Goal: Task Accomplishment & Management: Complete application form

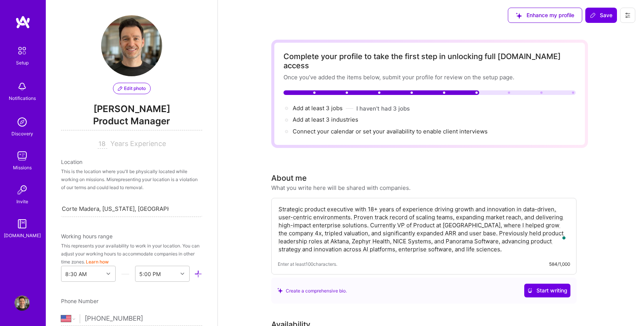
select select "US"
select select "Right Now"
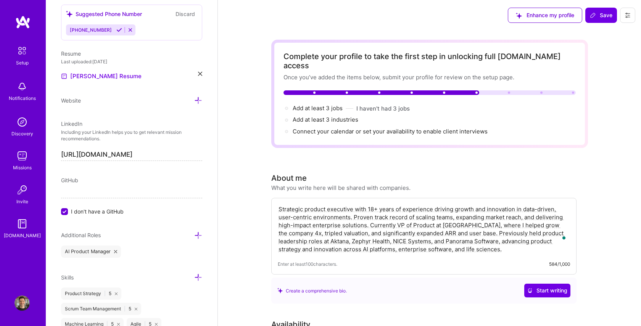
click at [332, 104] on span "Add at least 3 jobs →" at bounding box center [317, 107] width 50 height 7
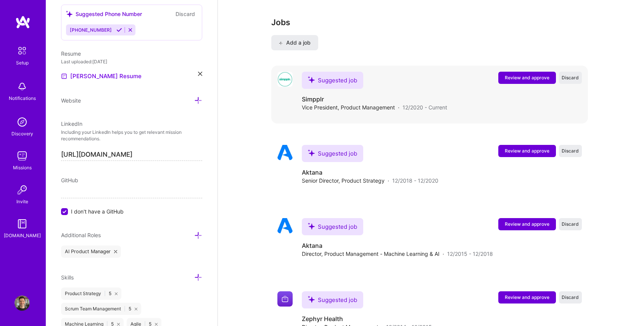
scroll to position [940, 0]
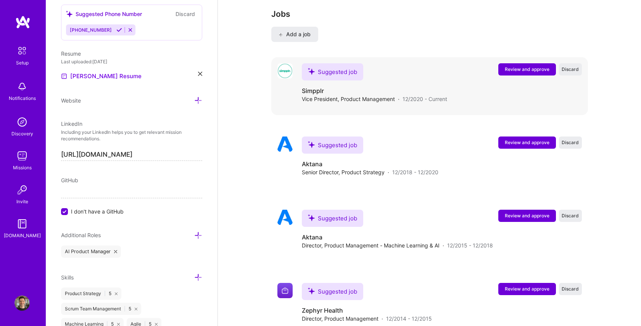
click at [517, 66] on span "Review and approve" at bounding box center [526, 69] width 45 height 6
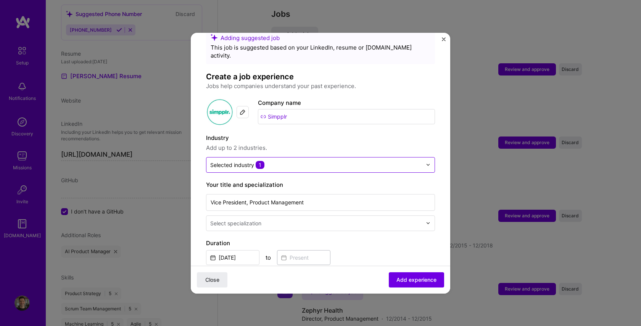
scroll to position [20, 0]
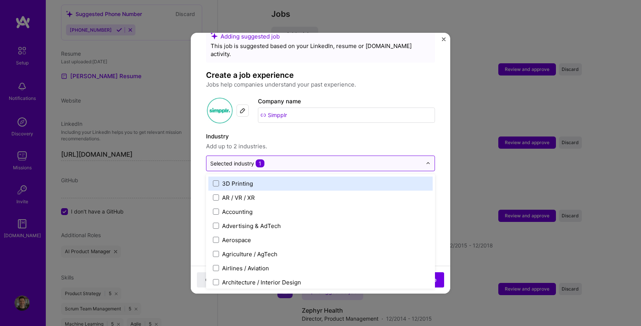
click at [296, 159] on input "text" at bounding box center [316, 163] width 212 height 8
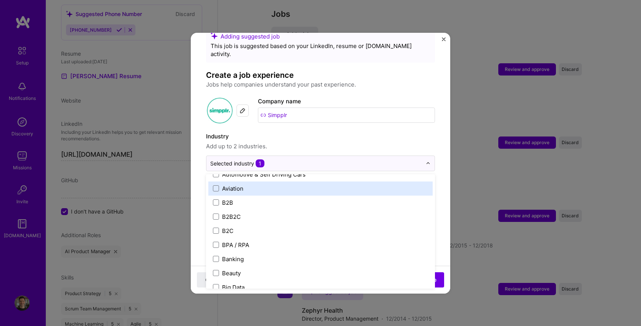
scroll to position [196, 0]
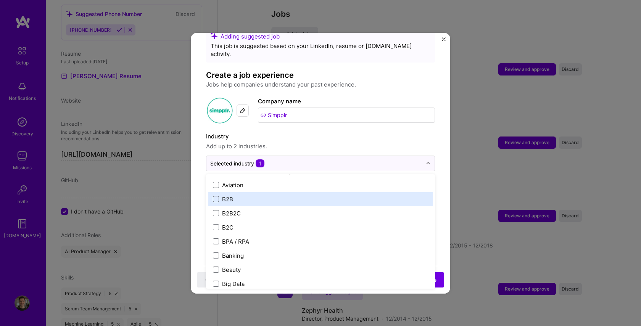
click at [217, 196] on span at bounding box center [216, 199] width 6 height 6
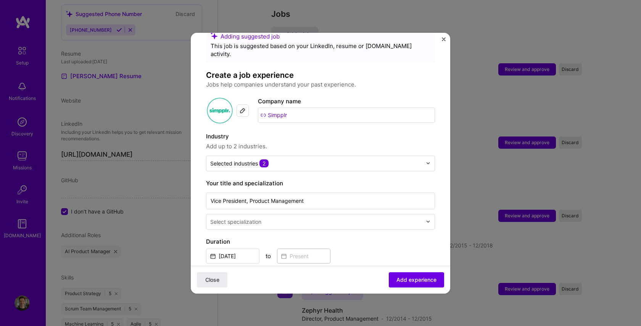
click at [339, 142] on span "Add up to 2 industries." at bounding box center [320, 146] width 229 height 9
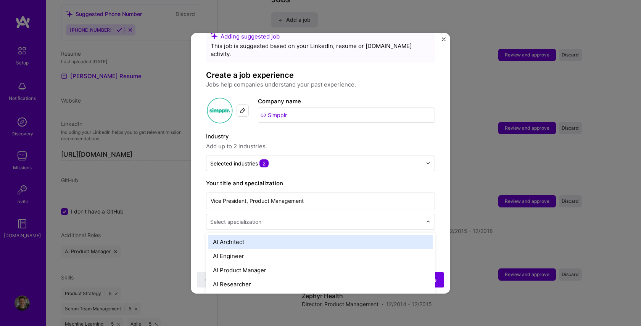
click at [238, 218] on div "Select specialization" at bounding box center [235, 222] width 51 height 8
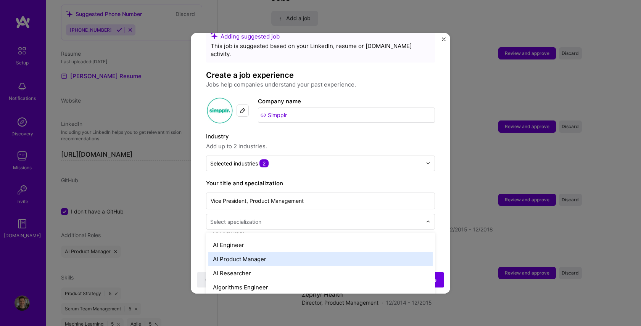
scroll to position [10, 0]
click at [261, 253] on div "AI Product Manager" at bounding box center [320, 260] width 224 height 14
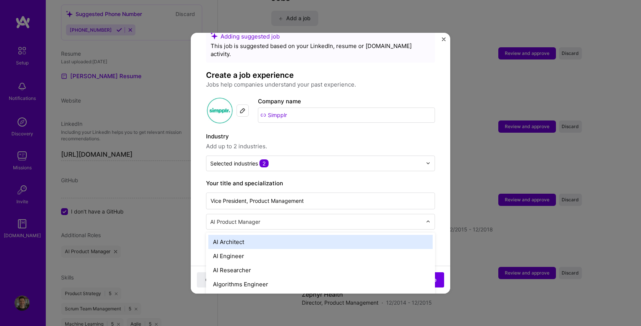
scroll to position [972, 0]
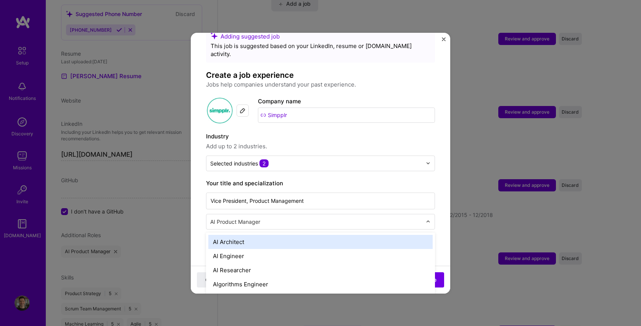
click at [289, 218] on input "text" at bounding box center [316, 222] width 213 height 8
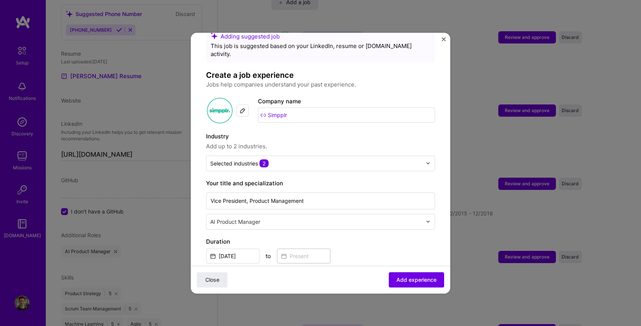
click at [199, 220] on form "Adding suggested job This job is suggested based on your LinkedIn, resume or A.…" at bounding box center [320, 315] width 259 height 575
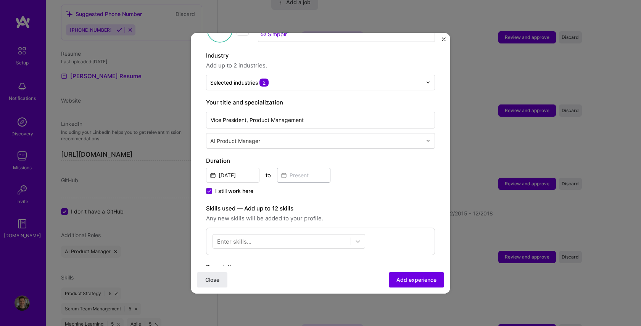
scroll to position [119, 0]
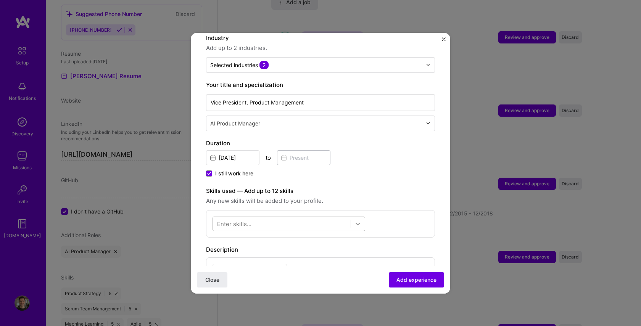
click at [356, 220] on icon at bounding box center [358, 224] width 8 height 8
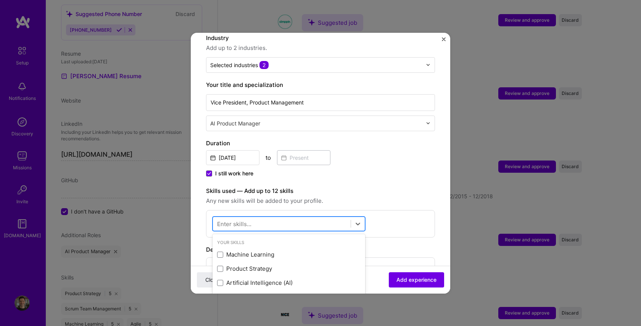
scroll to position [989, 0]
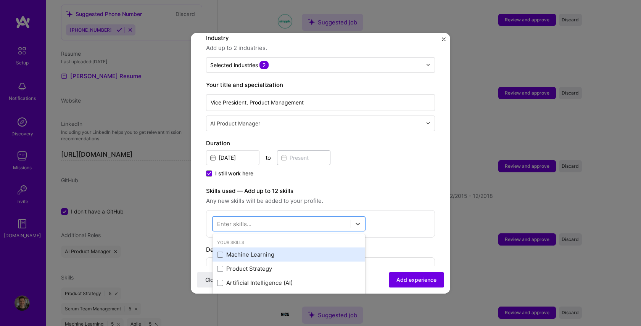
click at [245, 250] on div "Machine Learning" at bounding box center [288, 254] width 143 height 8
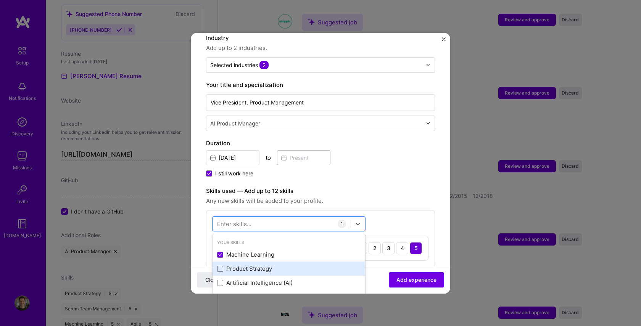
click at [223, 266] on span at bounding box center [220, 269] width 6 height 6
click at [0, 0] on input "checkbox" at bounding box center [0, 0] width 0 height 0
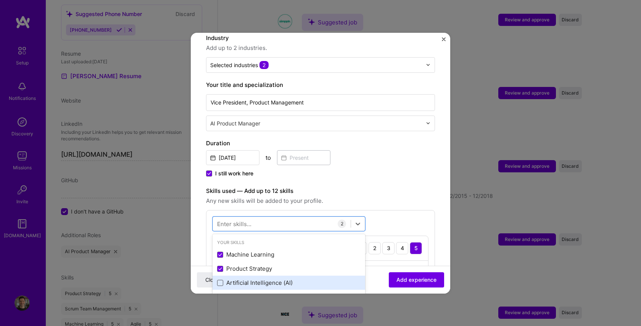
click at [220, 280] on span at bounding box center [220, 283] width 6 height 6
click at [0, 0] on input "checkbox" at bounding box center [0, 0] width 0 height 0
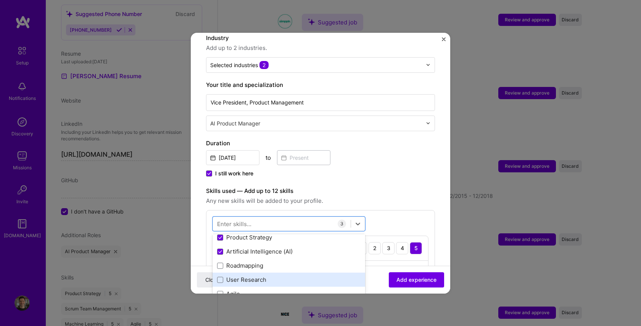
scroll to position [32, 0]
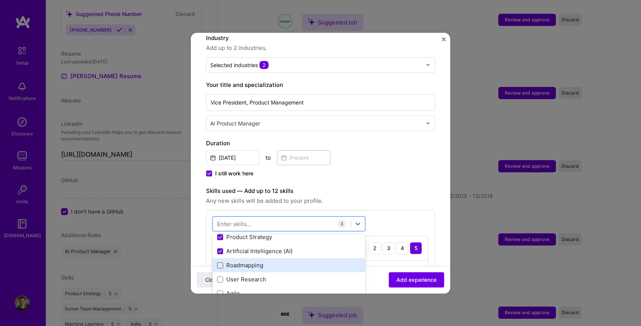
click at [221, 262] on span at bounding box center [220, 265] width 6 height 6
click at [0, 0] on input "checkbox" at bounding box center [0, 0] width 0 height 0
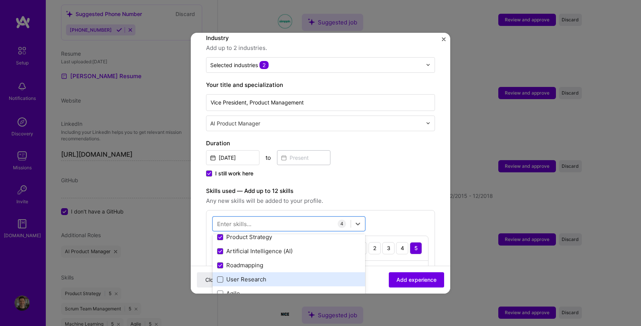
click at [219, 276] on span at bounding box center [220, 279] width 6 height 6
click at [0, 0] on input "checkbox" at bounding box center [0, 0] width 0 height 0
click at [218, 291] on span at bounding box center [220, 294] width 6 height 6
click at [0, 0] on input "checkbox" at bounding box center [0, 0] width 0 height 0
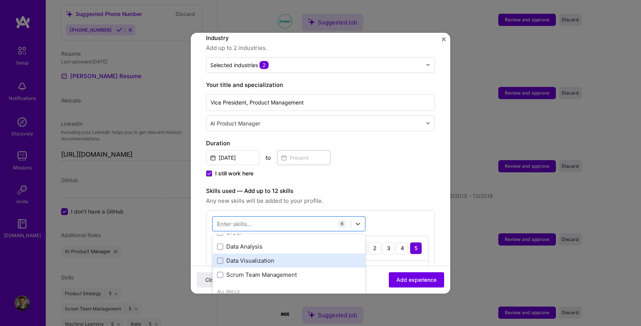
scroll to position [104, 0]
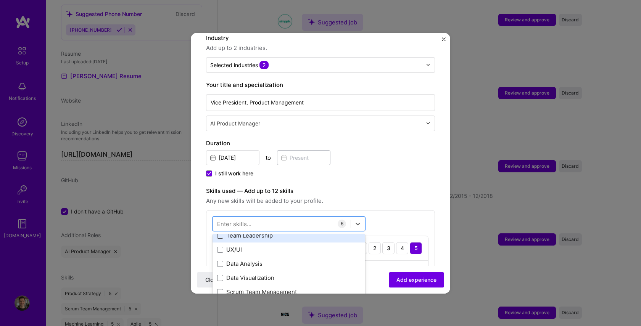
click at [220, 233] on span at bounding box center [220, 236] width 6 height 6
click at [0, 0] on input "checkbox" at bounding box center [0, 0] width 0 height 0
click at [220, 247] on span at bounding box center [220, 250] width 6 height 6
click at [0, 0] on input "checkbox" at bounding box center [0, 0] width 0 height 0
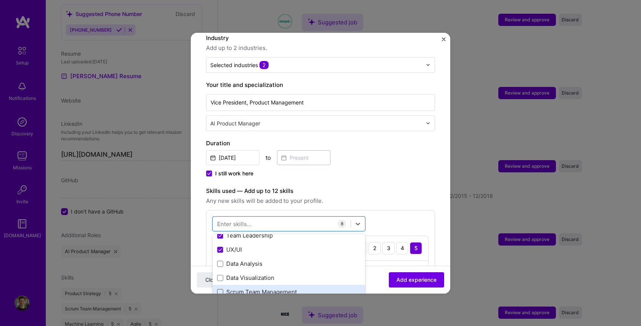
click at [220, 289] on span at bounding box center [220, 292] width 6 height 6
click at [0, 0] on input "checkbox" at bounding box center [0, 0] width 0 height 0
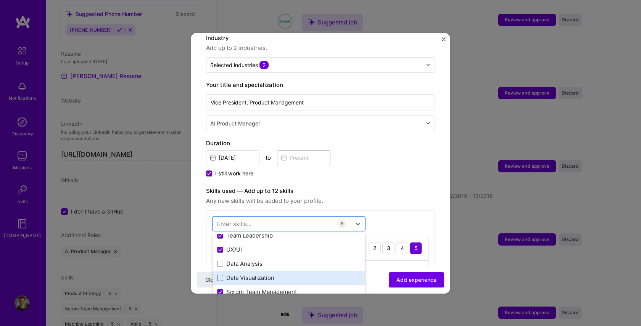
click at [220, 275] on span at bounding box center [220, 278] width 6 height 6
click at [0, 0] on input "checkbox" at bounding box center [0, 0] width 0 height 0
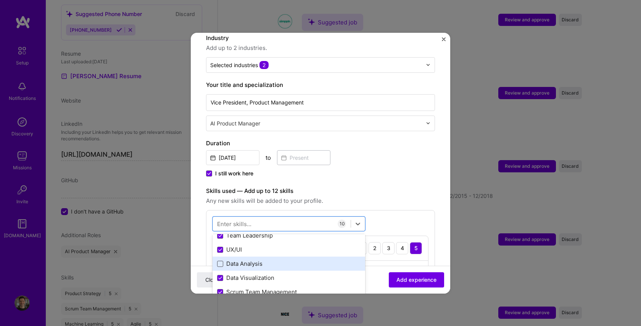
click at [219, 261] on span at bounding box center [220, 264] width 6 height 6
click at [0, 0] on input "checkbox" at bounding box center [0, 0] width 0 height 0
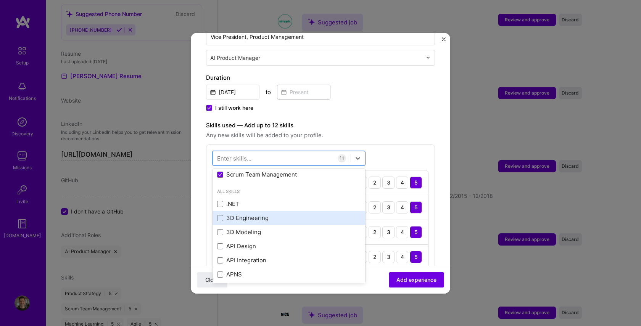
scroll to position [159, 0]
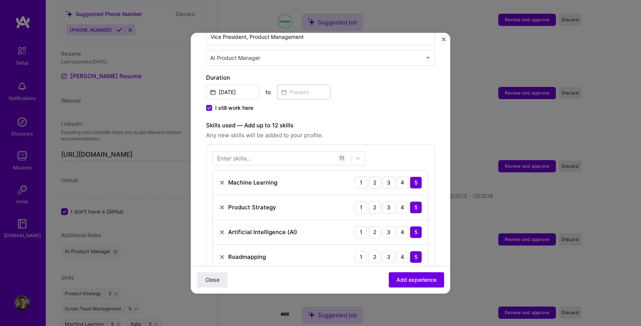
click at [413, 148] on div "Enter skills... 11 Machine Learning 1 2 3 4 5 Product Strategy 1 2 3 4 5 Artifi…" at bounding box center [320, 297] width 229 height 305
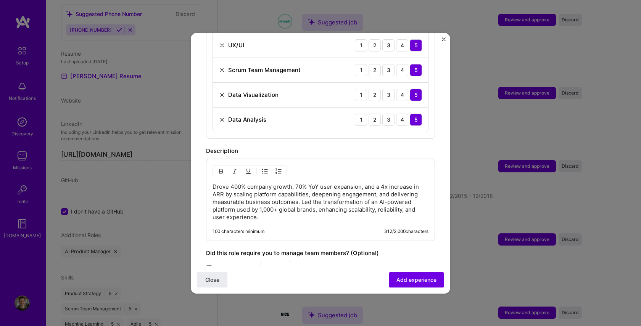
scroll to position [514, 0]
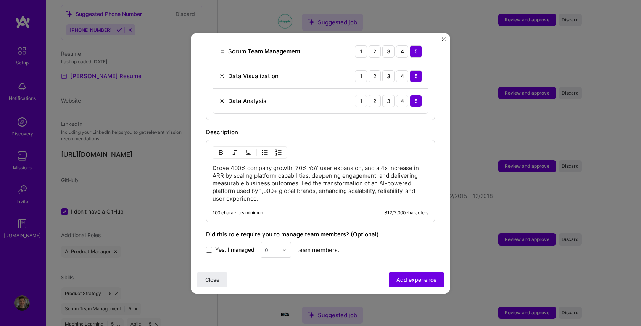
click at [210, 247] on span at bounding box center [209, 250] width 6 height 6
click at [0, 0] on input "Yes, I managed" at bounding box center [0, 0] width 0 height 0
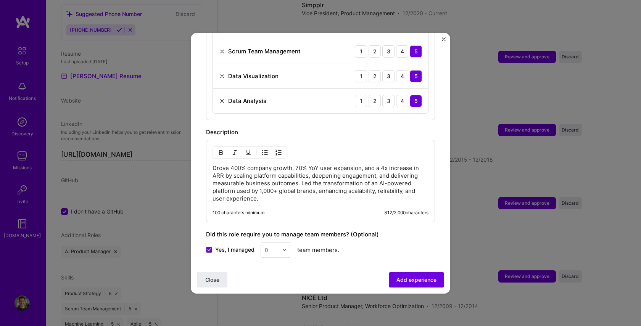
click at [282, 247] on img at bounding box center [284, 249] width 5 height 5
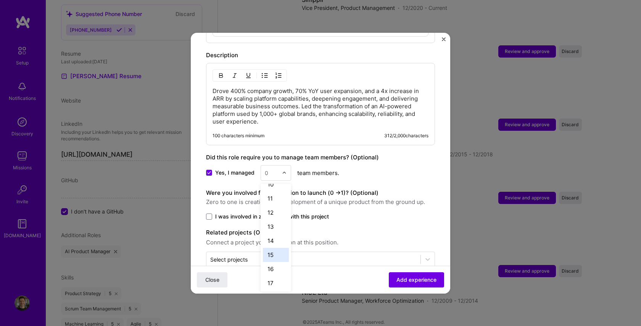
scroll to position [135, 0]
click at [277, 249] on div "15" at bounding box center [276, 256] width 26 height 14
click at [212, 213] on label "I was involved in zero to one with this project" at bounding box center [320, 217] width 229 height 8
click at [0, 0] on input "I was involved in zero to one with this project" at bounding box center [0, 0] width 0 height 0
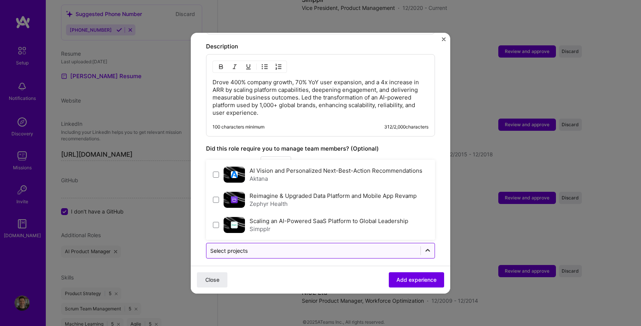
click at [429, 249] on icon at bounding box center [427, 250] width 5 height 3
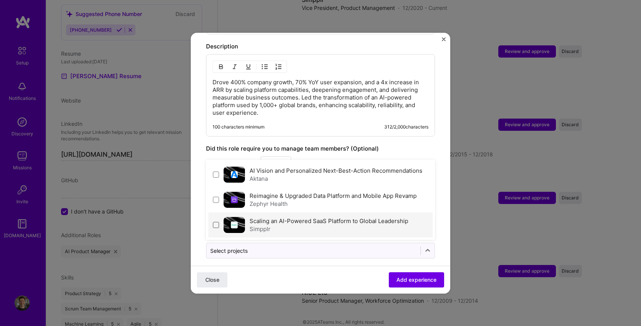
click at [215, 222] on span at bounding box center [216, 225] width 6 height 6
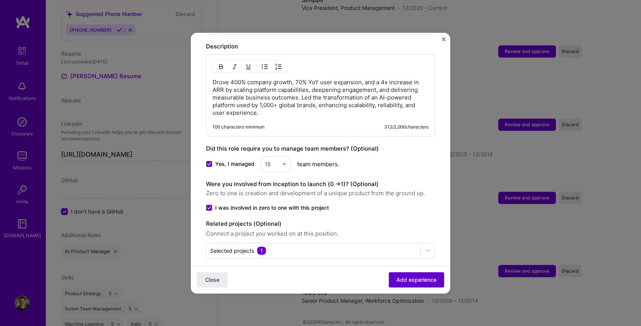
click at [405, 279] on span "Add experience" at bounding box center [416, 280] width 40 height 8
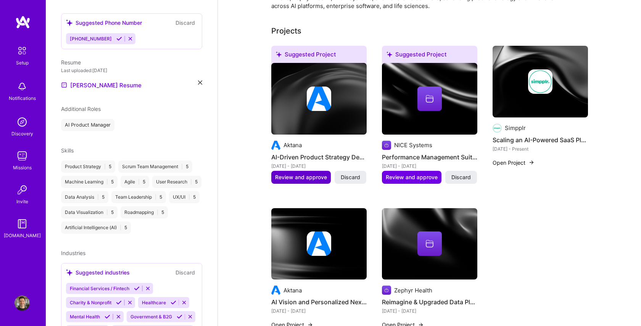
scroll to position [268, 0]
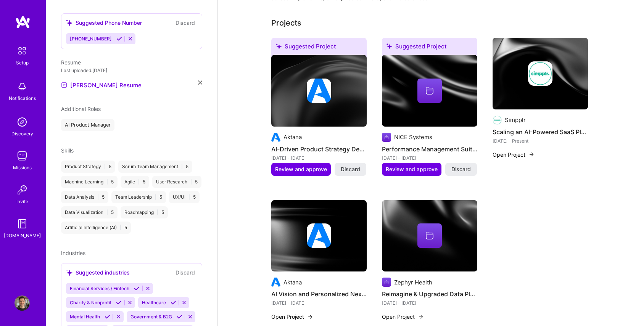
click at [515, 82] on img at bounding box center [539, 74] width 95 height 72
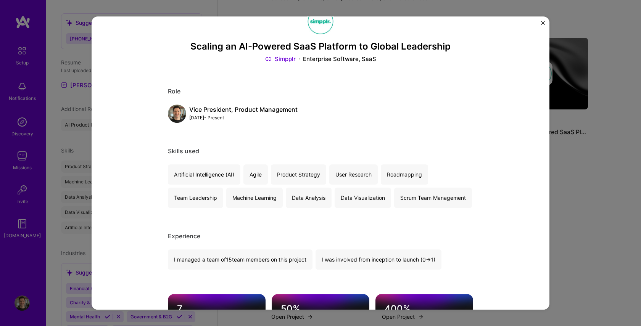
scroll to position [20, 0]
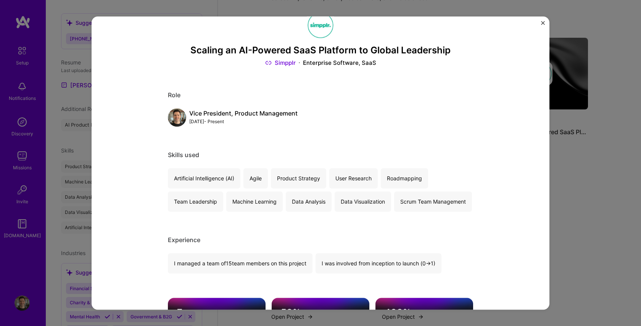
click at [541, 22] on img "Close" at bounding box center [543, 23] width 4 height 4
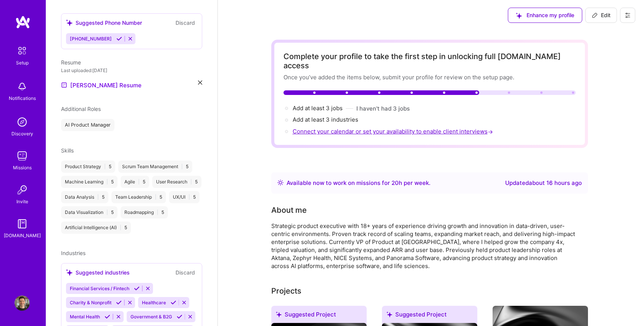
drag, startPoint x: 602, startPoint y: 12, endPoint x: 363, endPoint y: 119, distance: 261.6
click at [602, 12] on span "Edit" at bounding box center [600, 15] width 19 height 8
select select "US"
select select "Right Now"
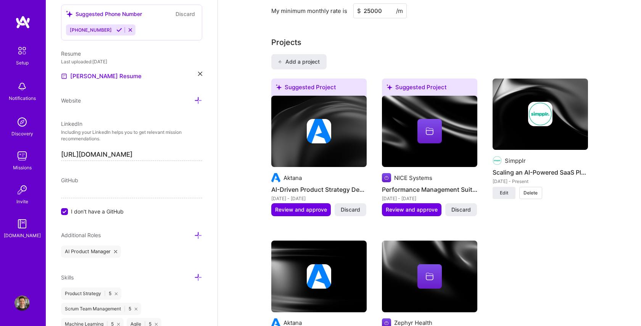
scroll to position [562, 0]
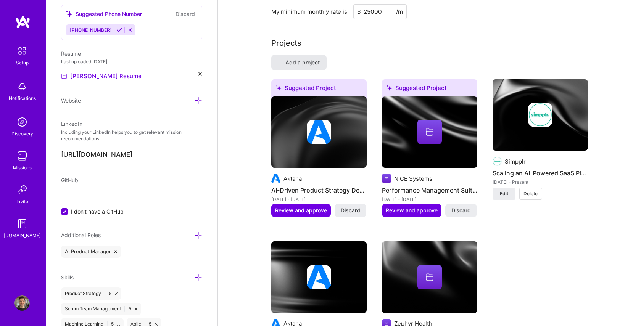
click at [297, 59] on span "Add a project" at bounding box center [299, 63] width 42 height 8
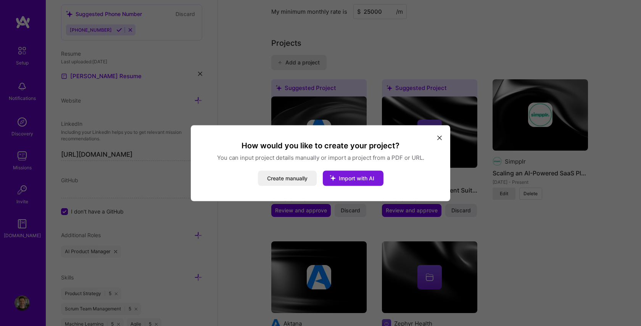
click at [343, 178] on span "Import with AI" at bounding box center [356, 178] width 35 height 6
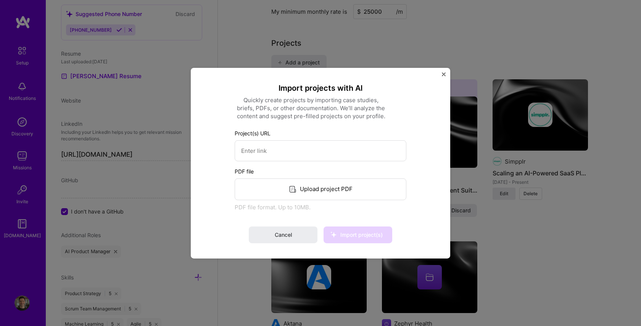
click at [442, 73] on img "Close" at bounding box center [444, 74] width 4 height 4
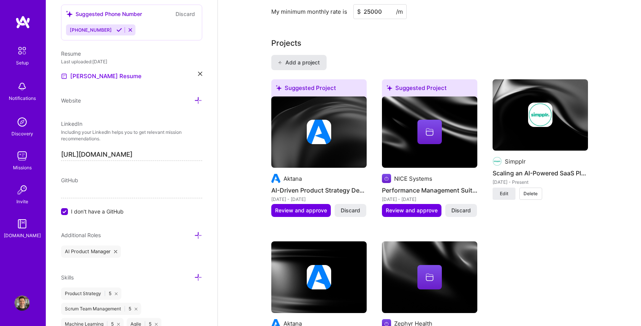
click at [310, 59] on span "Add a project" at bounding box center [299, 63] width 42 height 8
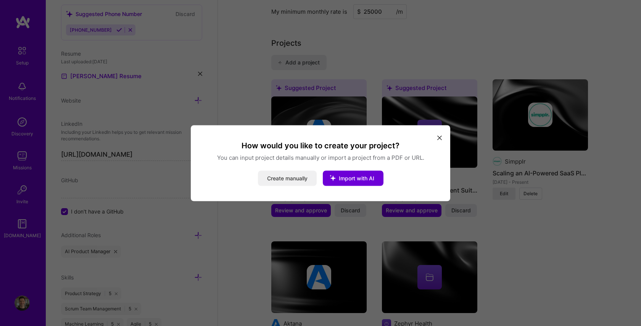
click at [286, 173] on button "Create manually" at bounding box center [287, 177] width 59 height 15
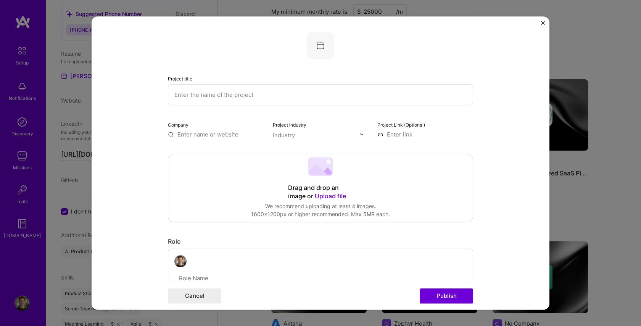
click at [247, 97] on input "text" at bounding box center [320, 94] width 305 height 21
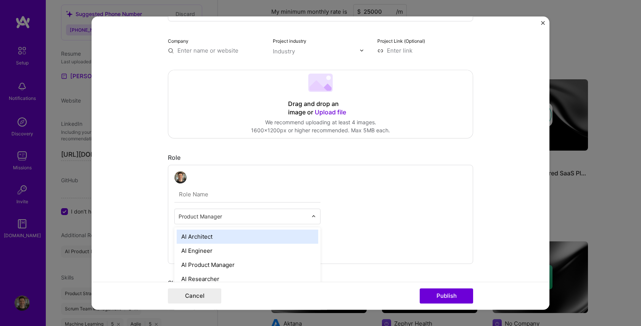
scroll to position [581, 0]
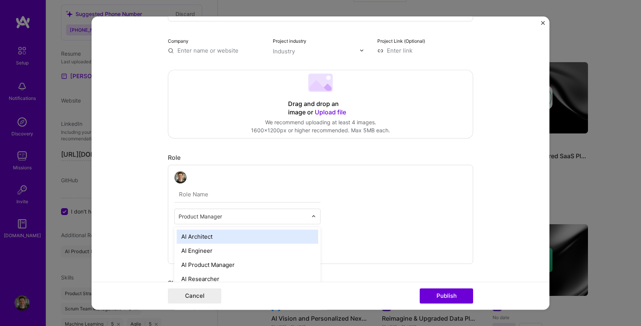
click at [316, 217] on div at bounding box center [315, 216] width 9 height 15
click at [270, 194] on input "text" at bounding box center [247, 194] width 146 height 16
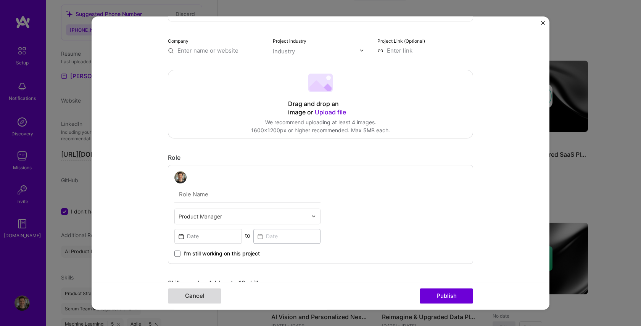
click at [191, 304] on div "Cancel Publish" at bounding box center [321, 296] width 458 height 28
click at [199, 299] on button "Cancel" at bounding box center [194, 295] width 53 height 15
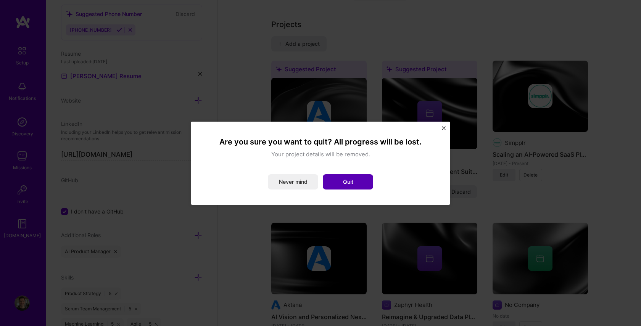
click at [346, 183] on button "Quit" at bounding box center [348, 181] width 50 height 15
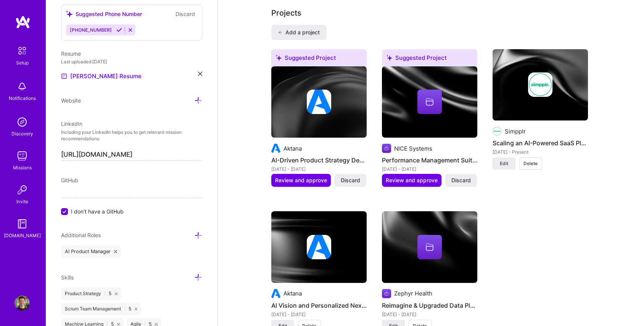
scroll to position [597, 0]
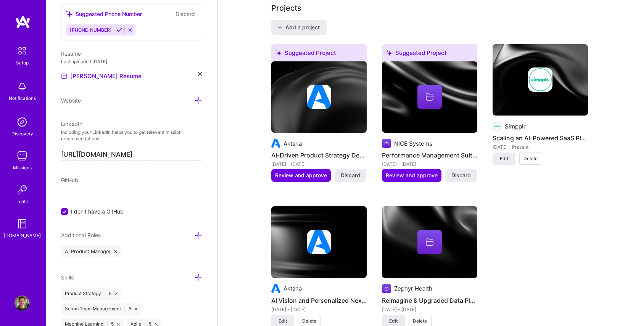
click at [310, 239] on img at bounding box center [319, 242] width 24 height 24
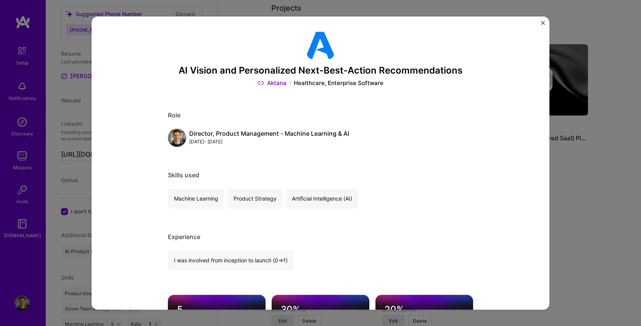
click at [575, 190] on div "AI Vision and Personalized Next-Best-Action Recommendations Aktana Healthcare, …" at bounding box center [320, 163] width 641 height 326
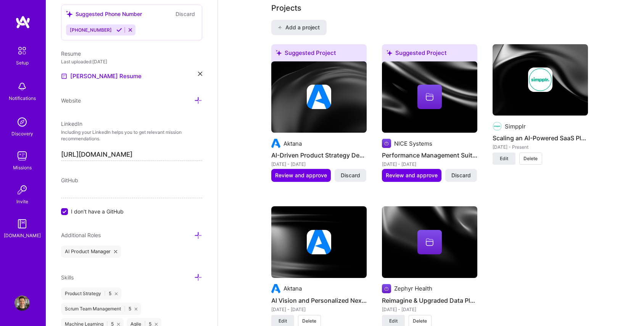
click at [303, 98] on div at bounding box center [318, 97] width 95 height 24
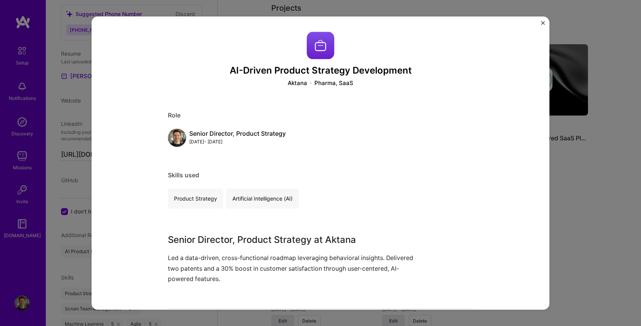
click at [541, 24] on img "Close" at bounding box center [543, 23] width 4 height 4
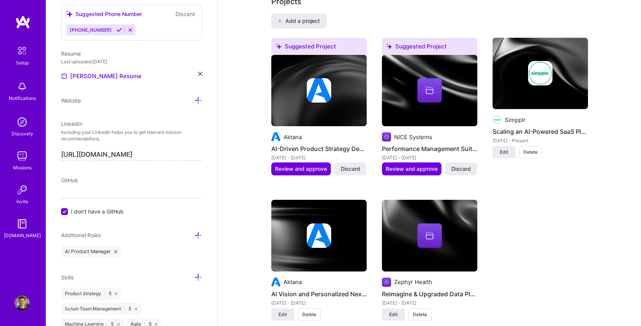
click at [402, 83] on div at bounding box center [429, 90] width 95 height 24
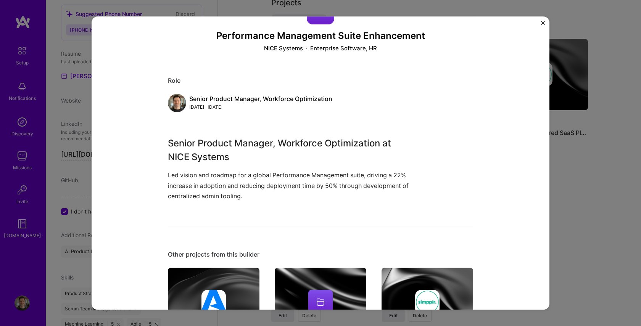
scroll to position [42, 0]
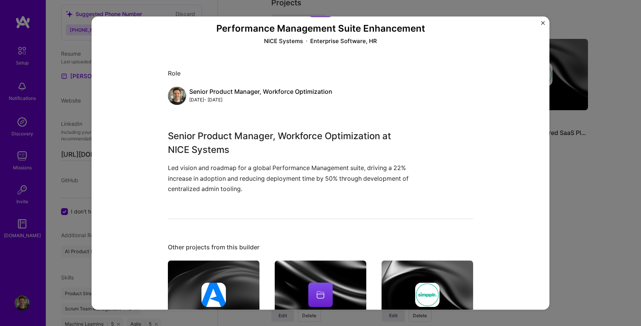
click at [543, 22] on img "Close" at bounding box center [543, 23] width 4 height 4
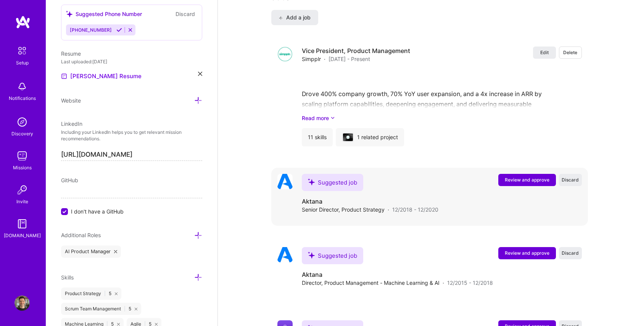
scroll to position [959, 0]
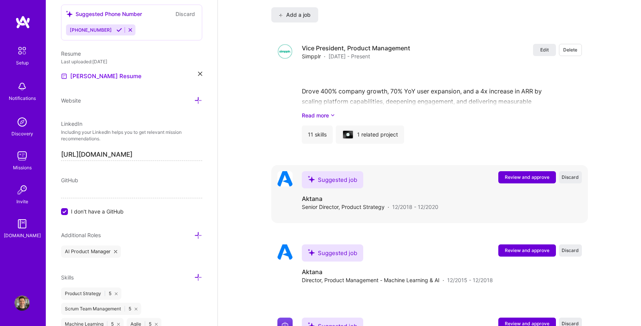
click at [529, 174] on span "Review and approve" at bounding box center [526, 177] width 45 height 6
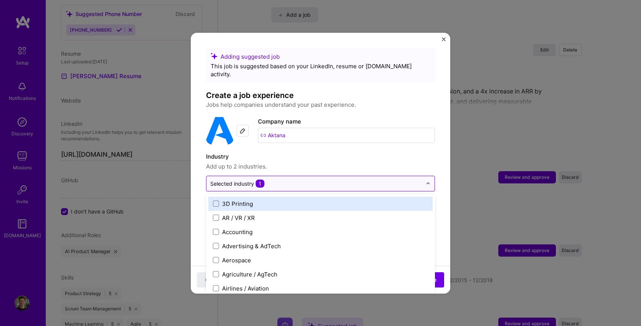
click at [326, 179] on div at bounding box center [316, 184] width 212 height 10
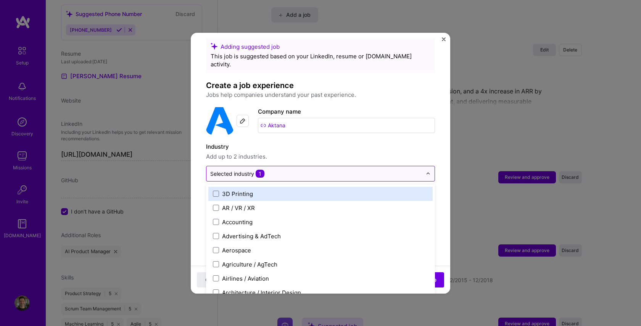
scroll to position [6, 0]
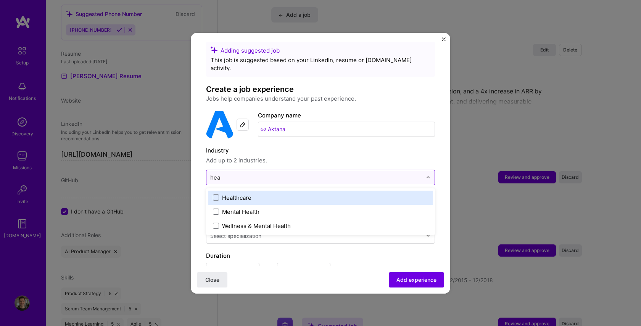
type input "heal"
click at [217, 194] on span at bounding box center [216, 197] width 6 height 6
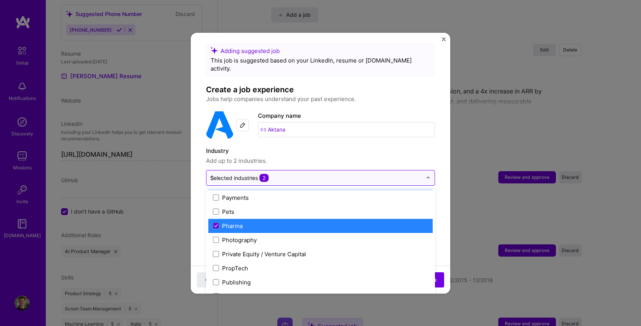
scroll to position [551, 0]
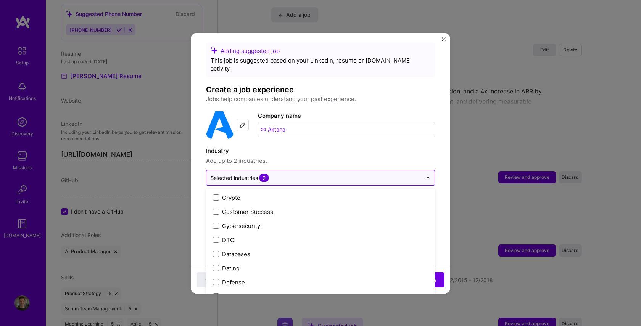
type input "Sa"
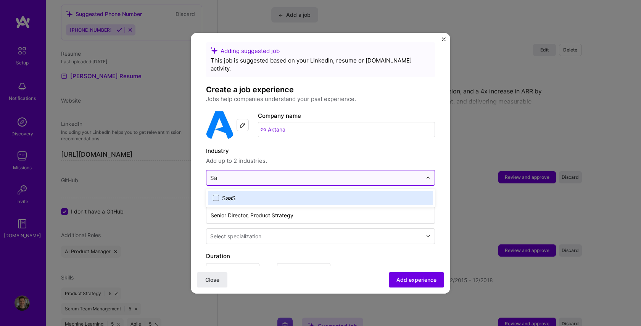
scroll to position [0, 0]
click at [216, 195] on span at bounding box center [216, 198] width 6 height 6
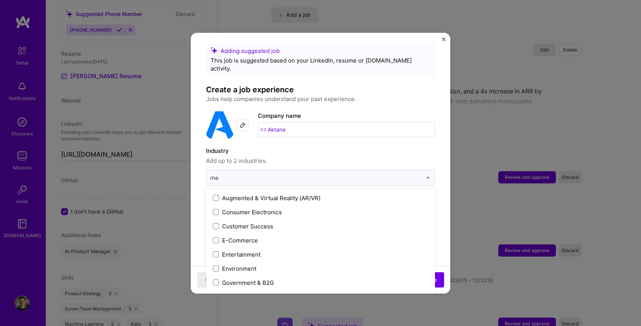
type input "m"
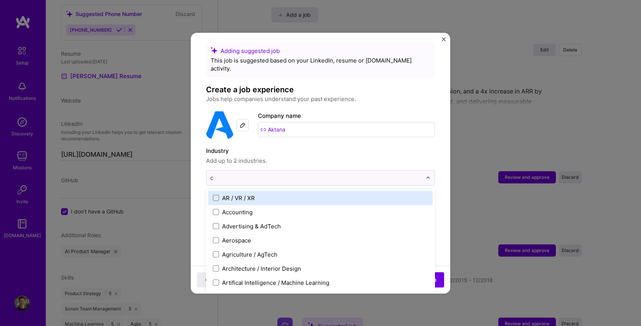
type input "cr"
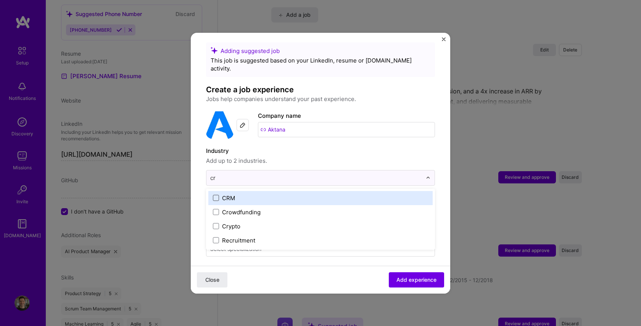
click at [216, 195] on span at bounding box center [216, 198] width 6 height 6
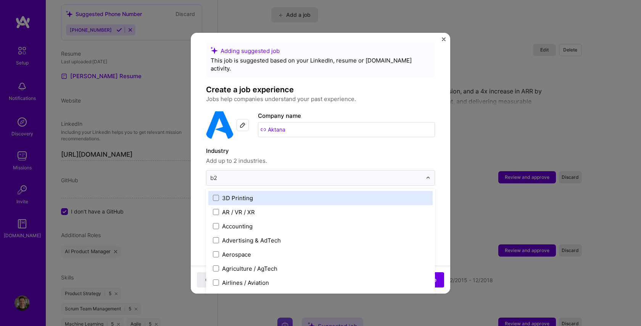
type input "b2b"
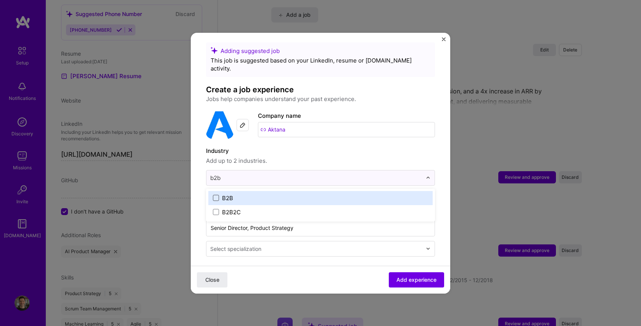
click at [216, 195] on span at bounding box center [216, 198] width 6 height 6
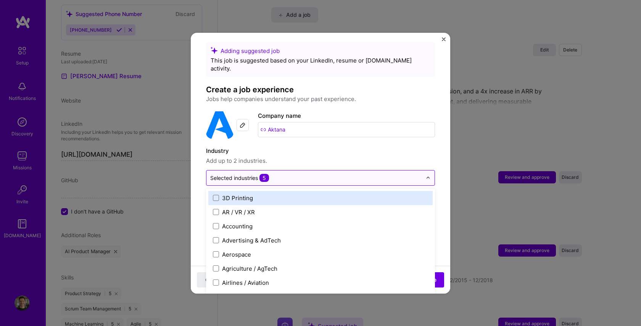
click at [287, 174] on input "text" at bounding box center [316, 178] width 212 height 8
click at [299, 156] on span "Add up to 2 industries." at bounding box center [320, 160] width 229 height 9
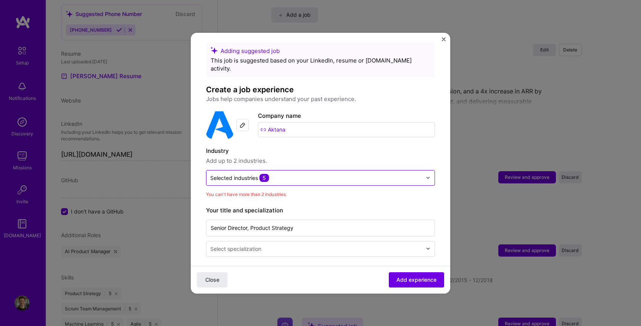
click at [289, 175] on div "Selected industries 5" at bounding box center [315, 177] width 219 height 15
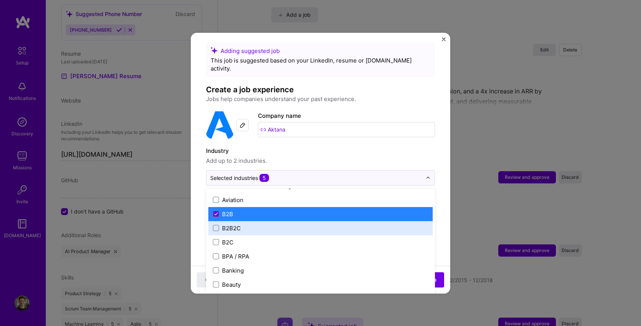
scroll to position [207, 0]
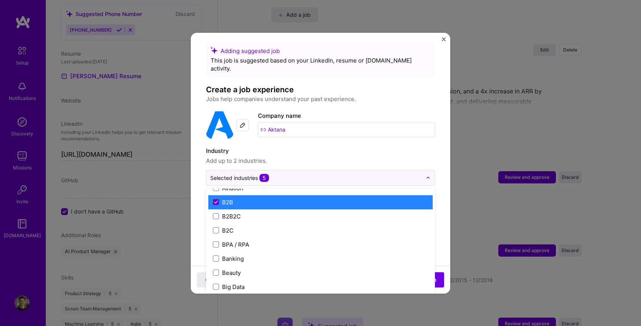
click at [217, 199] on span at bounding box center [216, 202] width 6 height 6
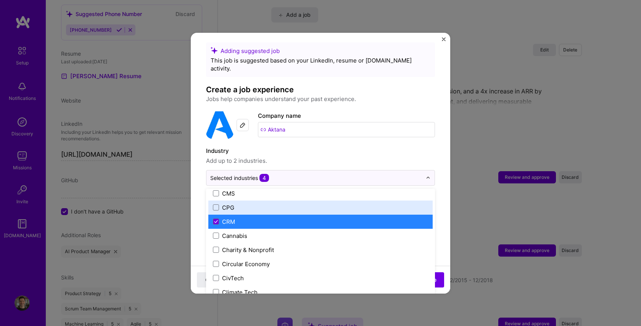
scroll to position [338, 0]
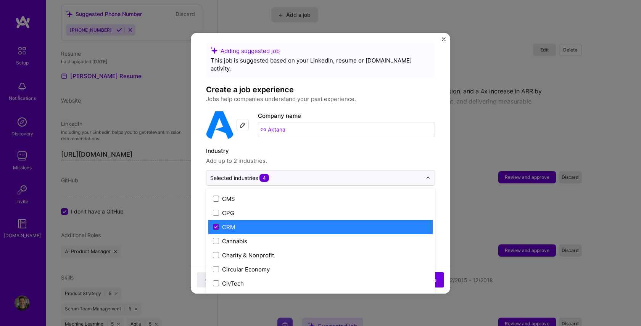
click at [215, 225] on icon at bounding box center [216, 226] width 4 height 3
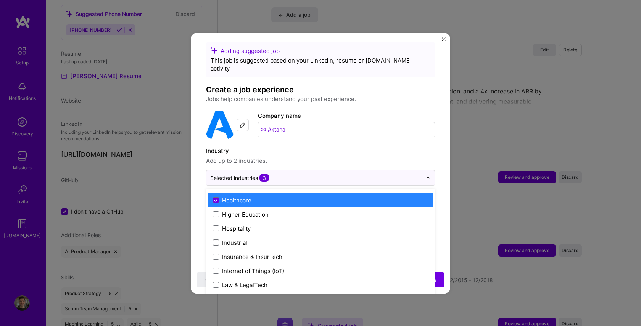
scroll to position [973, 0]
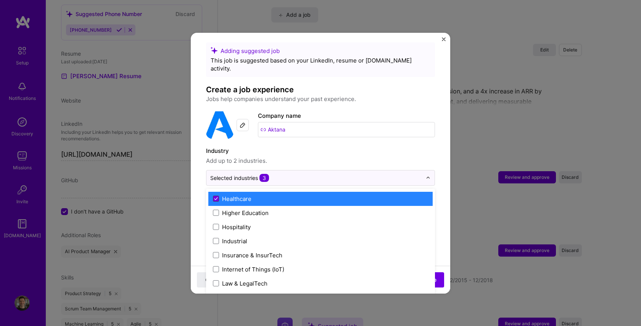
click at [217, 197] on icon at bounding box center [216, 198] width 4 height 3
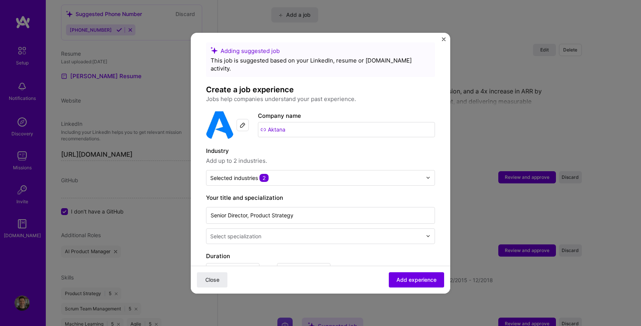
click at [249, 232] on div "Select specialization" at bounding box center [235, 236] width 51 height 8
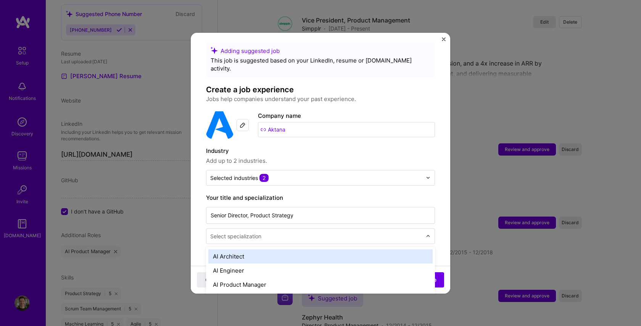
scroll to position [990, 0]
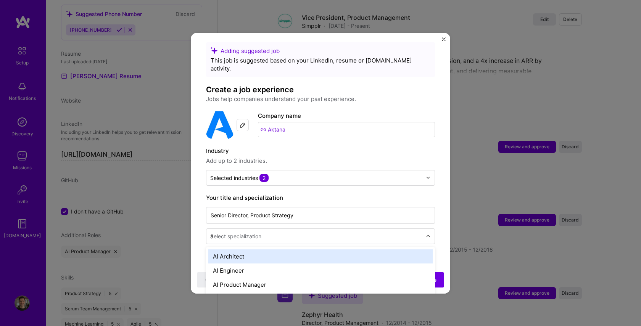
type input "ai"
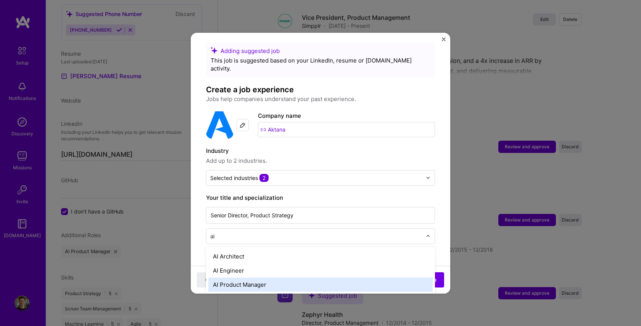
click at [251, 278] on div "AI Product Manager" at bounding box center [320, 285] width 224 height 14
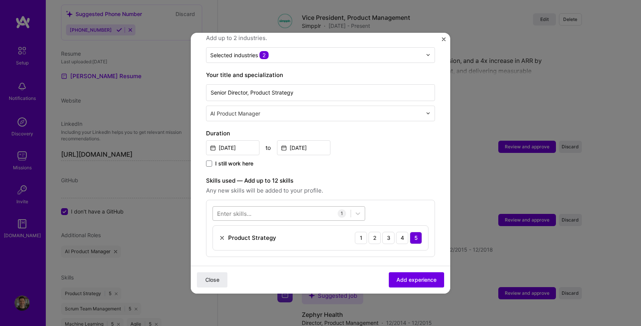
scroll to position [129, 0]
click at [359, 209] on icon at bounding box center [358, 213] width 8 height 8
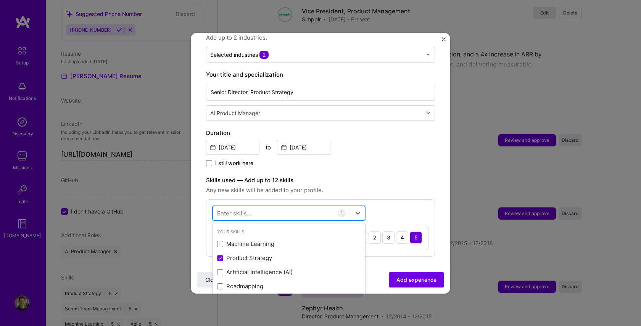
scroll to position [997, 0]
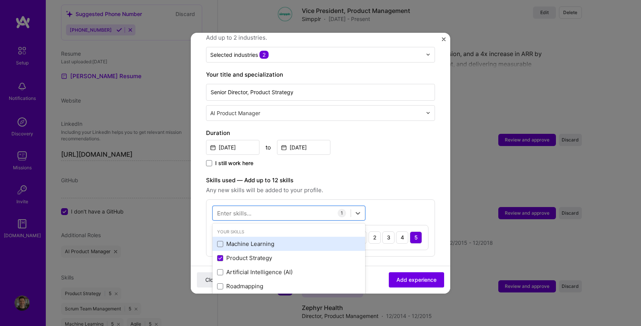
click at [230, 240] on div "Machine Learning" at bounding box center [288, 244] width 143 height 8
click at [248, 239] on div "Artificial Intelligence (AI)" at bounding box center [288, 243] width 143 height 8
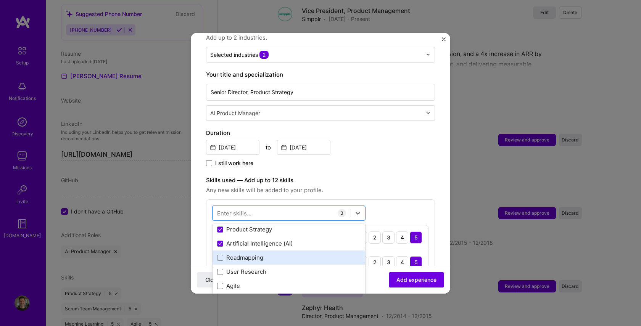
click at [242, 254] on div "Roadmapping" at bounding box center [288, 258] width 143 height 8
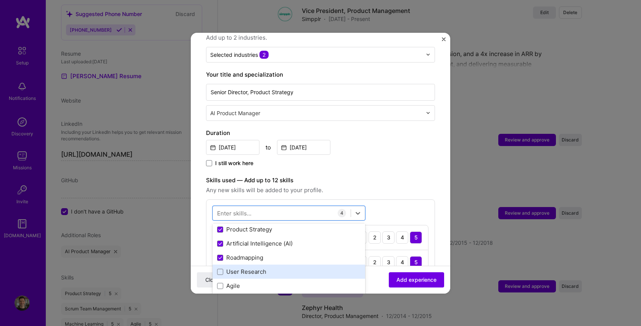
click at [242, 268] on div "User Research" at bounding box center [288, 272] width 143 height 8
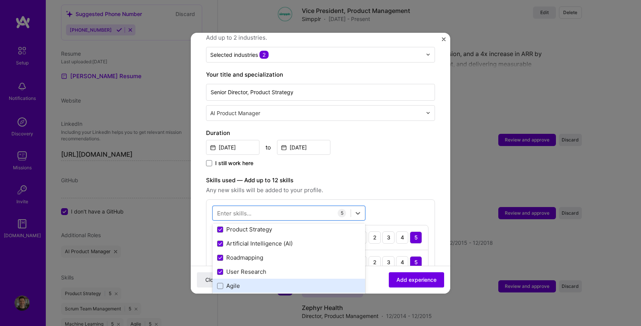
drag, startPoint x: 236, startPoint y: 275, endPoint x: 246, endPoint y: 271, distance: 10.1
click at [236, 282] on div "Agile" at bounding box center [288, 286] width 143 height 8
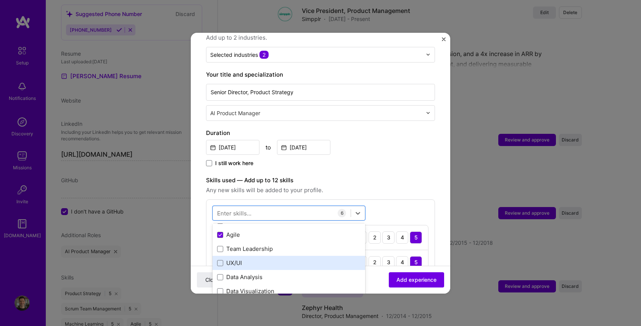
scroll to position [86, 0]
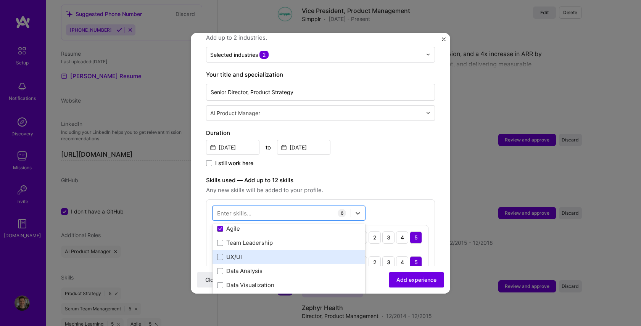
click at [242, 253] on div "UX/UI" at bounding box center [288, 257] width 143 height 8
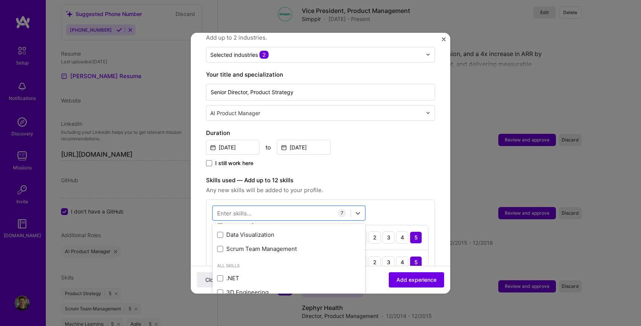
scroll to position [139, 0]
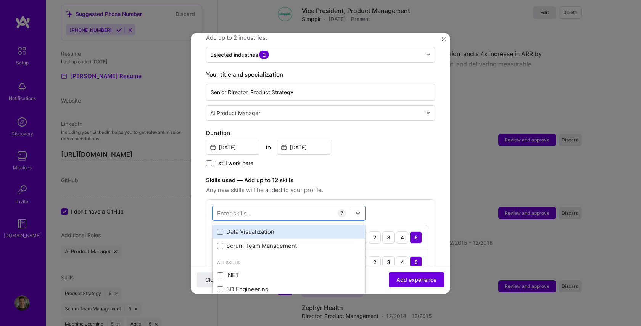
click at [251, 228] on div "Data Visualization" at bounding box center [288, 232] width 153 height 14
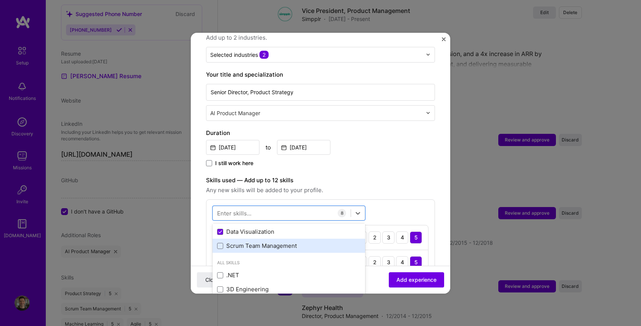
click at [249, 242] on div "Scrum Team Management" at bounding box center [288, 246] width 143 height 8
click at [432, 206] on div "option Scrum Team Management, selected. option Data Visualization selected, 0 o…" at bounding box center [320, 326] width 229 height 255
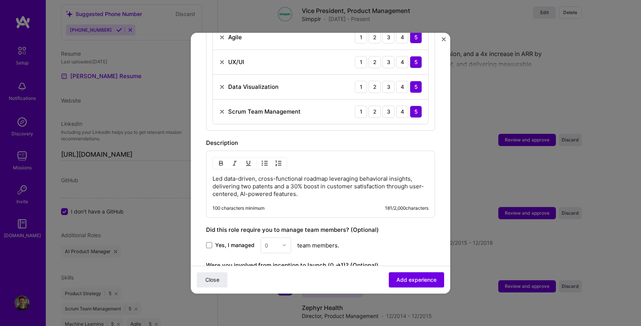
scroll to position [477, 0]
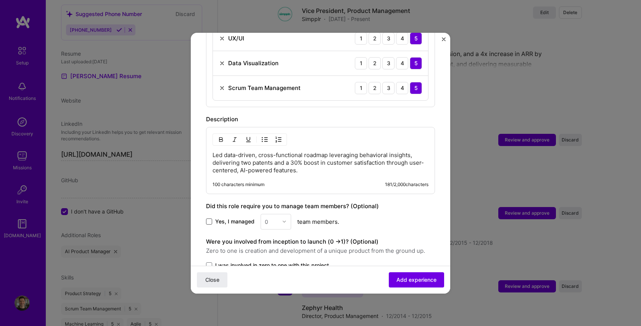
click at [208, 218] on span at bounding box center [209, 221] width 6 height 6
click at [0, 0] on input "Yes, I managed" at bounding box center [0, 0] width 0 height 0
click at [277, 218] on div "0" at bounding box center [271, 221] width 21 height 15
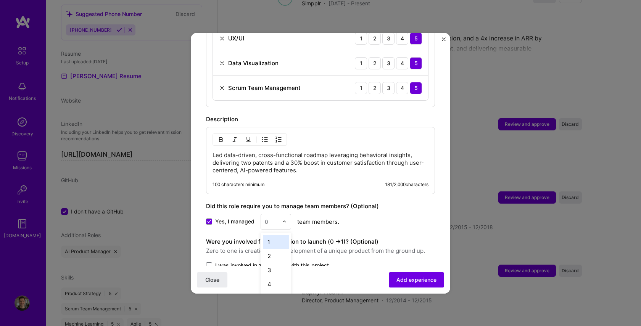
scroll to position [1013, 0]
click at [273, 249] on div "2" at bounding box center [276, 256] width 26 height 14
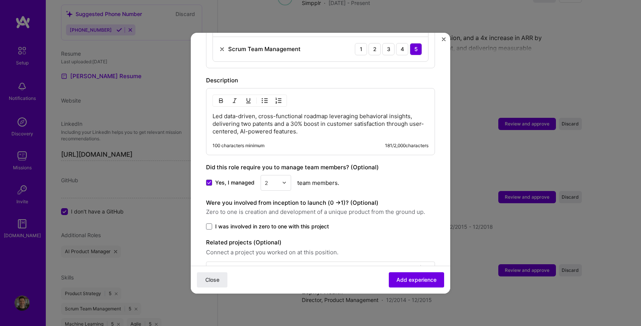
scroll to position [534, 0]
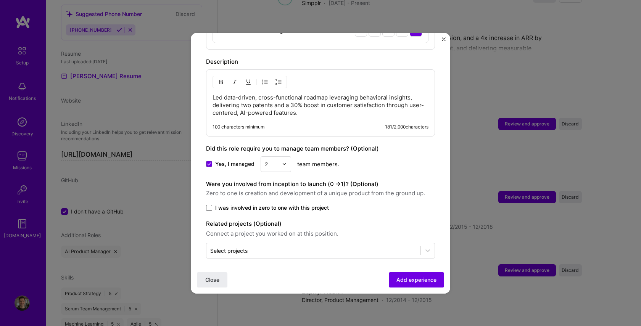
click at [209, 205] on span at bounding box center [209, 208] width 6 height 6
click at [0, 0] on input "I was involved in zero to one with this project" at bounding box center [0, 0] width 0 height 0
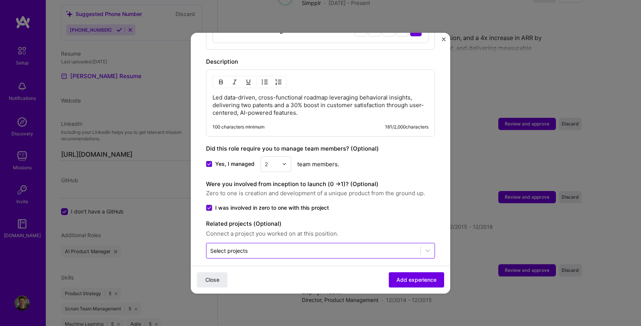
click at [347, 243] on div "Select projects" at bounding box center [313, 250] width 214 height 15
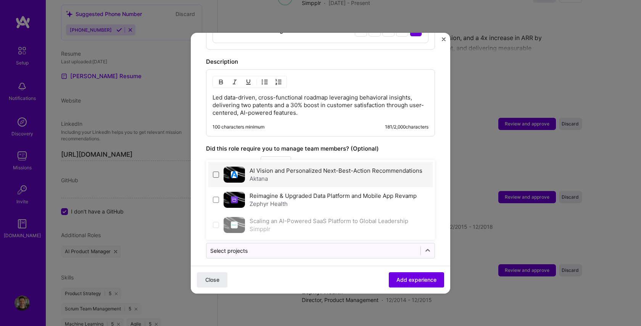
click at [215, 172] on span at bounding box center [216, 175] width 6 height 6
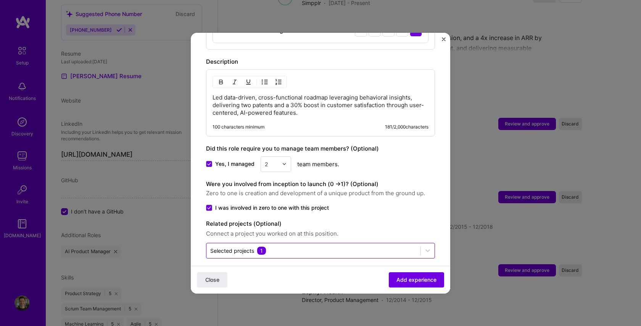
click at [284, 247] on input "text" at bounding box center [313, 251] width 206 height 8
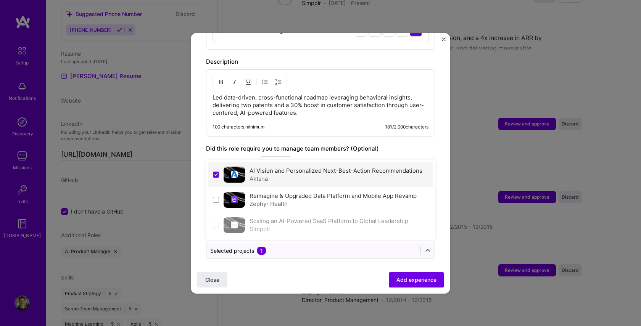
click at [214, 172] on span at bounding box center [216, 175] width 6 height 6
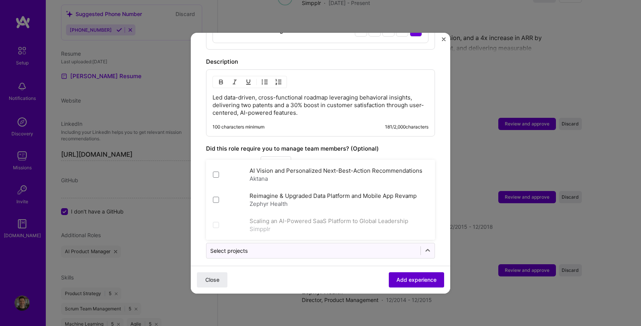
click at [413, 281] on span "Add experience" at bounding box center [416, 280] width 40 height 8
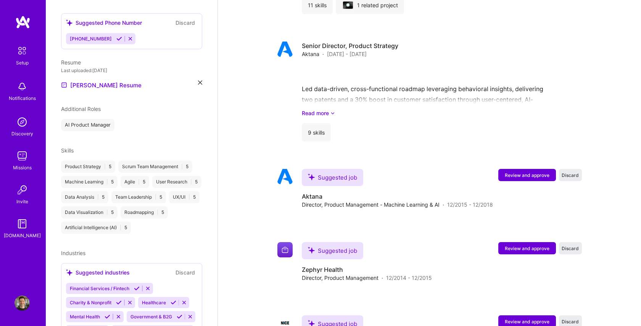
scroll to position [712, 0]
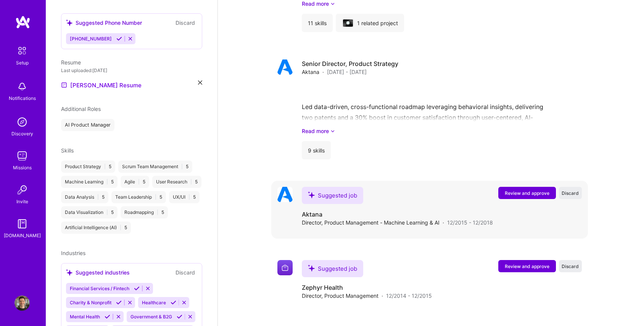
click at [517, 190] on span "Review and approve" at bounding box center [526, 193] width 45 height 6
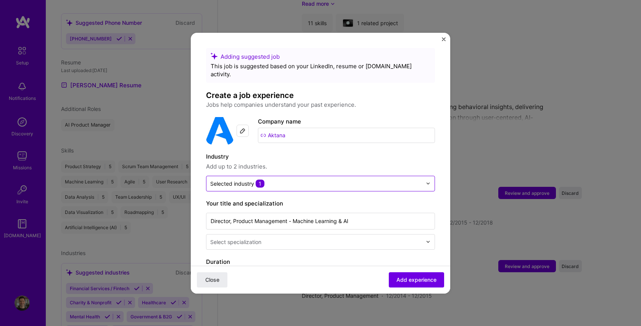
click at [322, 180] on div "Selected industry 1" at bounding box center [315, 183] width 219 height 15
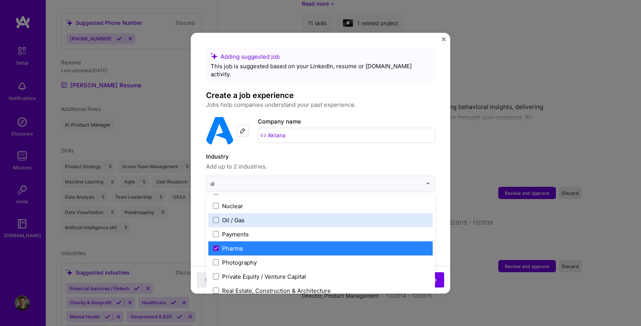
scroll to position [0, 0]
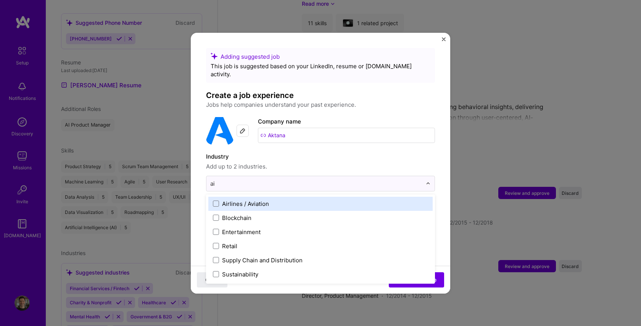
type input "a"
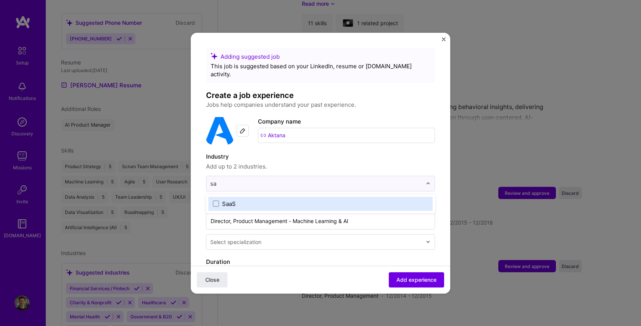
type input "saa"
click at [217, 201] on span at bounding box center [216, 204] width 6 height 6
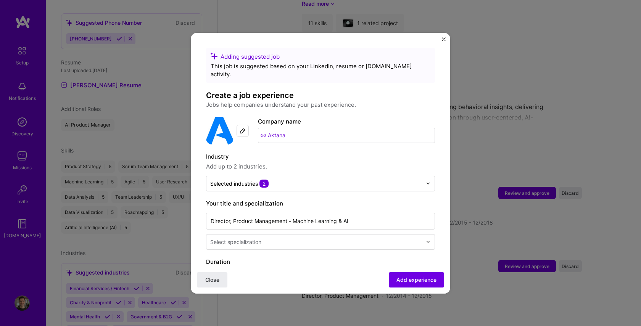
click at [334, 238] on input "text" at bounding box center [316, 242] width 213 height 8
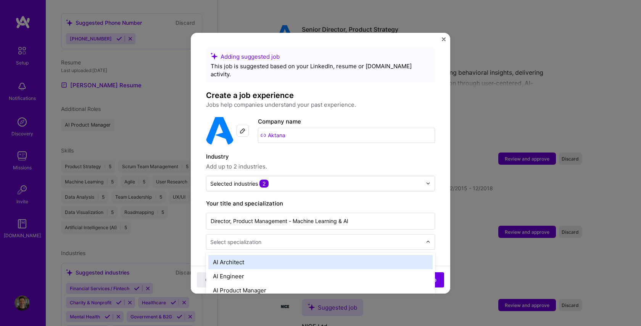
scroll to position [748, 0]
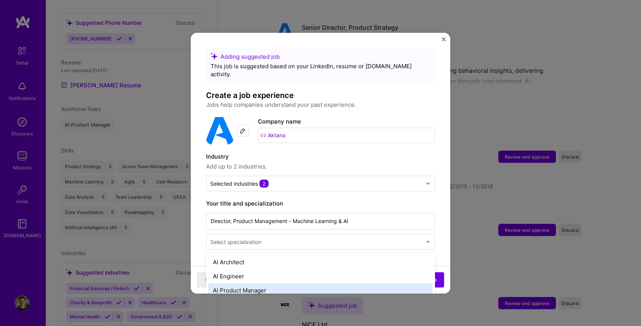
click at [269, 283] on div "AI Product Manager" at bounding box center [320, 290] width 224 height 14
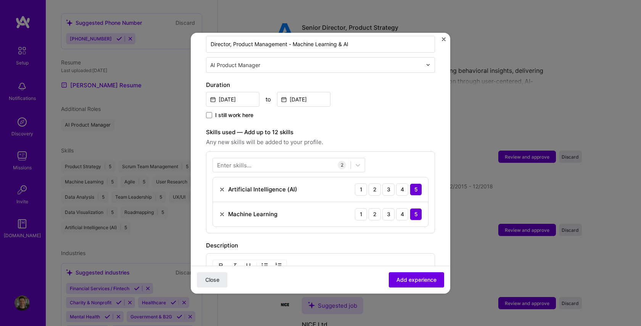
scroll to position [189, 0]
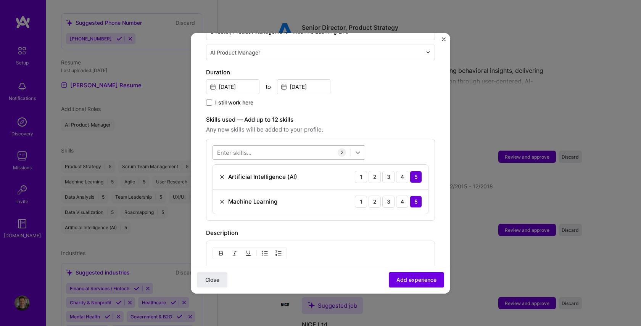
click at [356, 149] on icon at bounding box center [358, 153] width 8 height 8
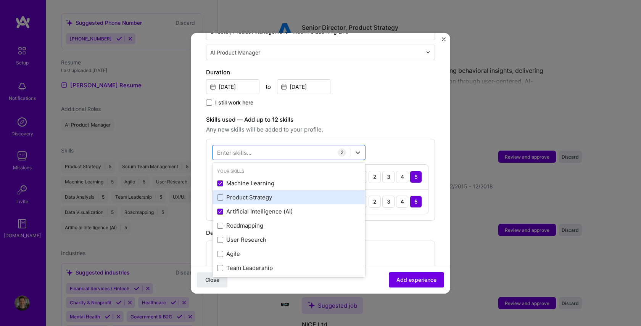
click at [226, 193] on div "Product Strategy" at bounding box center [288, 197] width 143 height 8
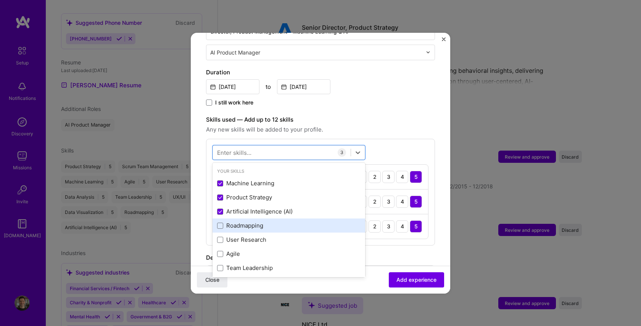
click at [233, 222] on div "Roadmapping" at bounding box center [288, 226] width 143 height 8
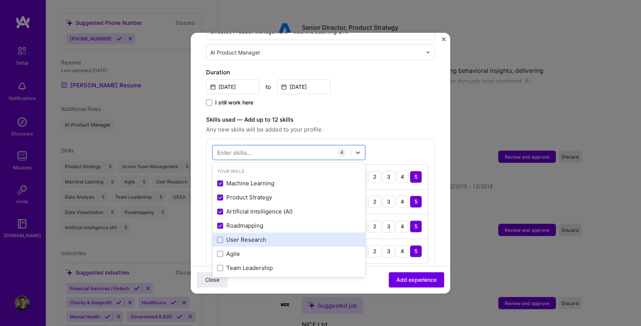
click at [234, 236] on div "User Research" at bounding box center [288, 240] width 143 height 8
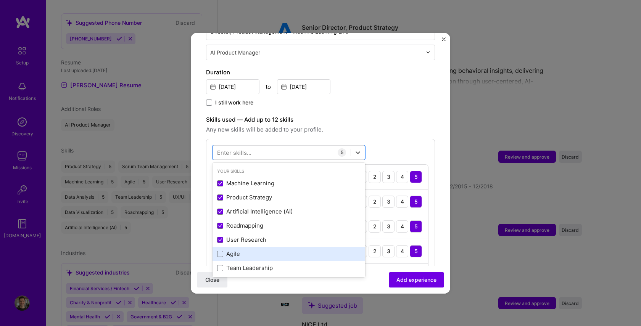
drag, startPoint x: 228, startPoint y: 245, endPoint x: 228, endPoint y: 252, distance: 6.5
click at [228, 250] on div "Agile" at bounding box center [288, 254] width 143 height 8
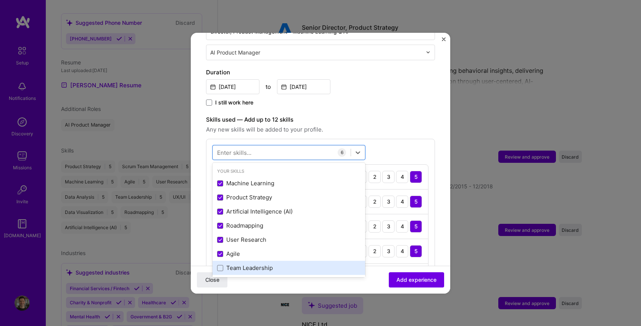
click at [230, 264] on div "Team Leadership" at bounding box center [288, 268] width 143 height 8
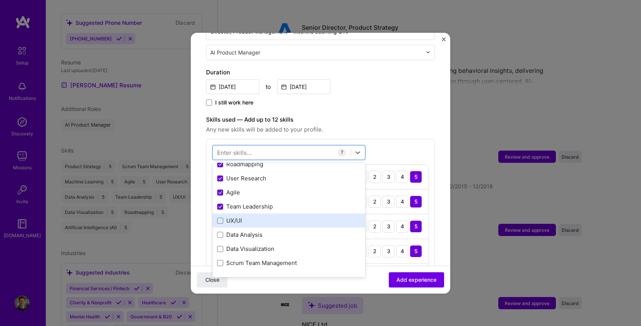
scroll to position [83, 0]
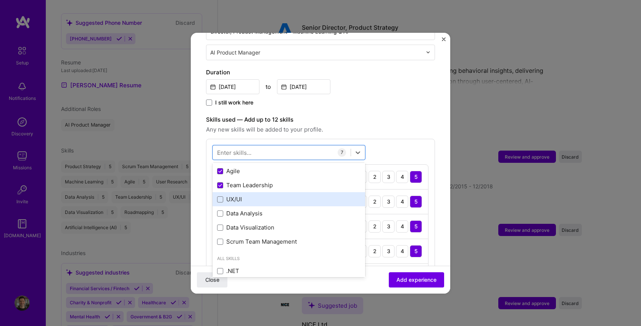
click at [233, 195] on div "UX/UI" at bounding box center [288, 199] width 143 height 8
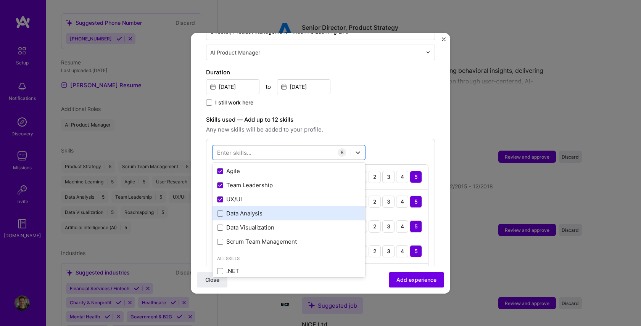
click at [233, 209] on div "Data Analysis" at bounding box center [288, 213] width 143 height 8
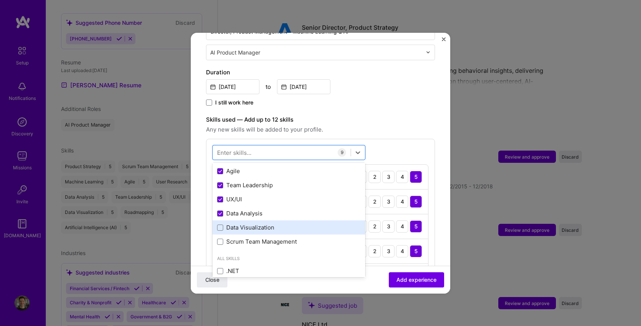
click at [235, 225] on div "Data Visualization" at bounding box center [288, 227] width 153 height 14
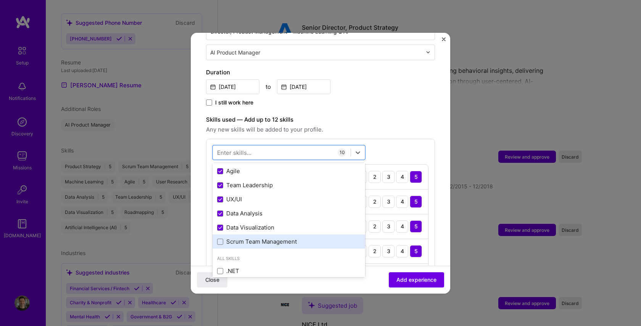
click at [235, 238] on div "Scrum Team Management" at bounding box center [288, 242] width 143 height 8
click at [384, 139] on div "option Scrum Team Management, selected. option Scrum Team Management selected, …" at bounding box center [320, 291] width 229 height 305
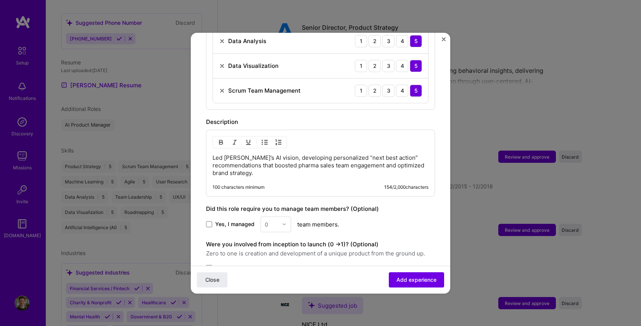
scroll to position [526, 0]
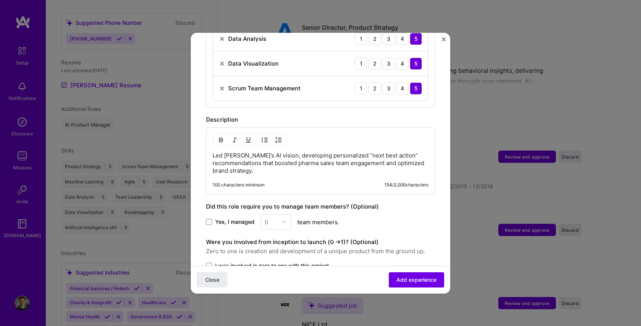
click at [223, 218] on span "Yes, I managed" at bounding box center [234, 222] width 39 height 8
click at [0, 0] on input "Yes, I managed" at bounding box center [0, 0] width 0 height 0
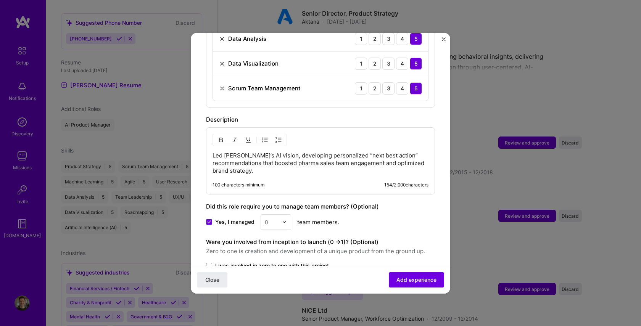
drag, startPoint x: 273, startPoint y: 217, endPoint x: 281, endPoint y: 218, distance: 8.2
click at [274, 218] on input "text" at bounding box center [271, 222] width 13 height 8
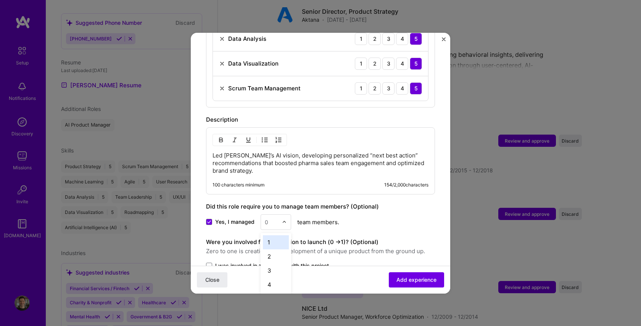
scroll to position [764, 0]
click at [276, 249] on div "2" at bounding box center [276, 256] width 26 height 14
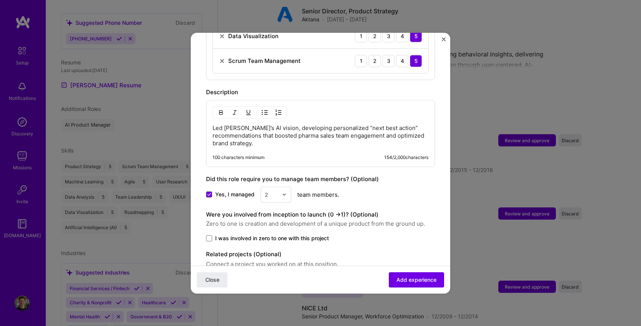
scroll to position [584, 0]
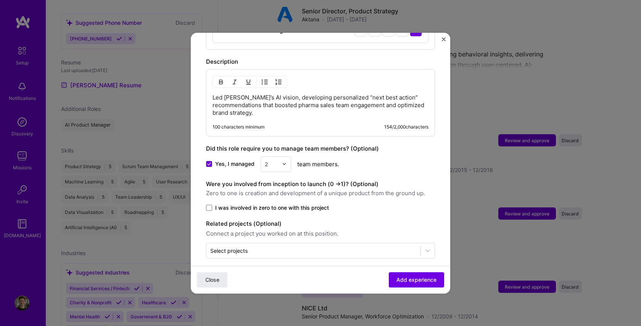
click at [220, 204] on span "I was involved in zero to one with this project" at bounding box center [272, 208] width 114 height 8
click at [0, 0] on input "I was involved in zero to one with this project" at bounding box center [0, 0] width 0 height 0
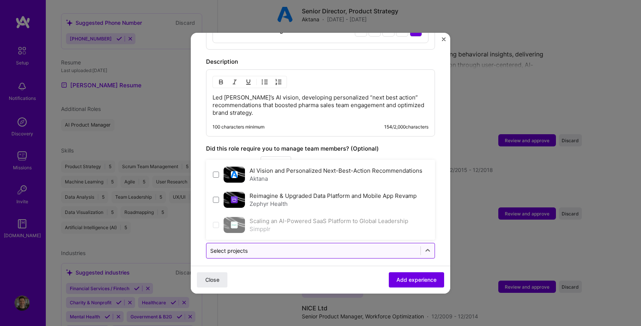
click at [271, 247] on input "text" at bounding box center [313, 251] width 206 height 8
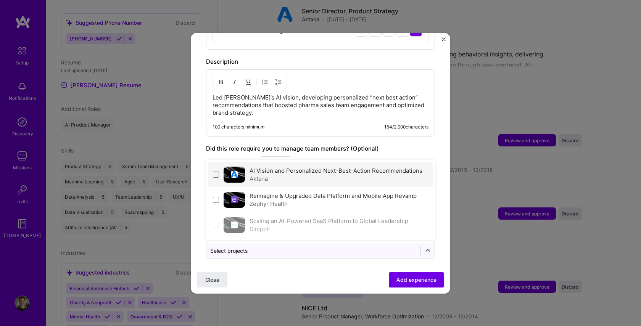
click at [220, 164] on div "AI Vision and Personalized Next-Best-Action Recommendations Aktana" at bounding box center [320, 174] width 224 height 25
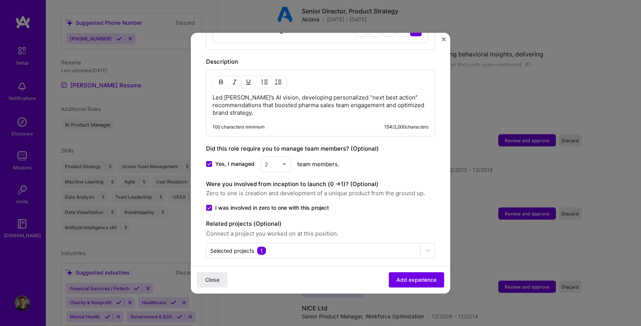
click at [354, 272] on div "Close Add experience" at bounding box center [320, 279] width 259 height 28
click at [422, 283] on span "Add experience" at bounding box center [416, 280] width 40 height 8
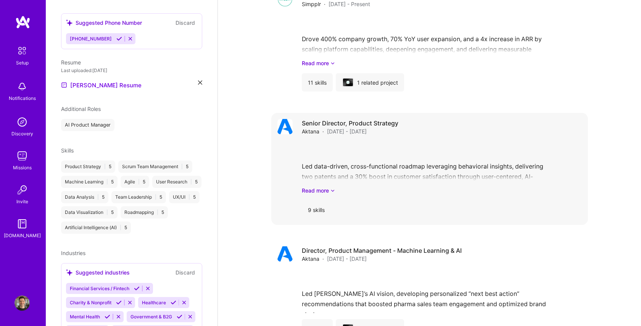
scroll to position [639, 0]
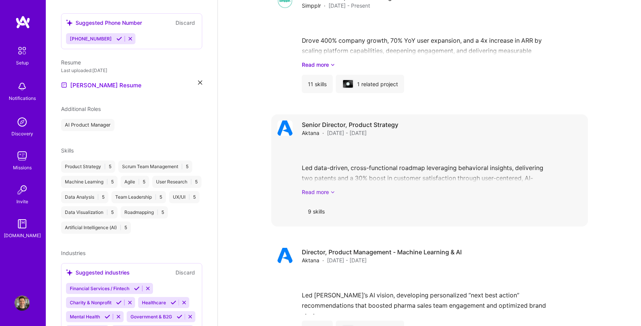
click at [333, 188] on icon at bounding box center [332, 192] width 5 height 8
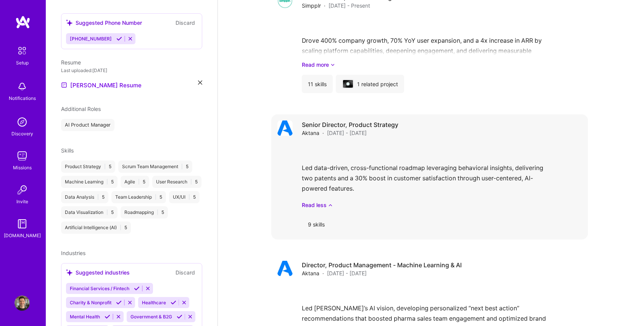
click at [413, 173] on div "Led data-driven, cross-functional roadmap leveraging behavioral insights, deliv…" at bounding box center [442, 176] width 280 height 66
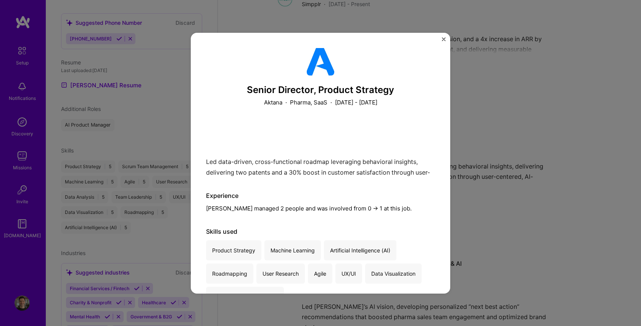
click at [444, 40] on img "Close" at bounding box center [444, 39] width 4 height 4
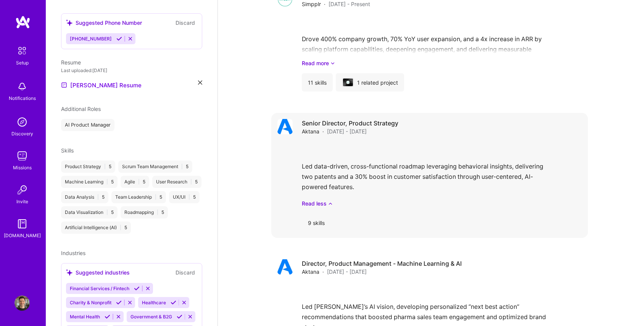
click at [356, 157] on div "Led data-driven, cross-functional roadmap leveraging behavioral insights, deliv…" at bounding box center [442, 174] width 280 height 66
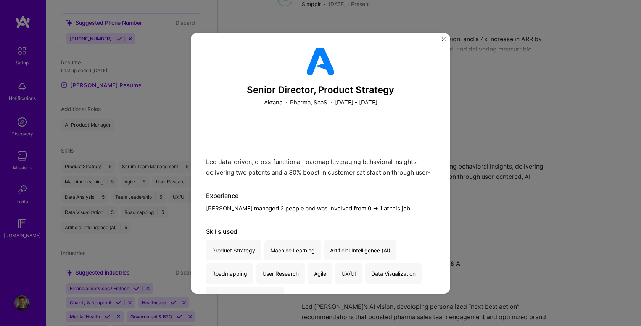
click at [442, 39] on img "Close" at bounding box center [444, 39] width 4 height 4
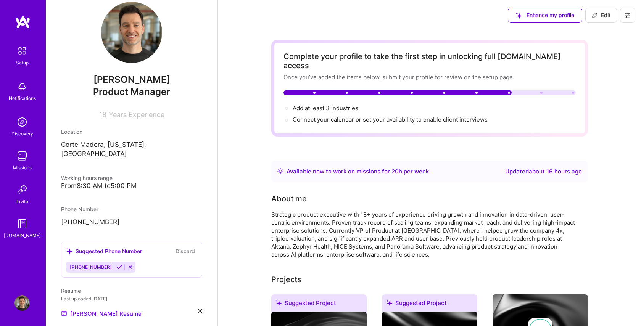
scroll to position [3, 0]
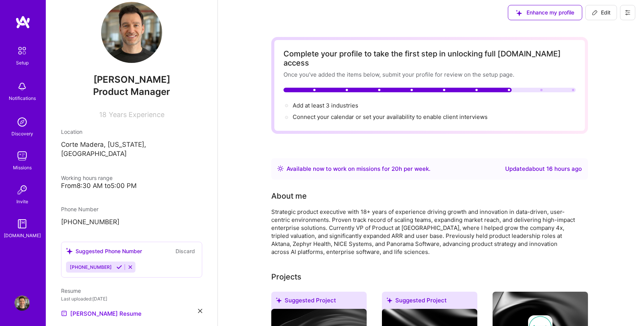
drag, startPoint x: 603, startPoint y: 11, endPoint x: 459, endPoint y: 71, distance: 155.7
click at [603, 12] on span "Edit" at bounding box center [600, 13] width 19 height 8
select select "US"
select select "Right Now"
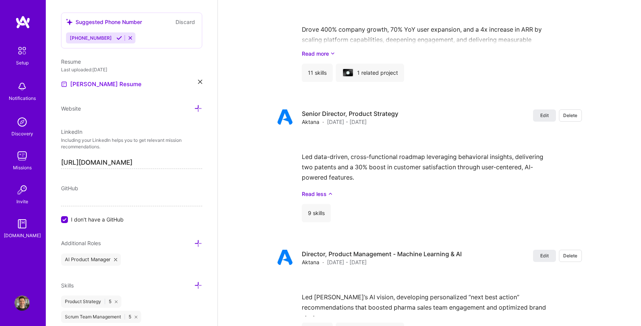
scroll to position [1026, 0]
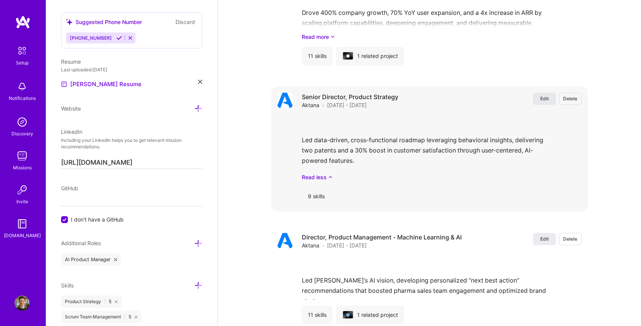
click at [546, 95] on span "Edit" at bounding box center [544, 98] width 8 height 6
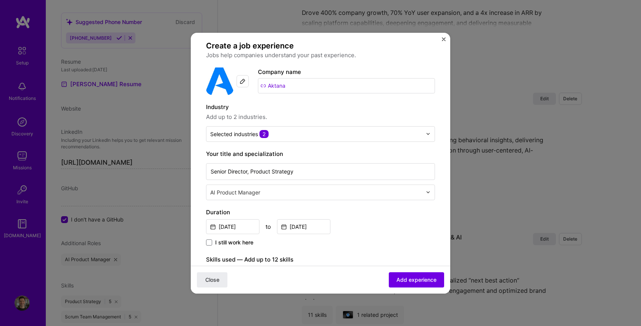
scroll to position [14, 0]
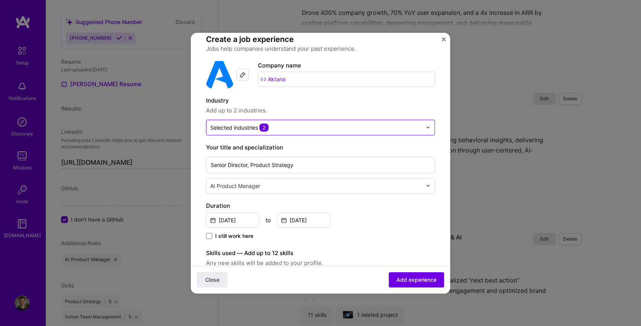
click at [319, 134] on div "Selected industries 2" at bounding box center [315, 127] width 219 height 15
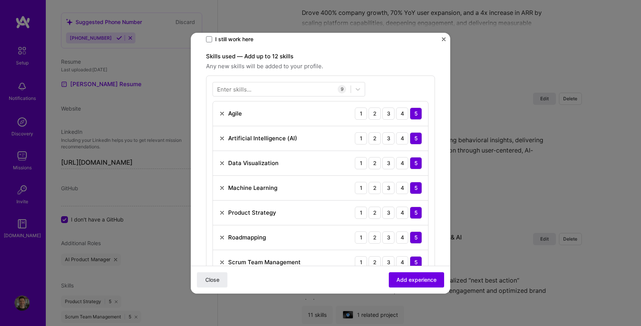
scroll to position [223, 0]
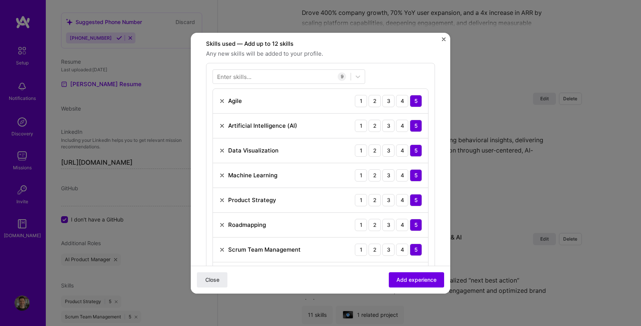
click at [220, 101] on img at bounding box center [222, 101] width 6 height 6
click at [220, 125] on img at bounding box center [222, 126] width 6 height 6
drag, startPoint x: 221, startPoint y: 201, endPoint x: 221, endPoint y: 207, distance: 6.1
click at [221, 201] on img at bounding box center [222, 200] width 6 height 6
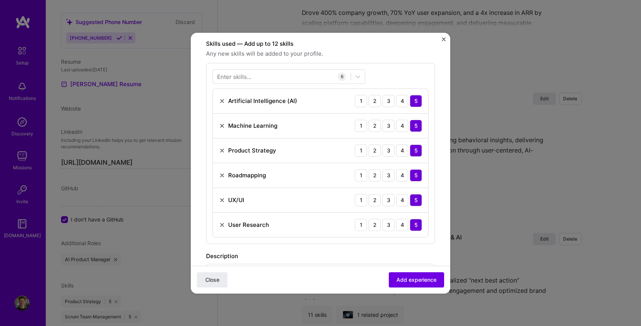
click at [223, 201] on img at bounding box center [222, 200] width 6 height 6
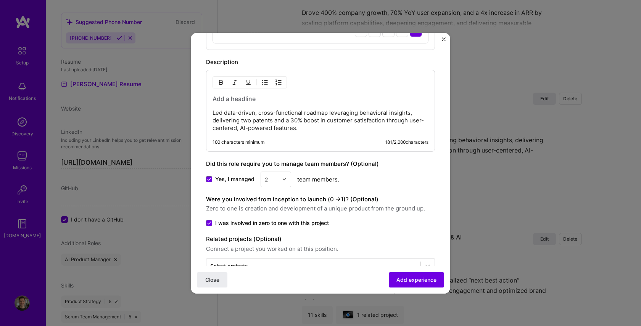
scroll to position [400, 0]
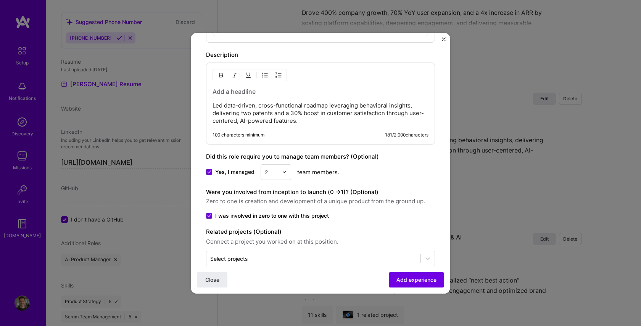
click at [207, 170] on span at bounding box center [209, 172] width 6 height 6
click at [0, 0] on input "Yes, I managed" at bounding box center [0, 0] width 0 height 0
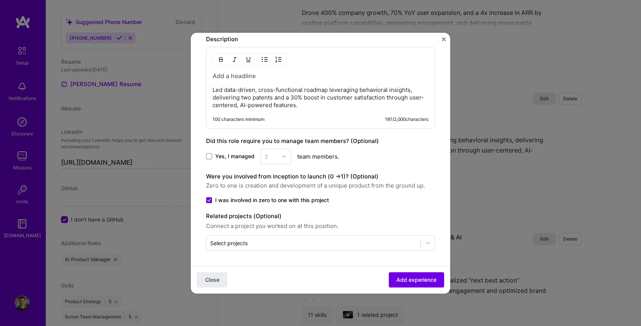
scroll to position [416, 0]
click at [411, 281] on span "Add experience" at bounding box center [416, 280] width 40 height 8
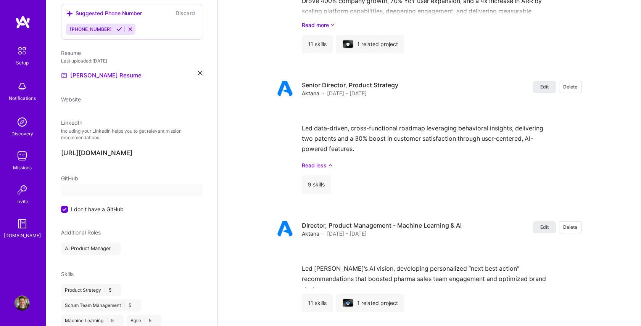
select select "US"
select select "Right Now"
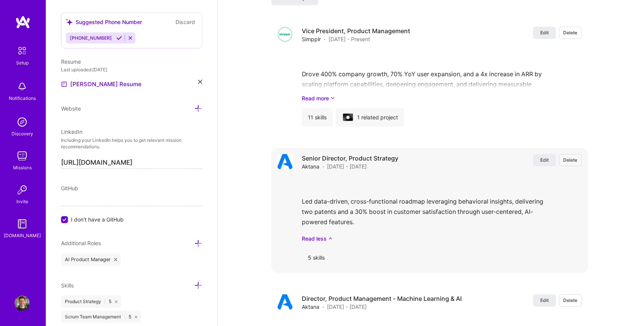
scroll to position [968, 0]
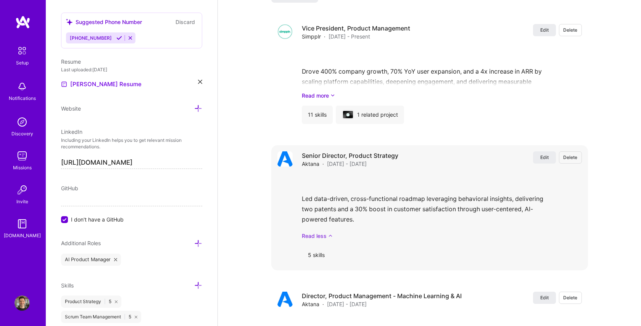
click at [330, 232] on icon at bounding box center [330, 236] width 5 height 8
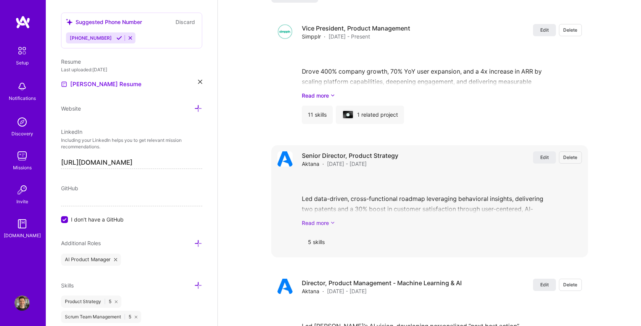
click at [329, 218] on div "Senior Director, Product Strategy Aktana · Dec 2018 - Dec 2020 Edit Delete Led …" at bounding box center [442, 201] width 280 height 100
click at [330, 219] on icon at bounding box center [332, 223] width 5 height 8
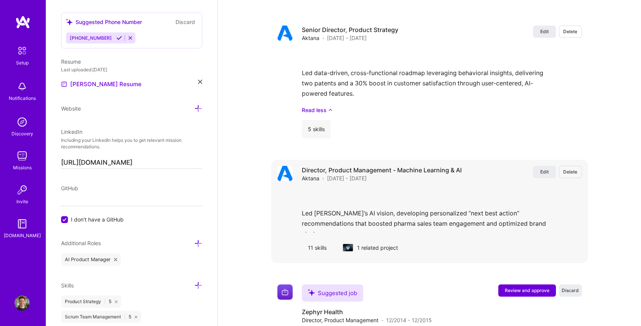
scroll to position [1108, 0]
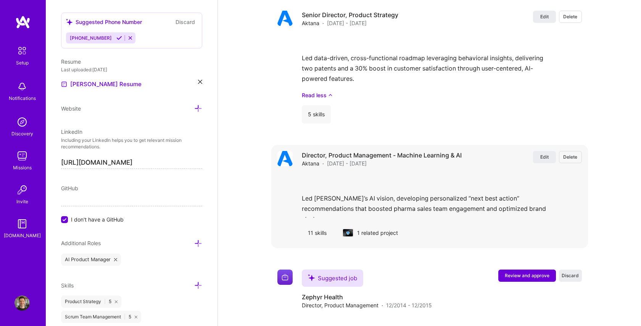
click at [366, 176] on div "Led [PERSON_NAME]’s AI vision, developing personalized “next best action” recom…" at bounding box center [442, 195] width 280 height 44
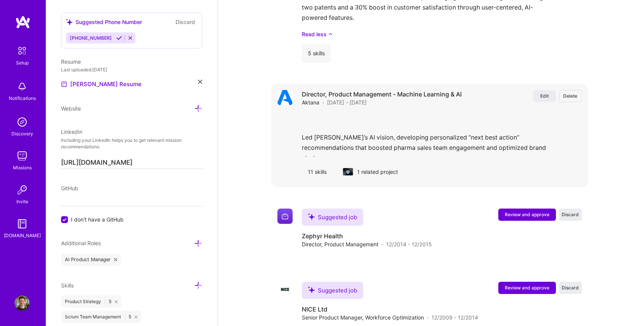
scroll to position [1186, 0]
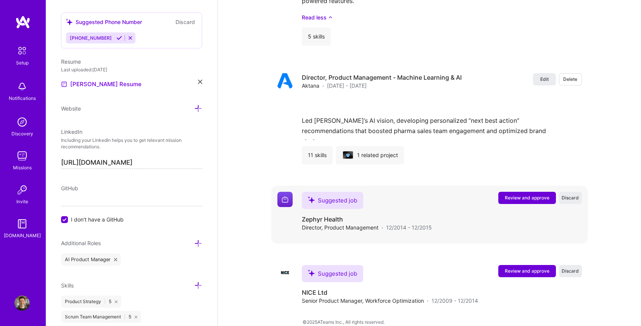
click at [519, 194] on span "Review and approve" at bounding box center [526, 197] width 45 height 6
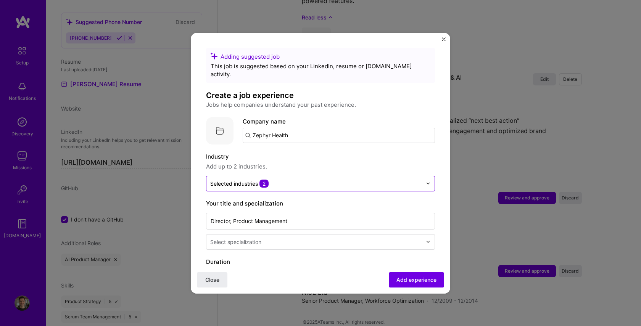
click at [291, 180] on input "text" at bounding box center [316, 184] width 212 height 8
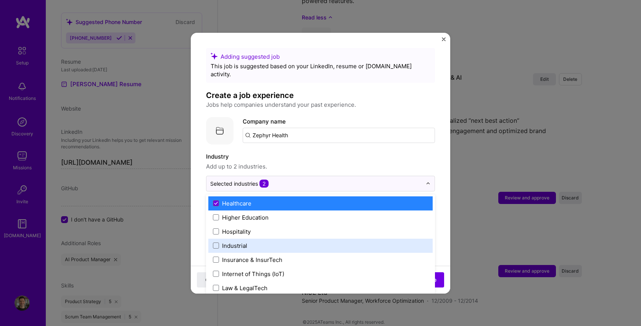
scroll to position [946, 0]
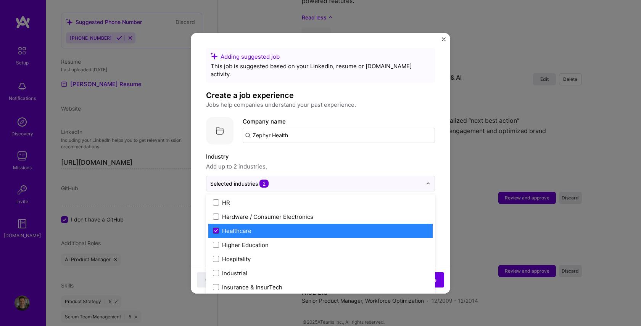
click at [215, 229] on icon at bounding box center [216, 230] width 4 height 3
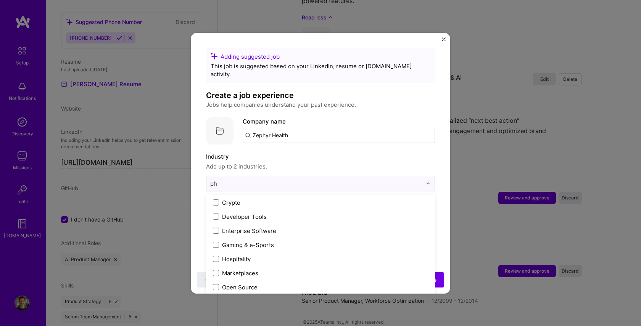
scroll to position [0, 0]
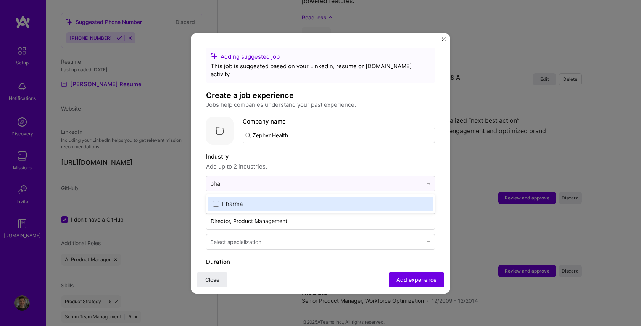
type input "phar"
click at [215, 201] on span at bounding box center [216, 204] width 6 height 6
type input "heal"
click at [218, 201] on span at bounding box center [216, 204] width 6 height 6
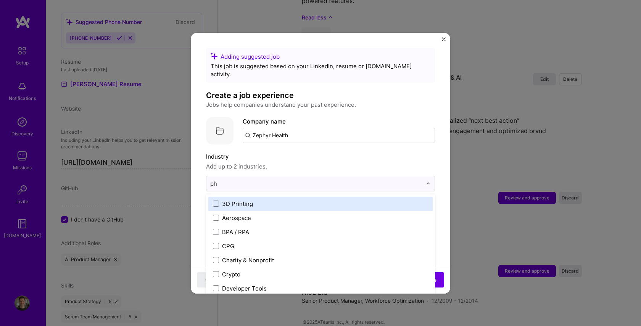
type input "pha"
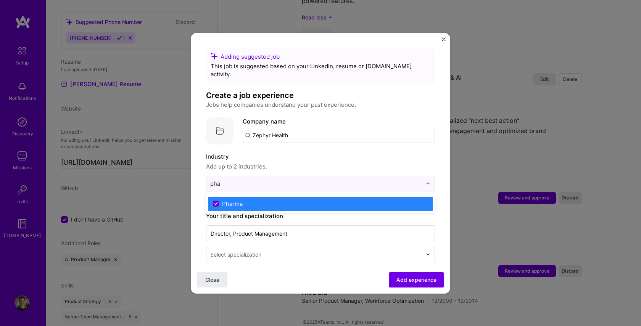
click at [218, 201] on span at bounding box center [216, 204] width 6 height 6
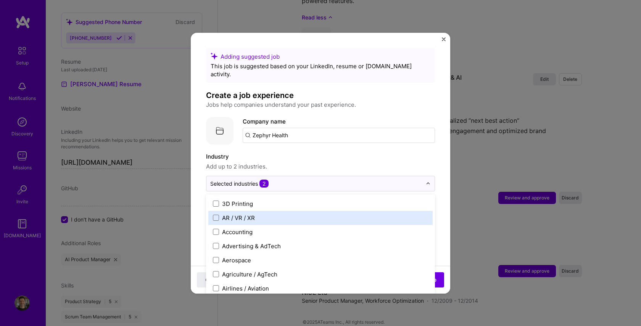
click at [442, 201] on form "Adding suggested job This job is suggested based on your LinkedIn, resume or A.…" at bounding box center [320, 328] width 259 height 560
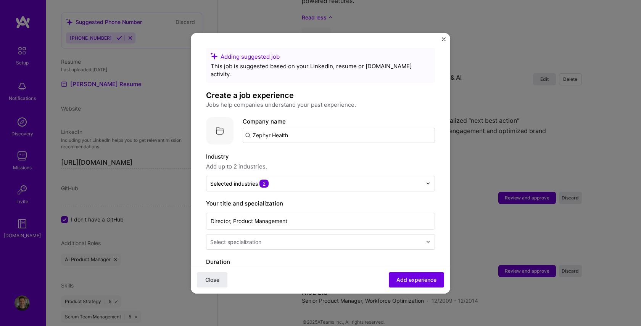
click at [328, 239] on div "Select specialization" at bounding box center [315, 241] width 219 height 15
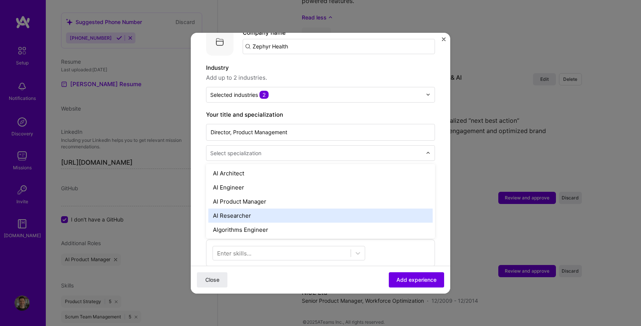
scroll to position [90, 0]
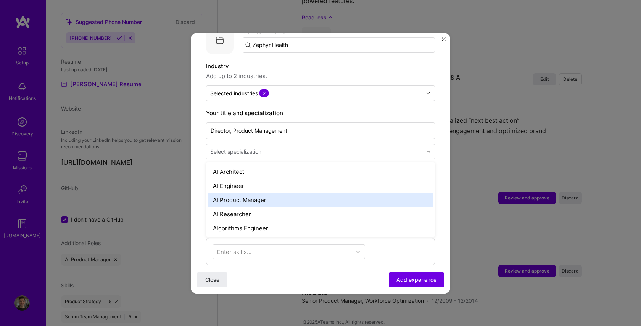
click at [258, 193] on div "AI Product Manager" at bounding box center [320, 200] width 224 height 14
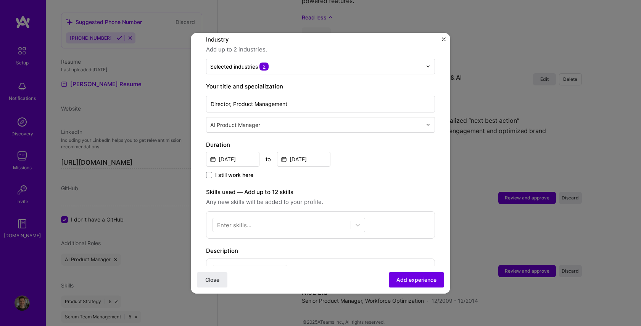
scroll to position [117, 0]
click at [356, 221] on icon at bounding box center [358, 225] width 8 height 8
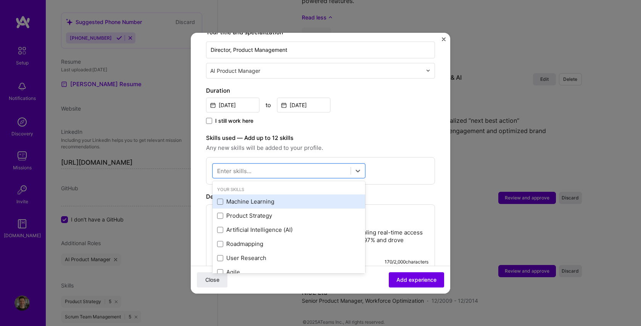
scroll to position [177, 0]
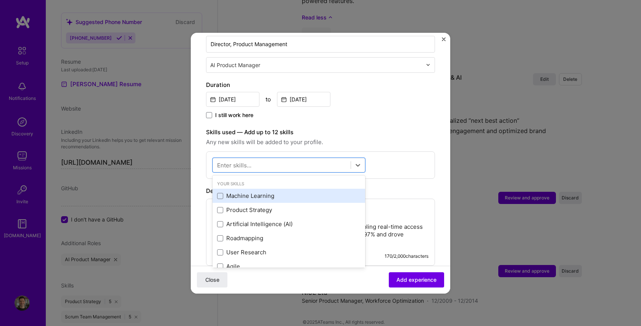
click at [259, 192] on div "Machine Learning" at bounding box center [288, 196] width 153 height 14
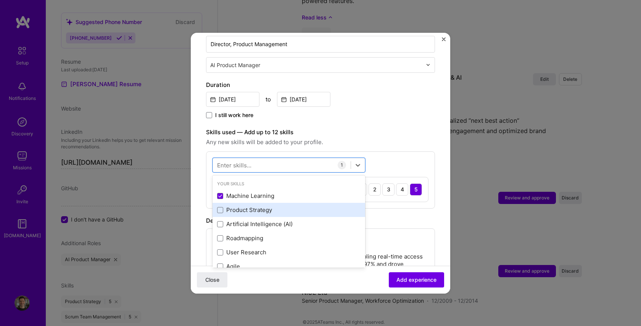
click at [242, 206] on div "Product Strategy" at bounding box center [288, 210] width 143 height 8
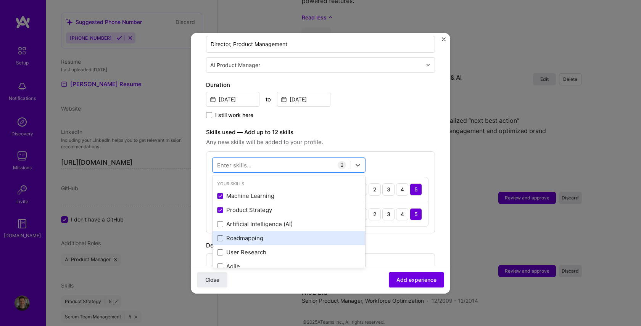
click at [238, 234] on div "Roadmapping" at bounding box center [288, 238] width 143 height 8
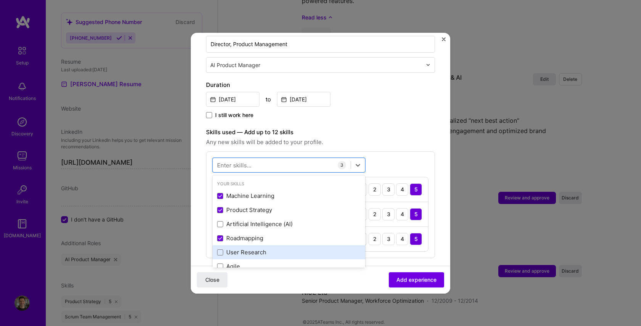
click at [234, 248] on div "User Research" at bounding box center [288, 252] width 143 height 8
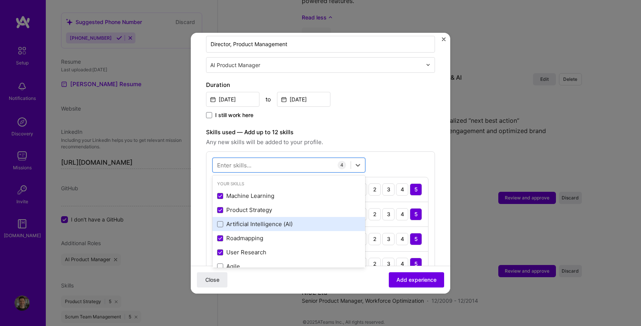
click at [261, 220] on div "Artificial Intelligence (AI)" at bounding box center [288, 224] width 143 height 8
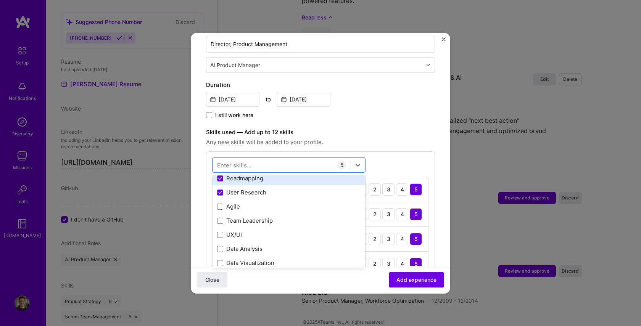
scroll to position [63, 0]
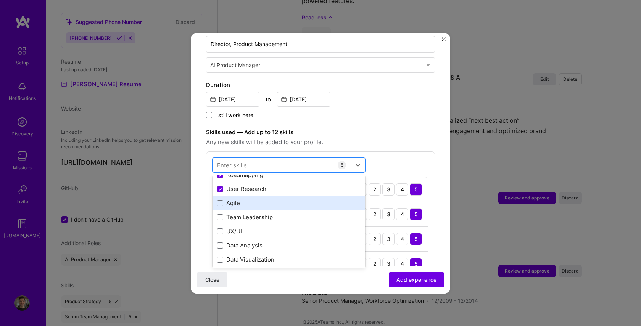
click at [244, 199] on div "Agile" at bounding box center [288, 203] width 143 height 8
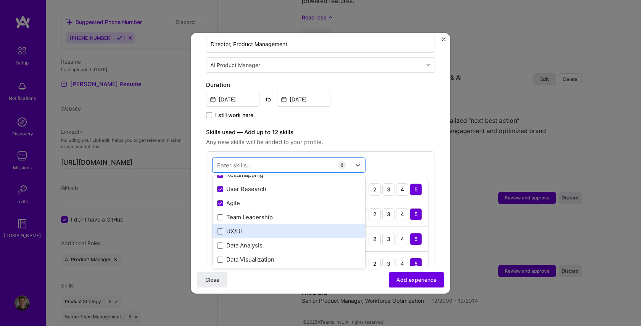
click at [238, 227] on div "UX/UI" at bounding box center [288, 231] width 143 height 8
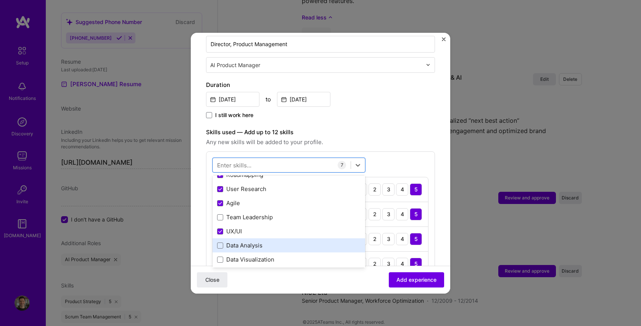
click at [241, 241] on div "Data Analysis" at bounding box center [288, 245] width 143 height 8
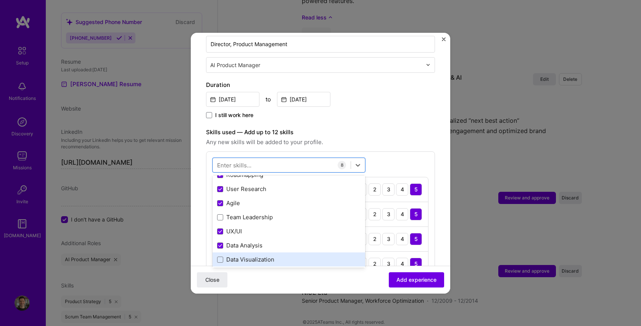
drag, startPoint x: 254, startPoint y: 250, endPoint x: 258, endPoint y: 250, distance: 3.8
click at [254, 255] on div "Data Visualization" at bounding box center [288, 259] width 143 height 8
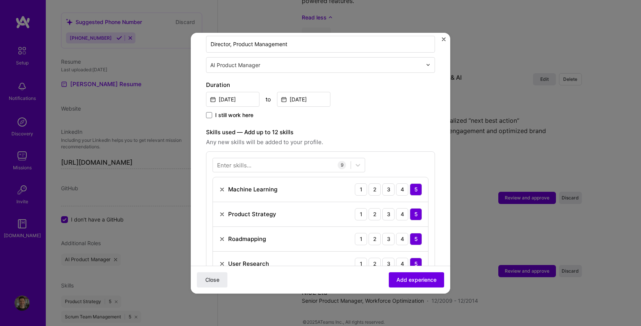
click at [442, 173] on form "Adding suggested job This job is suggested based on your LinkedIn, resume or A.…" at bounding box center [320, 265] width 259 height 788
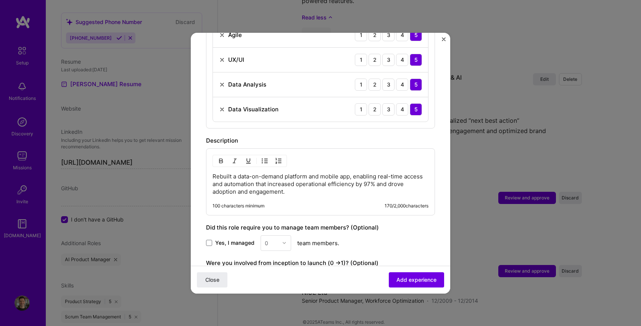
scroll to position [483, 0]
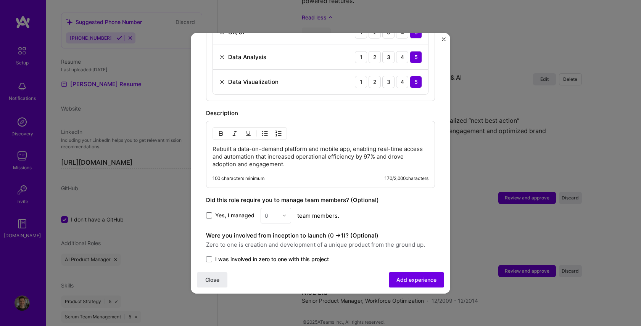
click at [211, 212] on span at bounding box center [209, 215] width 6 height 6
click at [0, 0] on input "Yes, I managed" at bounding box center [0, 0] width 0 height 0
click at [278, 212] on div "0" at bounding box center [271, 215] width 21 height 15
drag, startPoint x: 271, startPoint y: 240, endPoint x: 298, endPoint y: 235, distance: 27.6
click at [272, 243] on div "2" at bounding box center [276, 250] width 26 height 14
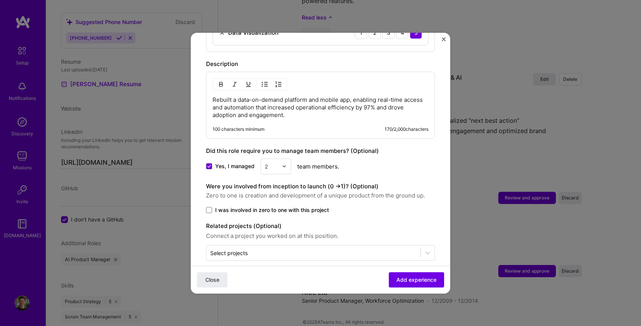
scroll to position [534, 0]
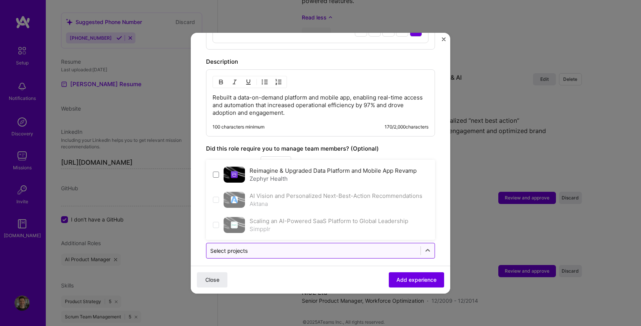
click at [282, 247] on input "text" at bounding box center [313, 251] width 206 height 8
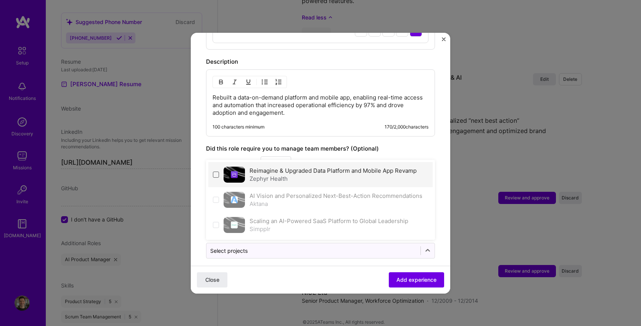
click at [218, 172] on span at bounding box center [216, 175] width 6 height 6
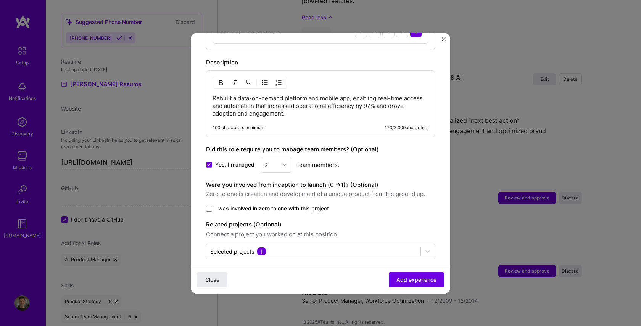
click at [412, 278] on span "Add experience" at bounding box center [416, 280] width 40 height 8
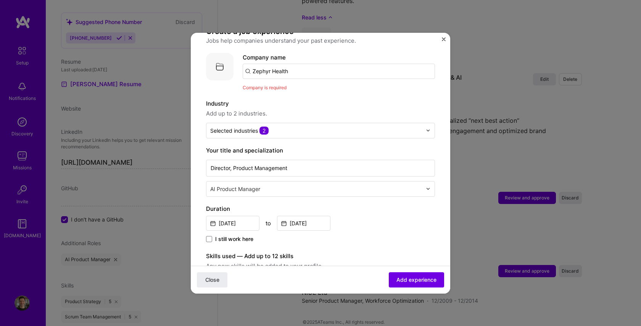
scroll to position [62, 0]
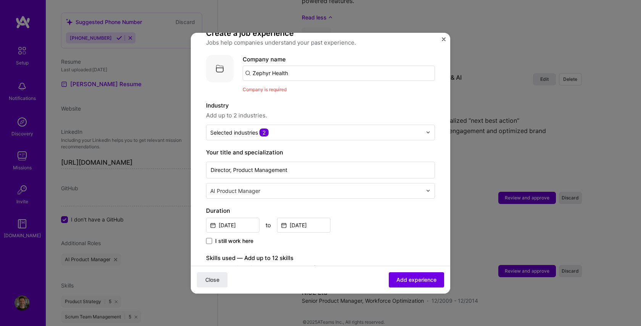
click at [297, 66] on input "Zephyr Health" at bounding box center [338, 73] width 192 height 15
drag, startPoint x: 298, startPoint y: 66, endPoint x: 233, endPoint y: 64, distance: 64.9
click at [233, 64] on div "Company logo Company name Zephyr Health Company is required" at bounding box center [320, 74] width 229 height 39
type input "Zephyr Health"
click at [257, 90] on span "Add company" at bounding box center [264, 94] width 37 height 8
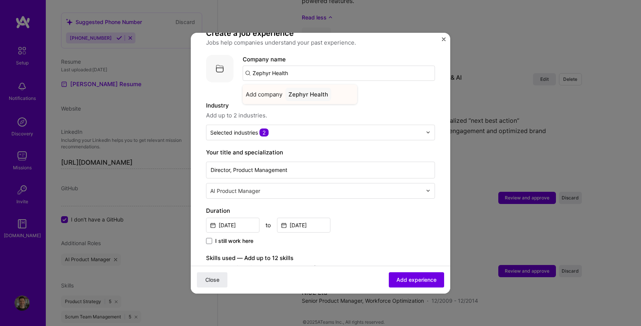
scroll to position [60, 0]
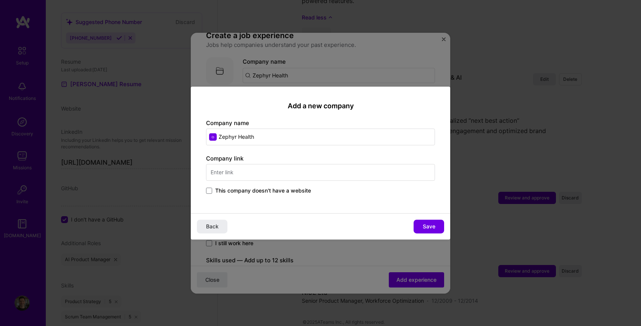
click at [235, 176] on input "text" at bounding box center [320, 172] width 229 height 17
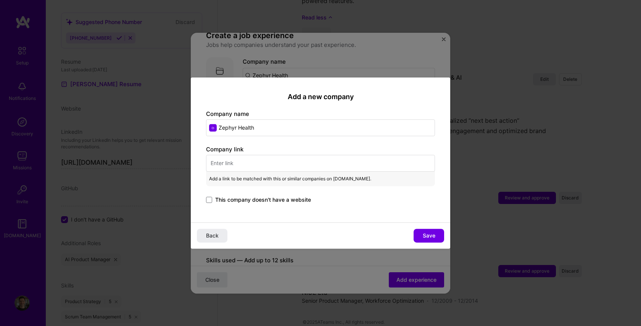
paste input "https://www.anjusoftware.com/press-release/general-press-release/press-releases…"
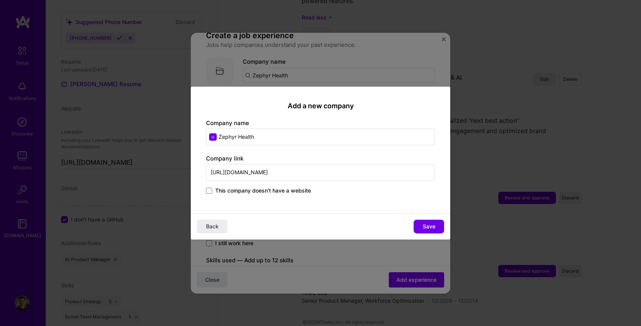
type input "https://www.anjusoftware.com/press-release/general-press-release/press-releases…"
click at [218, 193] on span "This company doesn't have a website" at bounding box center [263, 191] width 96 height 8
click at [0, 0] on input "This company doesn't have a website" at bounding box center [0, 0] width 0 height 0
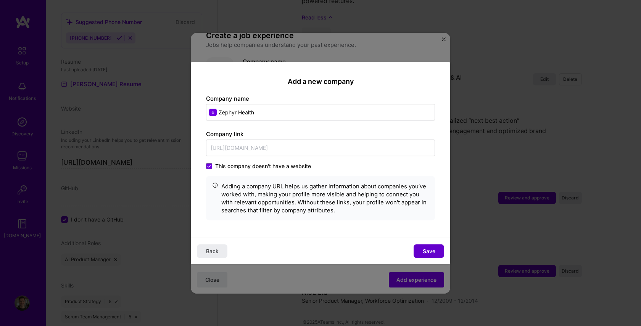
click at [420, 248] on button "Save" at bounding box center [428, 251] width 31 height 14
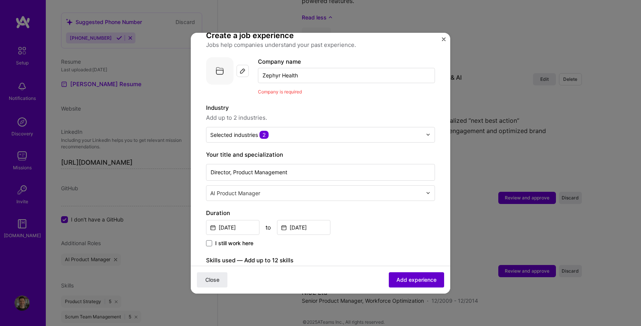
click at [416, 281] on span "Add experience" at bounding box center [416, 280] width 40 height 8
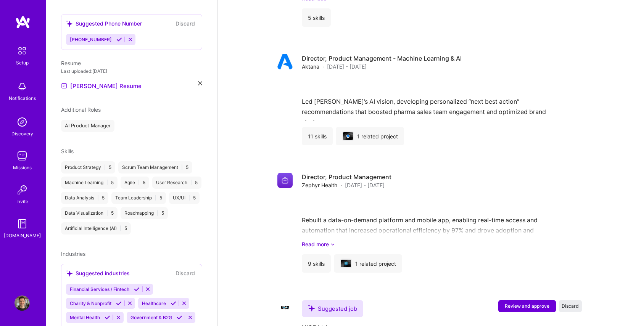
scroll to position [881, 0]
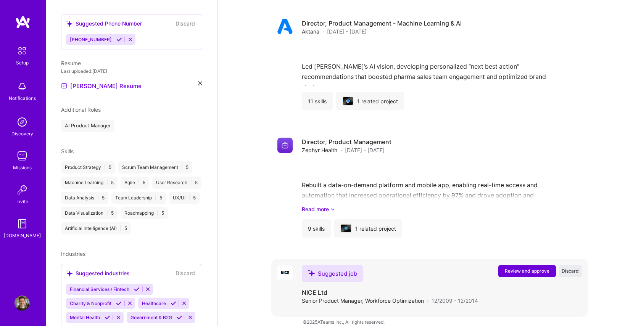
click at [511, 268] on span "Review and approve" at bounding box center [526, 271] width 45 height 6
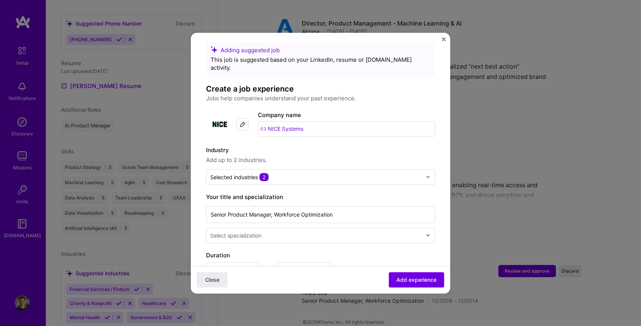
scroll to position [0, 0]
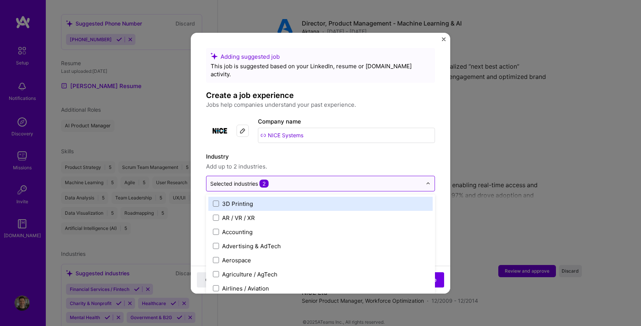
click at [289, 180] on div "Selected industries 2" at bounding box center [315, 183] width 219 height 15
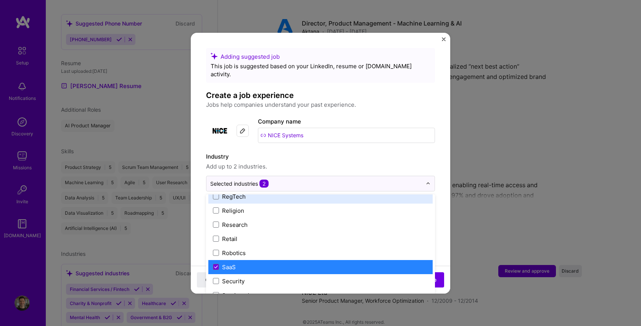
scroll to position [1452, 0]
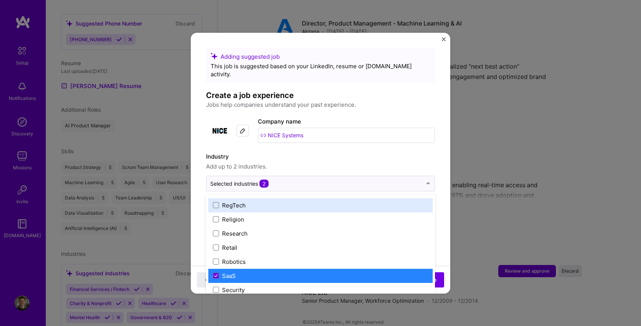
click at [442, 199] on form "Adding suggested job This job is suggested based on your LinkedIn, resume or A.…" at bounding box center [320, 328] width 259 height 560
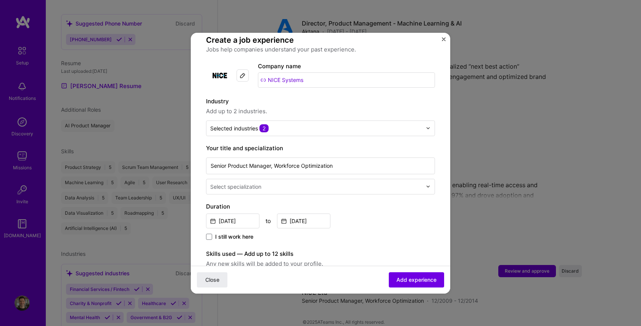
scroll to position [70, 0]
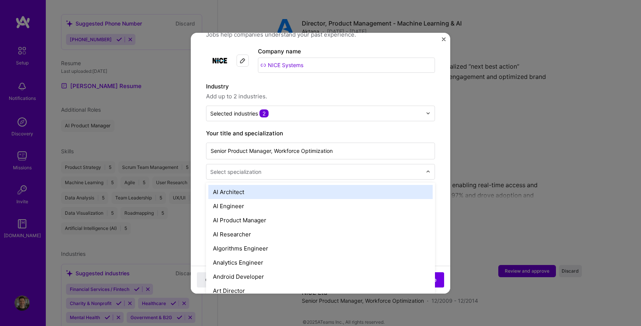
click at [350, 168] on input "text" at bounding box center [316, 172] width 213 height 8
type input "pro"
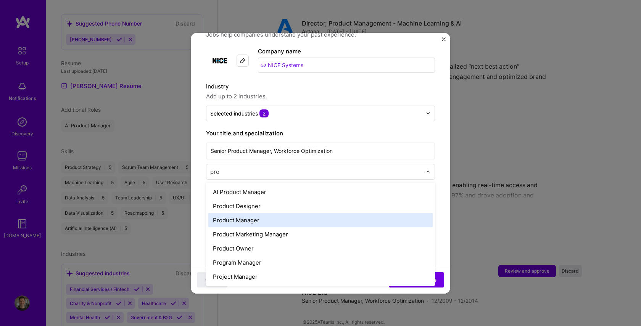
click at [255, 213] on div "Product Manager" at bounding box center [320, 220] width 224 height 14
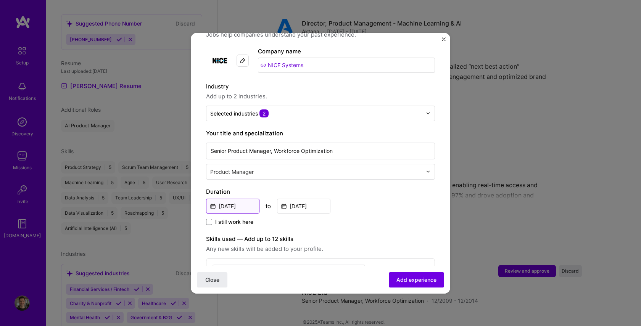
click at [241, 199] on input "Dec, 2009" at bounding box center [232, 206] width 53 height 15
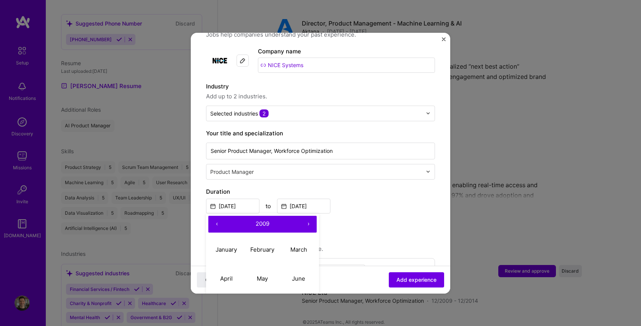
click at [307, 216] on button "›" at bounding box center [308, 224] width 17 height 17
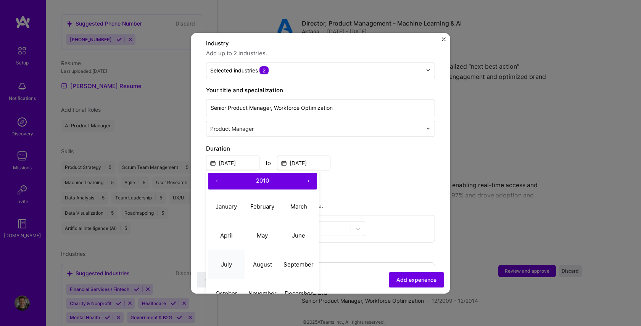
scroll to position [115, 0]
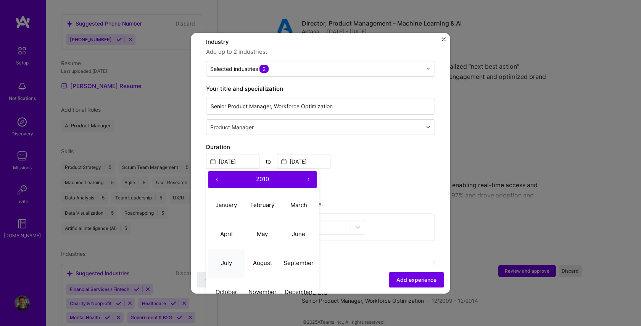
click at [230, 259] on abbr "July" at bounding box center [226, 262] width 11 height 7
type input "Jul, 2010"
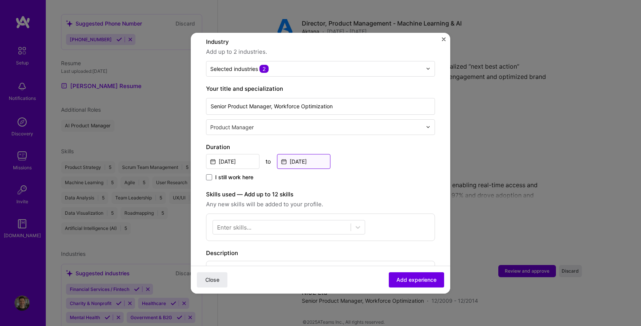
click at [296, 154] on input "Dec, 2014" at bounding box center [303, 161] width 53 height 15
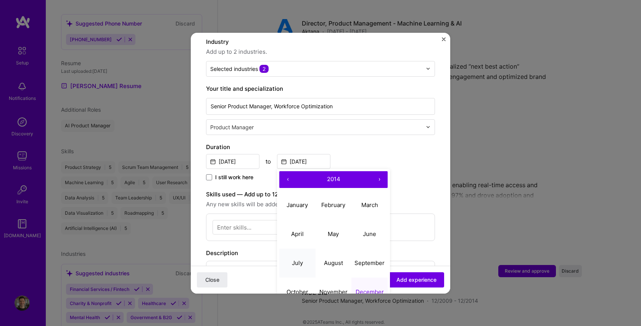
click at [299, 250] on button "July" at bounding box center [297, 263] width 36 height 29
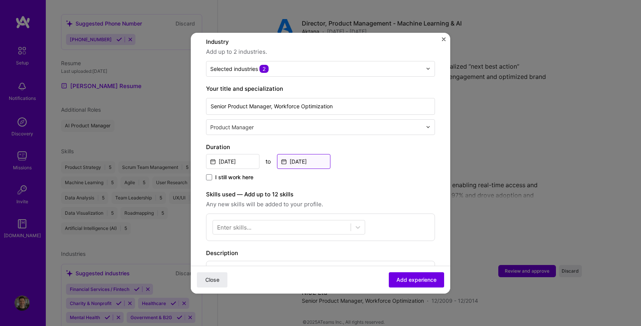
click at [321, 155] on input "Jul, 2014" at bounding box center [303, 161] width 53 height 15
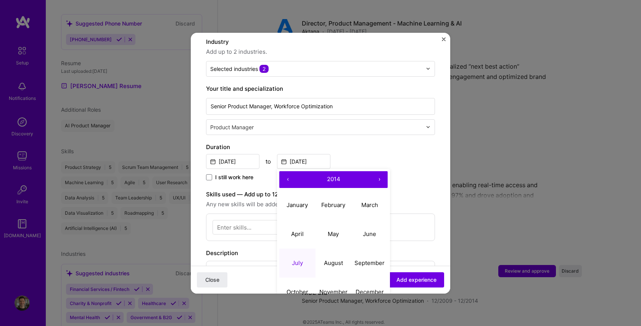
click at [380, 171] on button "›" at bounding box center [379, 179] width 17 height 17
click at [291, 250] on button "July" at bounding box center [297, 263] width 36 height 29
type input "Jul, 2015"
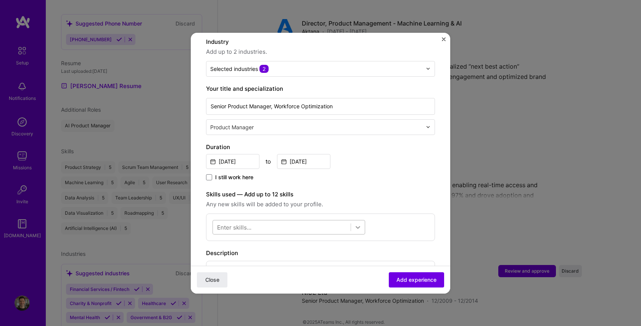
click at [355, 223] on icon at bounding box center [358, 227] width 8 height 8
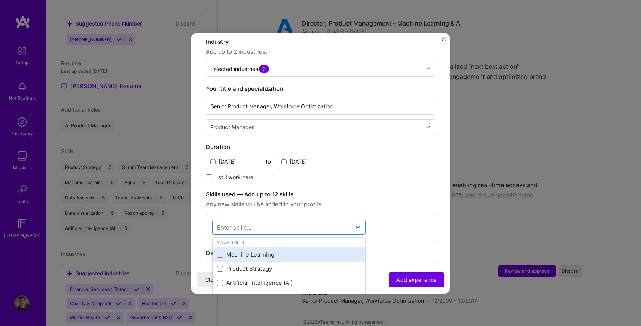
scroll to position [0, 0]
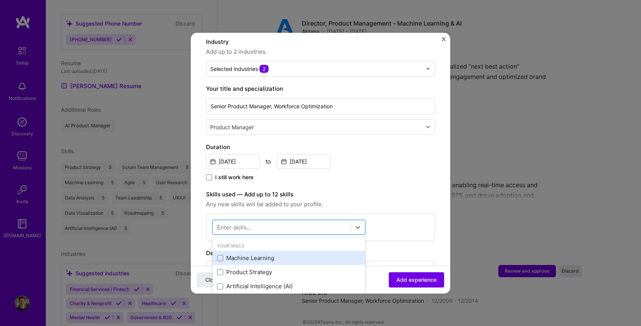
drag, startPoint x: 263, startPoint y: 262, endPoint x: 315, endPoint y: 245, distance: 53.9
click at [263, 268] on div "Product Strategy" at bounding box center [288, 272] width 143 height 8
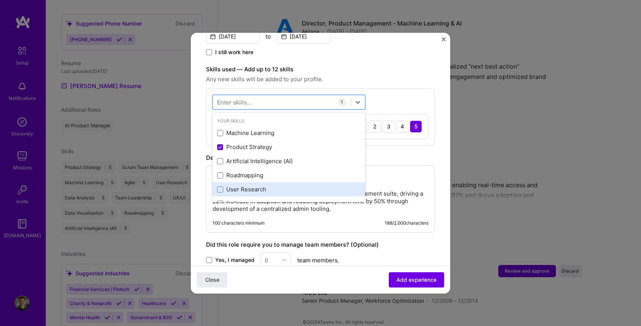
scroll to position [240, 0]
drag, startPoint x: 250, startPoint y: 168, endPoint x: 244, endPoint y: 177, distance: 11.2
click at [250, 171] on div "Roadmapping" at bounding box center [288, 175] width 143 height 8
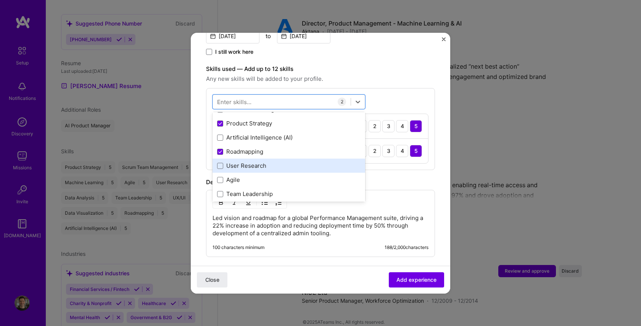
scroll to position [24, 0]
click at [242, 161] on div "User Research" at bounding box center [288, 165] width 143 height 8
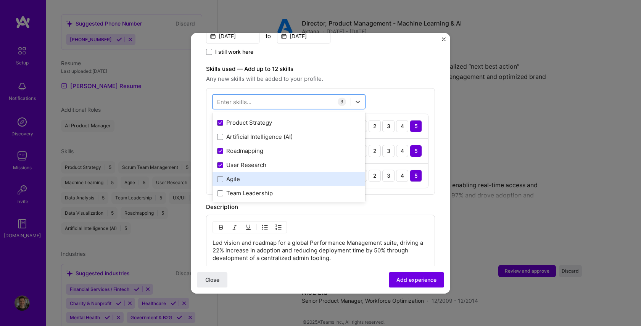
click at [233, 175] on div "Agile" at bounding box center [288, 179] width 143 height 8
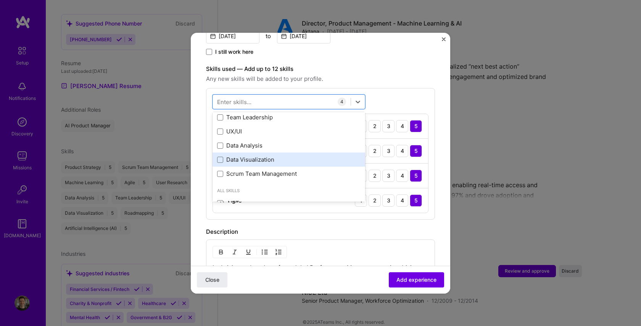
scroll to position [103, 0]
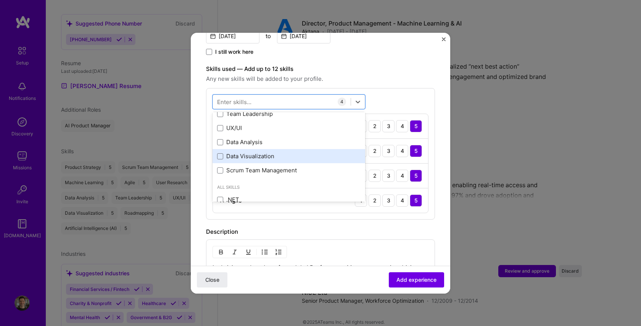
click at [237, 152] on div "Data Visualization" at bounding box center [288, 156] width 143 height 8
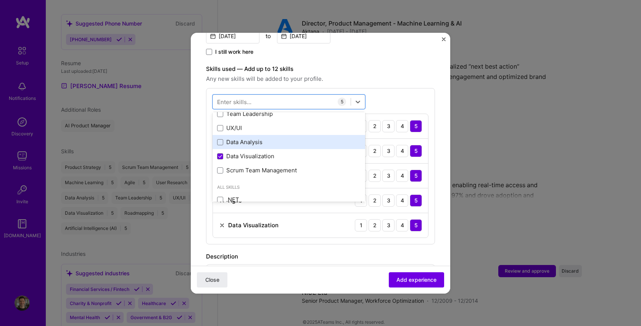
drag, startPoint x: 235, startPoint y: 157, endPoint x: 233, endPoint y: 138, distance: 19.9
click at [235, 163] on div "Scrum Team Management" at bounding box center [288, 170] width 153 height 14
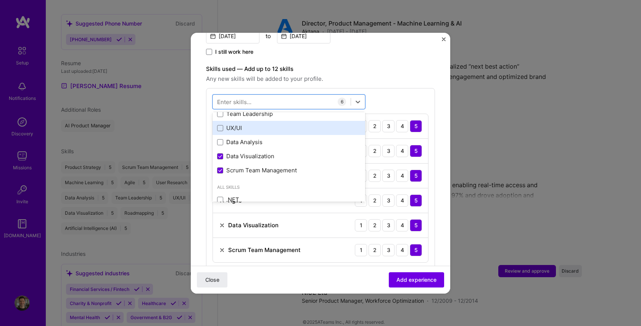
click at [234, 124] on div "UX/UI" at bounding box center [288, 128] width 143 height 8
click at [438, 142] on form "Adding suggested job This job is suggested based on your LinkedIn, resume or A.…" at bounding box center [320, 177] width 259 height 738
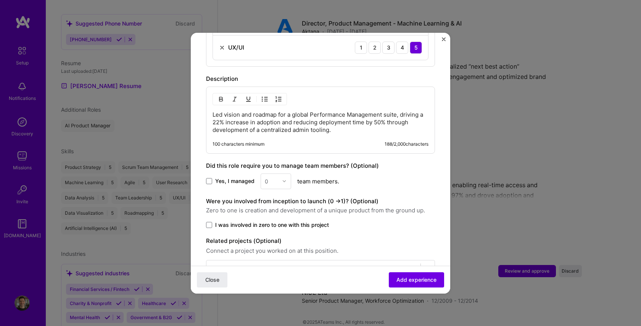
scroll to position [474, 0]
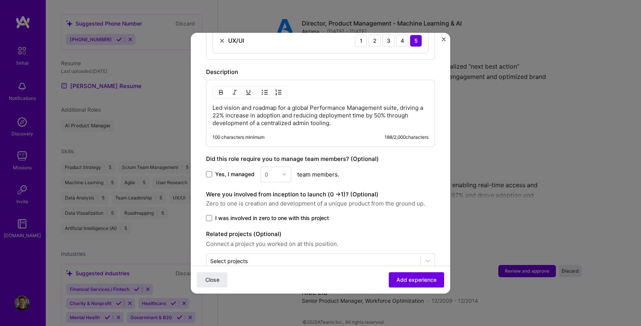
click at [212, 214] on label "I was involved in zero to one with this project" at bounding box center [320, 218] width 229 height 8
click at [0, 0] on input "I was involved in zero to one with this project" at bounding box center [0, 0] width 0 height 0
click at [384, 257] on input "text" at bounding box center [313, 261] width 206 height 8
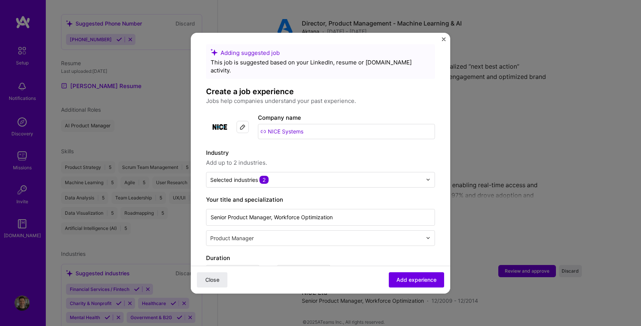
scroll to position [0, 0]
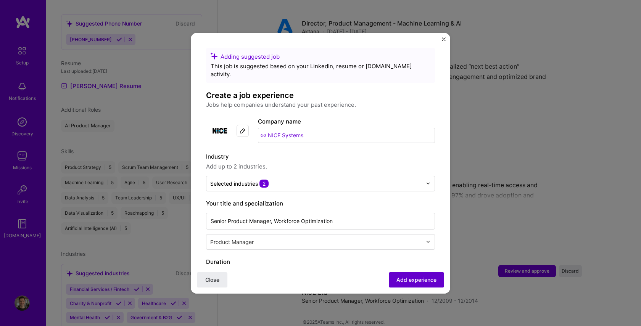
click at [411, 278] on span "Add experience" at bounding box center [416, 280] width 40 height 8
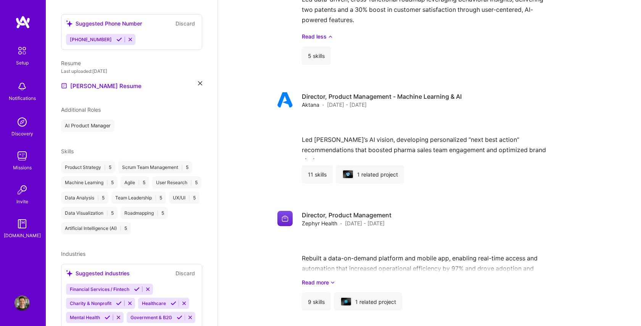
scroll to position [881, 0]
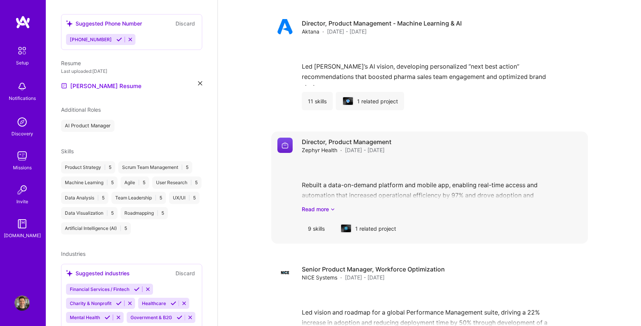
click at [385, 183] on div "Rebuilt a data-on-demand platform and mobile app, enabling real-time access and…" at bounding box center [442, 186] width 280 height 53
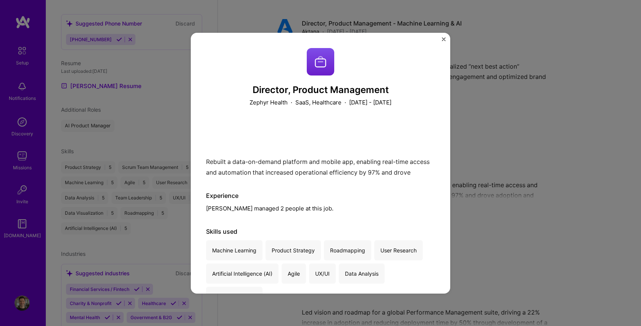
click at [443, 39] on img "Close" at bounding box center [444, 39] width 4 height 4
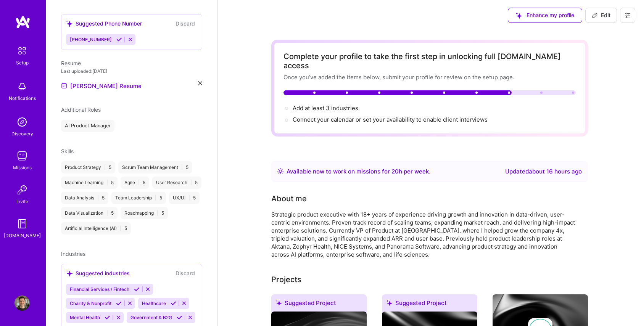
click at [604, 14] on span "Edit" at bounding box center [600, 15] width 19 height 8
select select "US"
select select "Right Now"
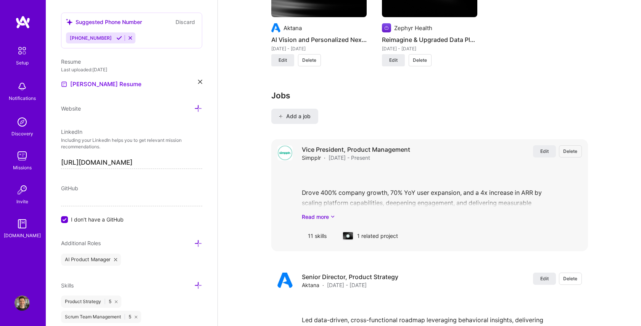
scroll to position [845, 0]
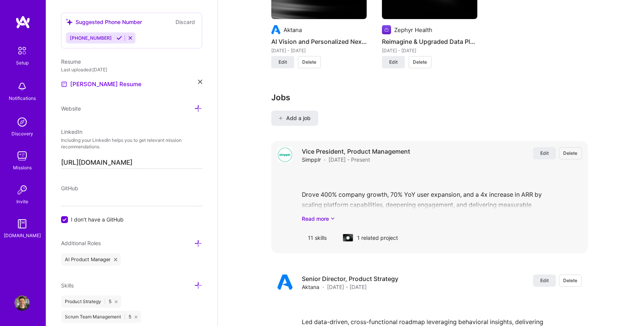
click at [408, 170] on div "Drove 400% company growth, 70% YoY user expansion, and a 4x increase in ARR by …" at bounding box center [442, 196] width 280 height 53
click at [541, 150] on span "Edit" at bounding box center [544, 153] width 8 height 6
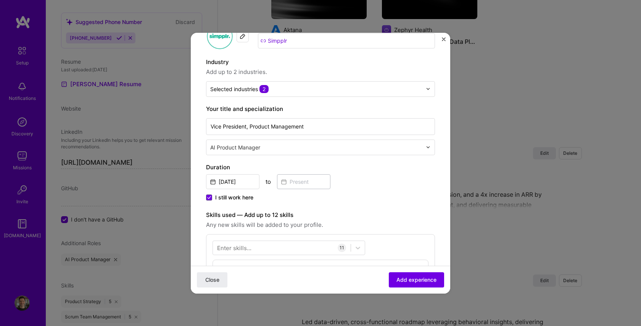
scroll to position [63, 0]
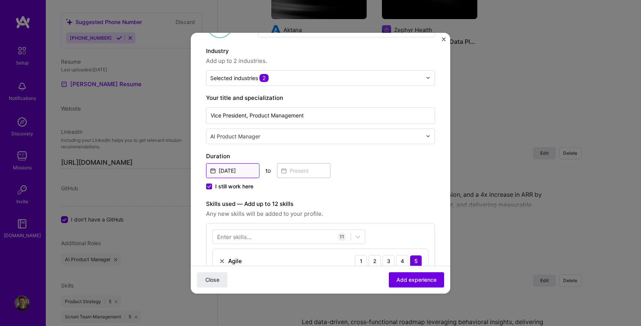
click at [223, 170] on input "Dec, 2020" at bounding box center [232, 170] width 53 height 15
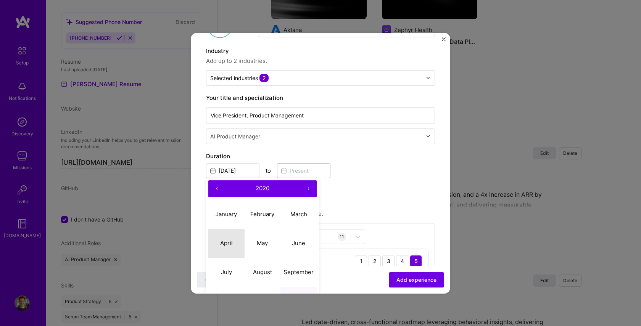
drag, startPoint x: 227, startPoint y: 242, endPoint x: 230, endPoint y: 222, distance: 20.4
click at [228, 242] on abbr "April" at bounding box center [226, 242] width 13 height 7
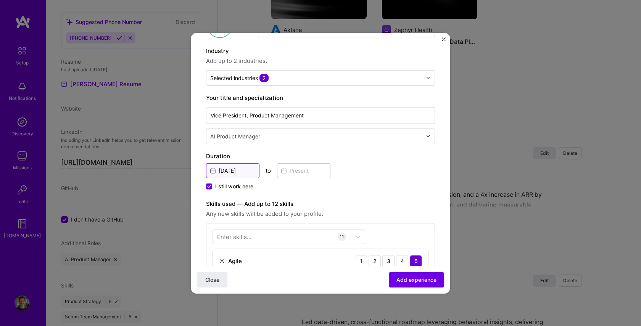
click at [236, 169] on input "Apr, 2020" at bounding box center [232, 170] width 53 height 15
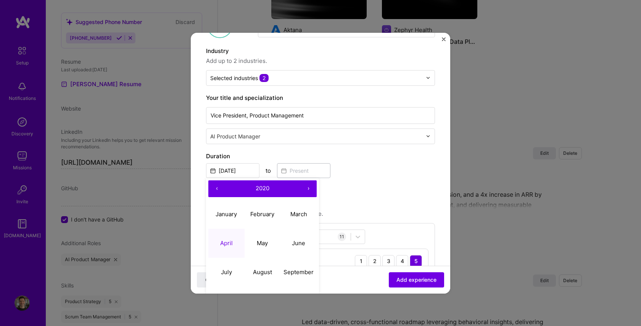
click at [306, 189] on button "›" at bounding box center [308, 188] width 17 height 17
click at [265, 188] on span "2021" at bounding box center [262, 188] width 13 height 7
click at [225, 219] on button "2021" at bounding box center [226, 214] width 36 height 29
click at [226, 239] on abbr "April" at bounding box center [226, 242] width 13 height 7
type input "Apr, 2021"
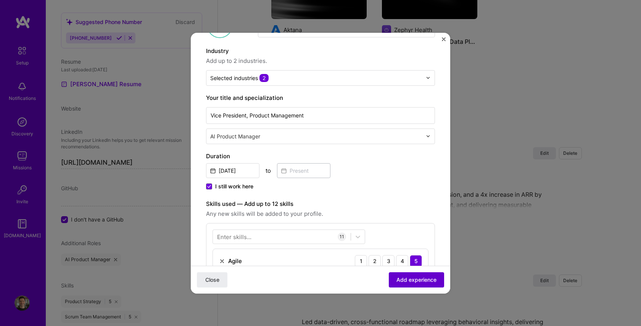
click at [418, 277] on span "Add experience" at bounding box center [416, 280] width 40 height 8
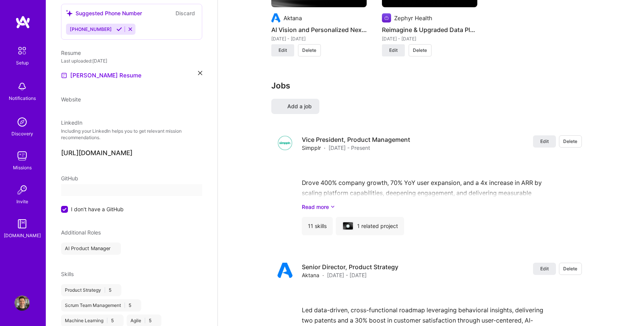
select select "US"
select select "Right Now"
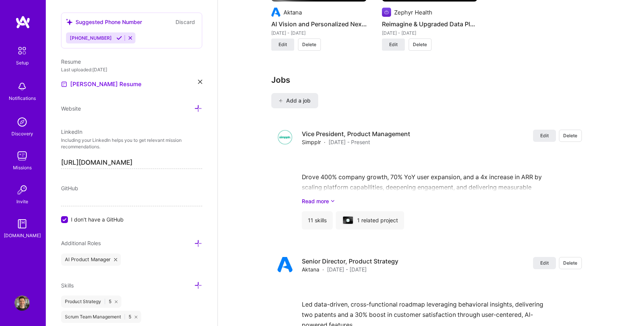
scroll to position [863, 0]
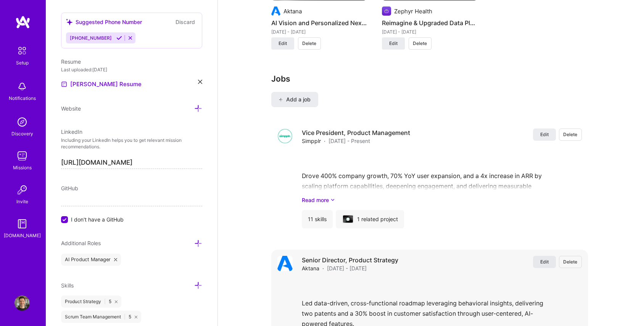
click at [546, 259] on span "Edit" at bounding box center [544, 262] width 8 height 6
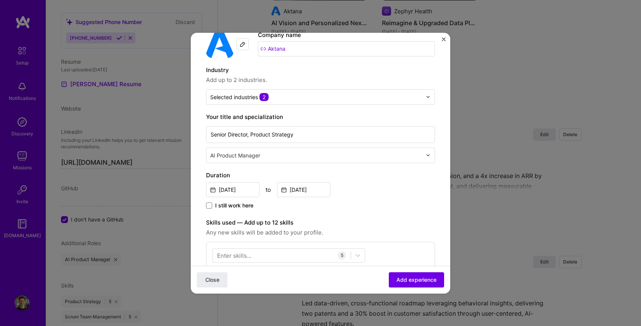
scroll to position [51, 0]
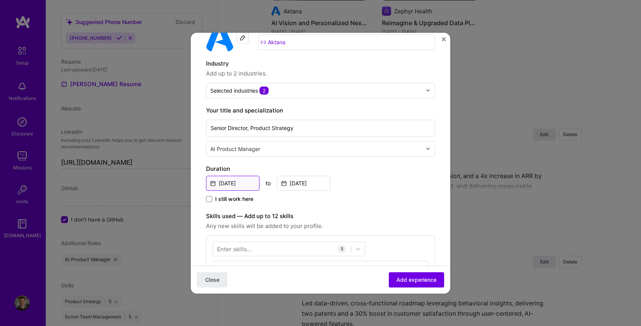
click at [224, 181] on input "Dec, 2018" at bounding box center [232, 183] width 53 height 15
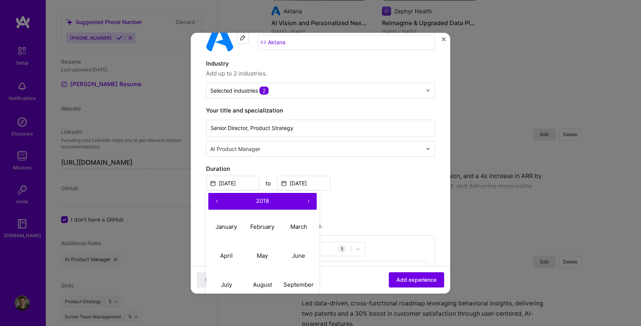
click at [307, 203] on button "›" at bounding box center [308, 201] width 17 height 17
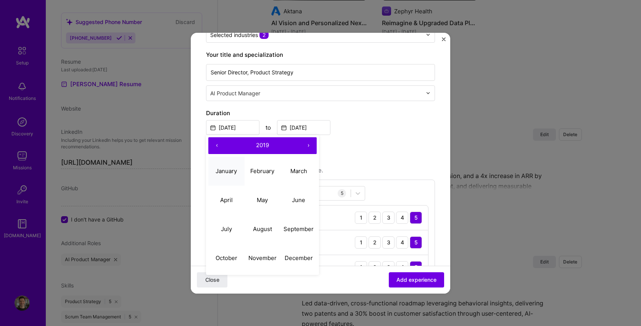
scroll to position [108, 0]
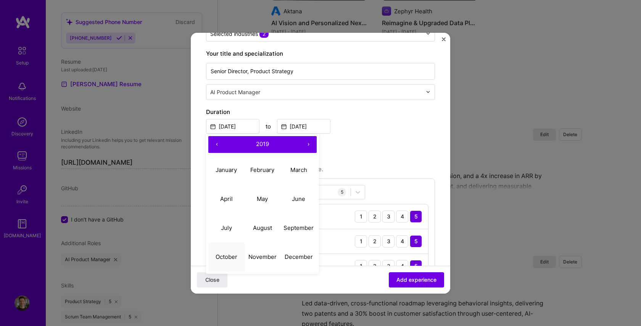
click at [231, 256] on abbr "October" at bounding box center [226, 256] width 22 height 7
type input "Oct, 2019"
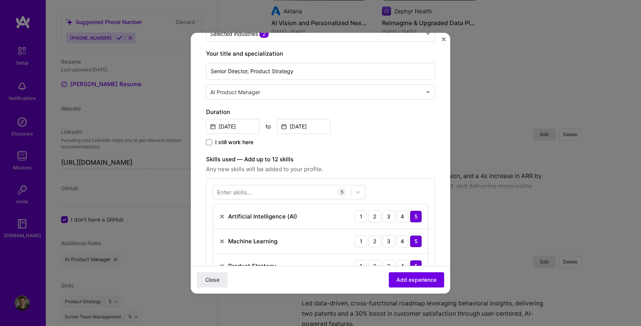
scroll to position [106, 0]
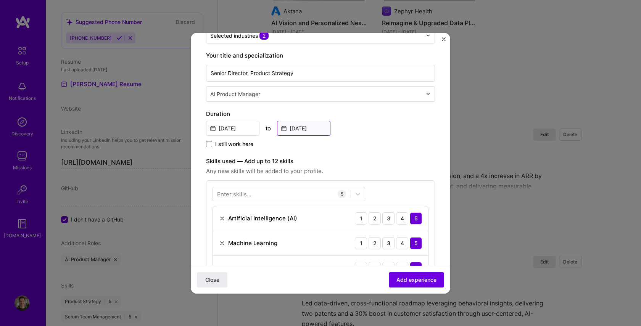
click at [303, 132] on input "Dec, 2020" at bounding box center [303, 128] width 53 height 15
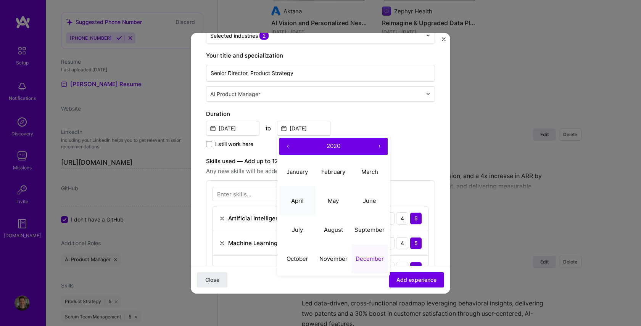
click at [295, 202] on abbr "April" at bounding box center [297, 200] width 13 height 7
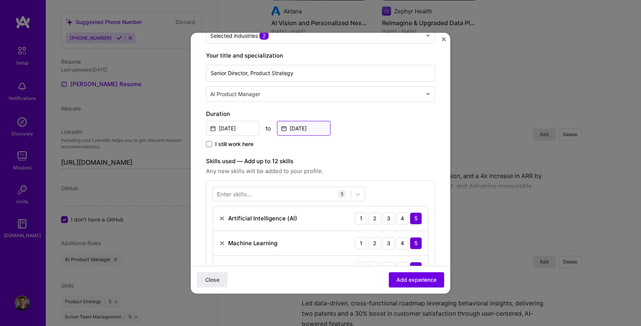
click at [316, 128] on input "Apr, 2020" at bounding box center [303, 128] width 53 height 15
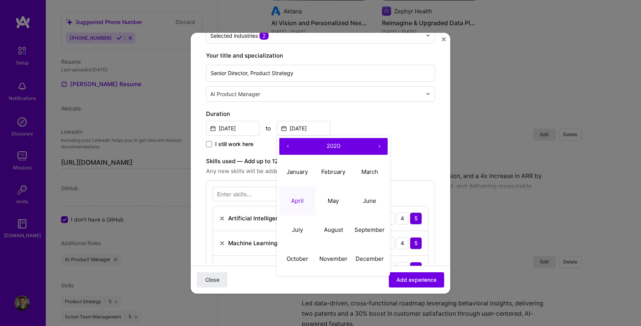
click at [380, 146] on button "›" at bounding box center [379, 146] width 17 height 17
click at [295, 201] on abbr "April" at bounding box center [297, 200] width 13 height 7
type input "Apr, 2021"
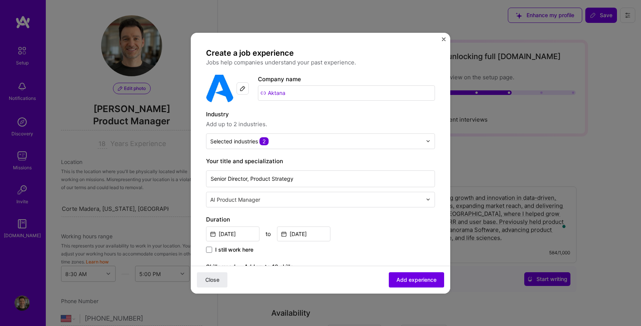
select select "US"
select select "Right Now"
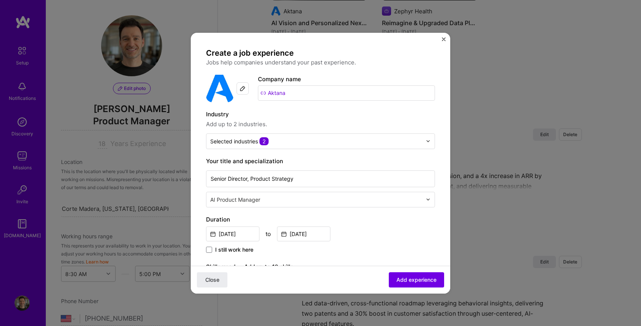
scroll to position [106, 0]
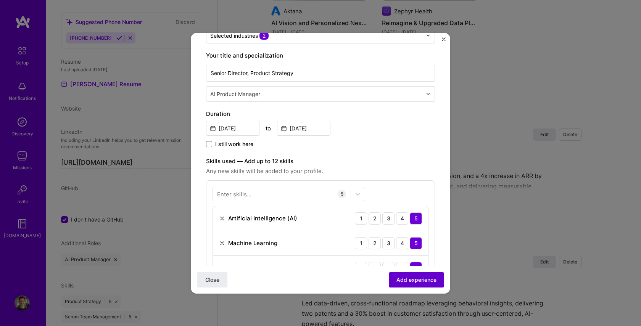
click at [416, 277] on span "Add experience" at bounding box center [416, 280] width 40 height 8
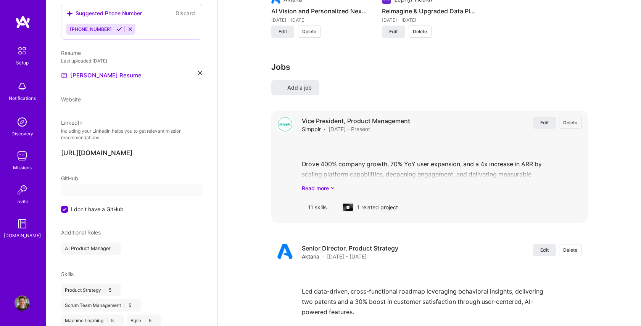
select select "US"
select select "Right Now"
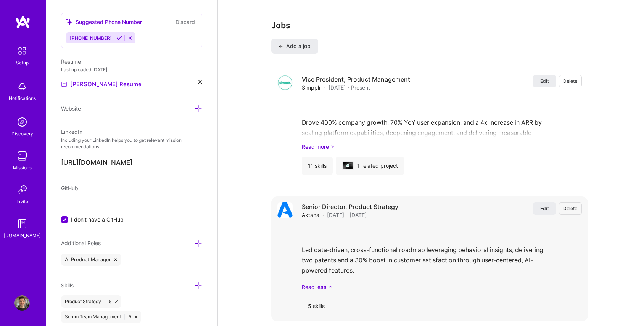
scroll to position [919, 0]
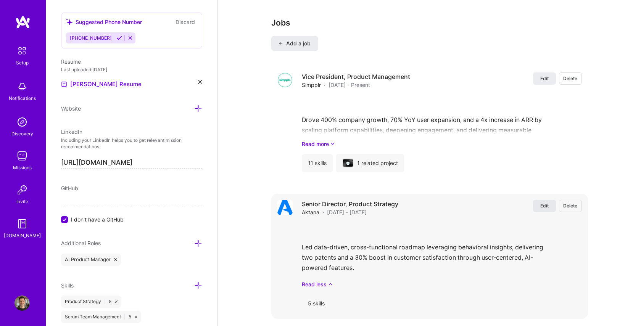
click at [540, 202] on span "Edit" at bounding box center [544, 205] width 8 height 6
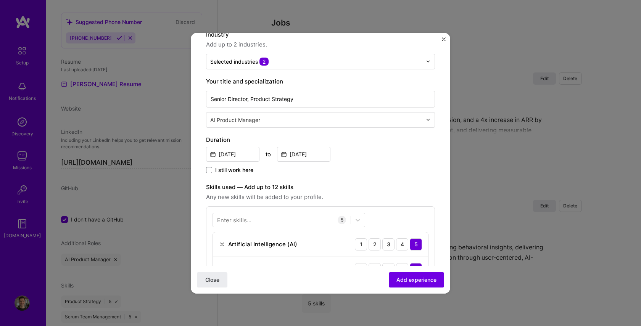
scroll to position [79, 0]
click at [297, 155] on input "Apr, 2021" at bounding box center [303, 154] width 53 height 15
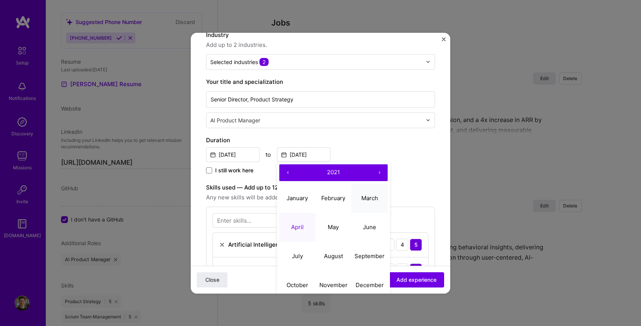
click at [368, 199] on abbr "March" at bounding box center [369, 197] width 17 height 7
type input "Mar, 2021"
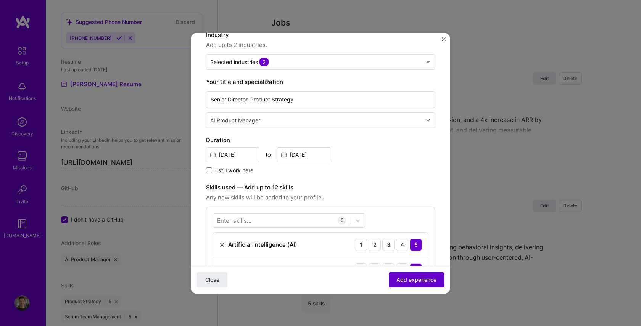
click at [403, 278] on span "Add experience" at bounding box center [416, 280] width 40 height 8
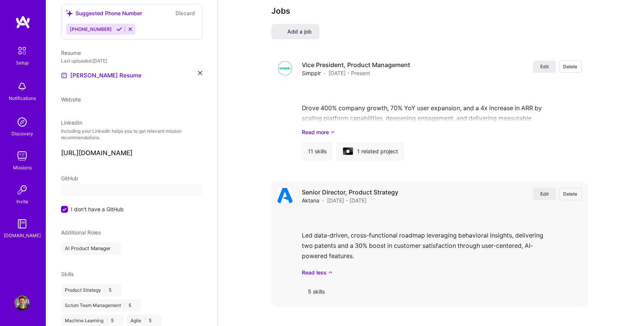
select select "US"
select select "Right Now"
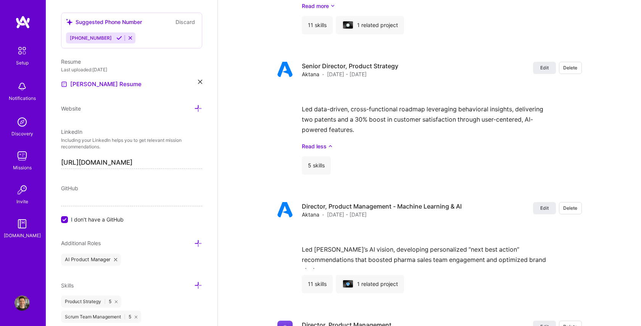
scroll to position [1049, 0]
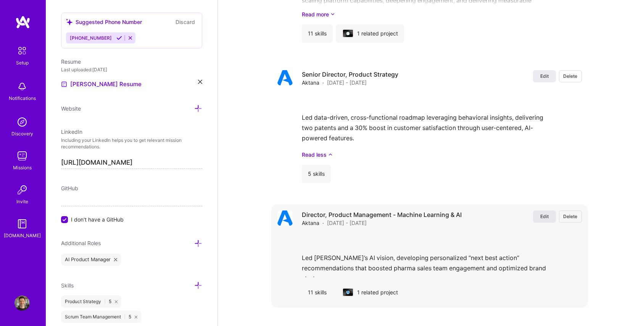
click at [540, 213] on span "Edit" at bounding box center [544, 216] width 8 height 6
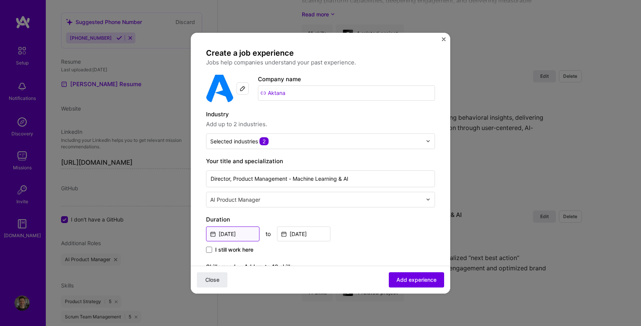
click at [218, 232] on input "Dec, 2015" at bounding box center [232, 233] width 53 height 15
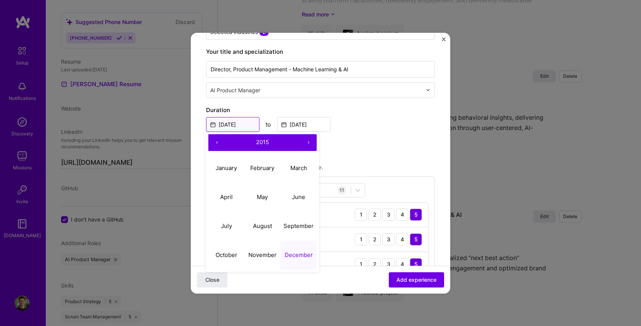
scroll to position [119, 0]
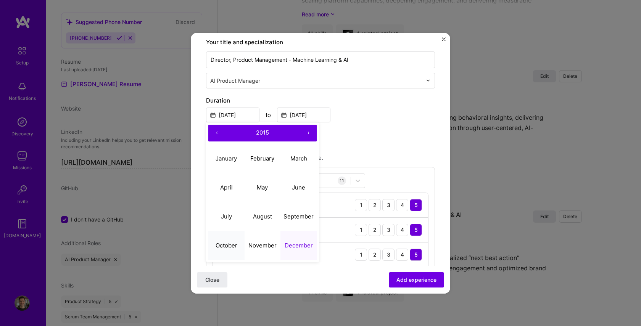
click at [229, 247] on abbr "October" at bounding box center [226, 245] width 22 height 7
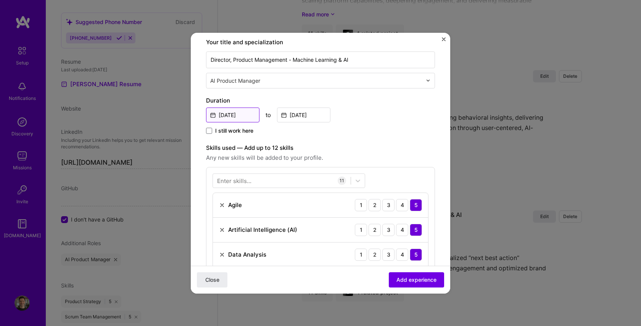
click at [250, 115] on input "Oct, 2015" at bounding box center [232, 115] width 53 height 15
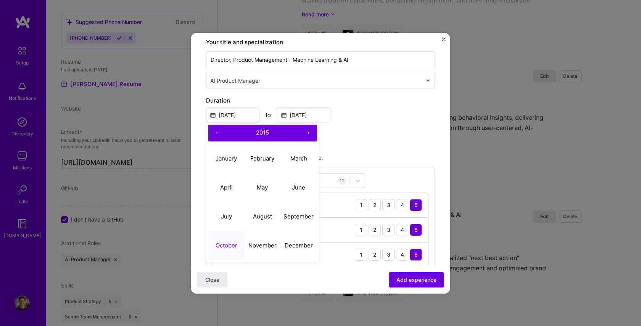
click at [308, 135] on button "›" at bounding box center [308, 133] width 17 height 17
drag, startPoint x: 217, startPoint y: 245, endPoint x: 234, endPoint y: 219, distance: 31.6
click at [217, 245] on abbr "October" at bounding box center [226, 245] width 22 height 7
type input "Oct, 2016"
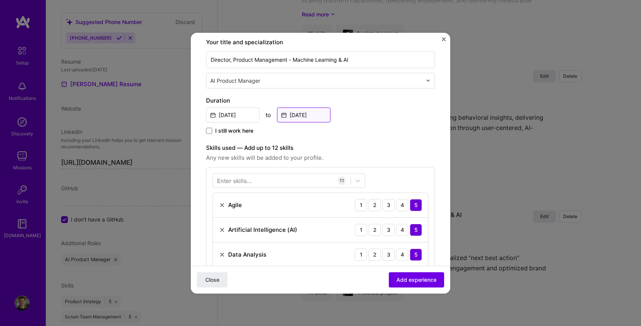
click at [297, 116] on input "Dec, 2018" at bounding box center [303, 115] width 53 height 15
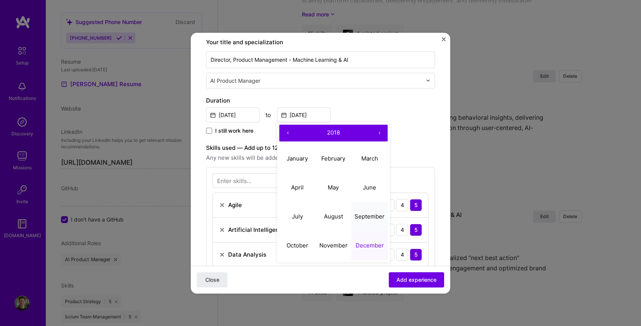
click at [364, 217] on abbr "September" at bounding box center [369, 216] width 30 height 7
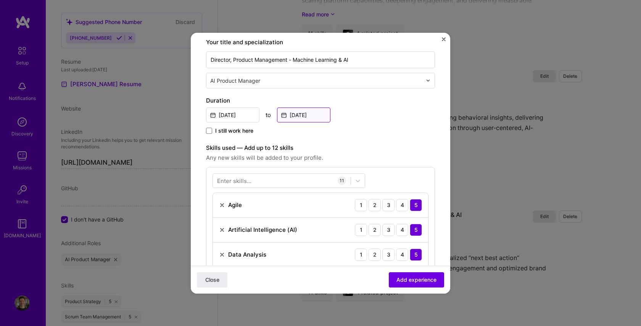
click at [324, 114] on input "Sep, 2018" at bounding box center [303, 115] width 53 height 15
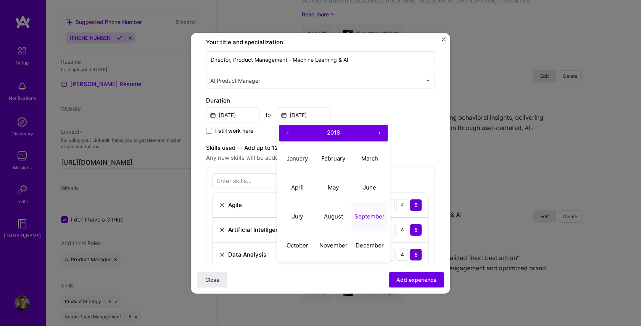
click at [382, 132] on button "›" at bounding box center [379, 133] width 17 height 17
click at [363, 215] on abbr "September" at bounding box center [369, 216] width 30 height 7
type input "Sep, 2019"
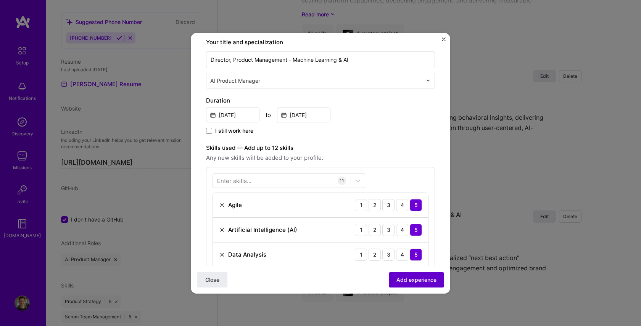
click at [419, 281] on span "Add experience" at bounding box center [416, 280] width 40 height 8
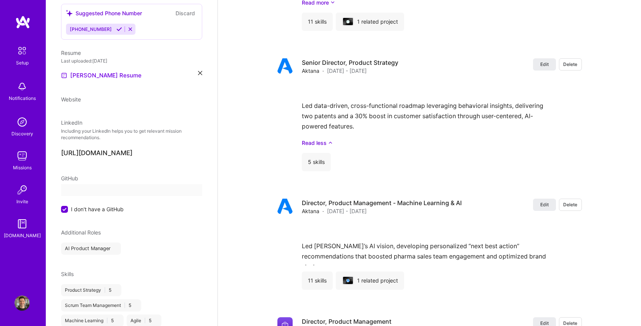
select select "US"
select select "Right Now"
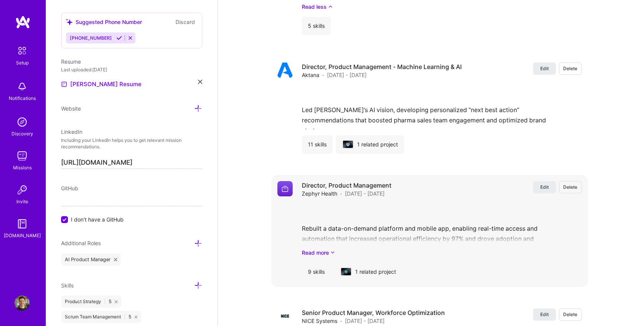
scroll to position [1200, 0]
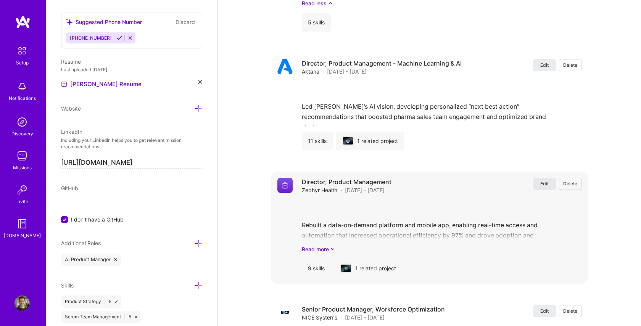
click at [545, 180] on span "Edit" at bounding box center [544, 183] width 8 height 6
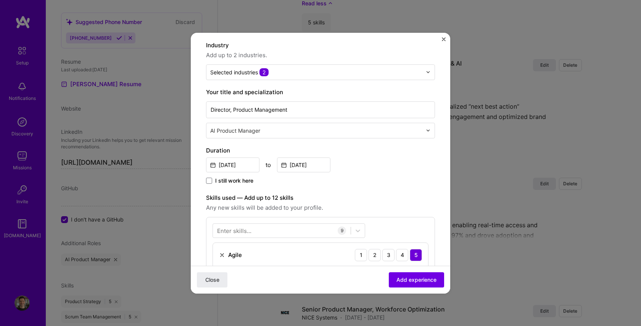
scroll to position [79, 0]
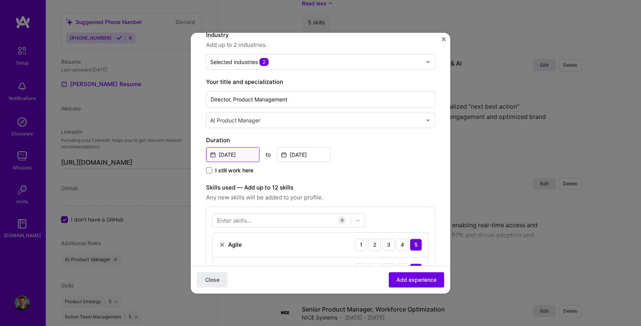
click at [245, 159] on input "Dec, 2014" at bounding box center [232, 154] width 53 height 15
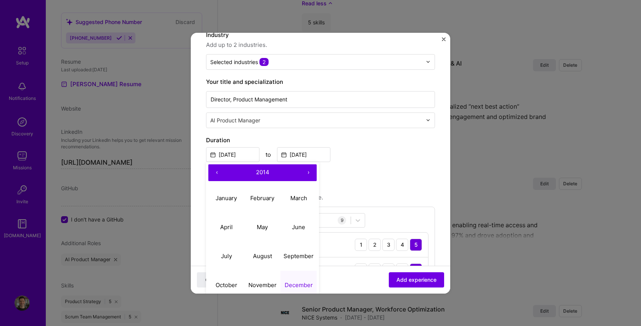
click at [310, 172] on button "›" at bounding box center [308, 172] width 17 height 17
click at [228, 259] on abbr "July" at bounding box center [226, 255] width 11 height 7
type input "Jul, 2015"
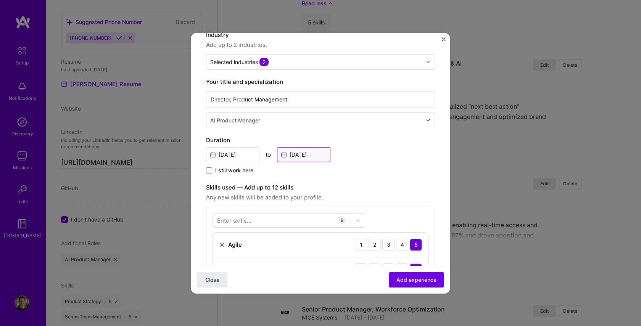
click at [307, 156] on input "Dec, 2015" at bounding box center [303, 154] width 53 height 15
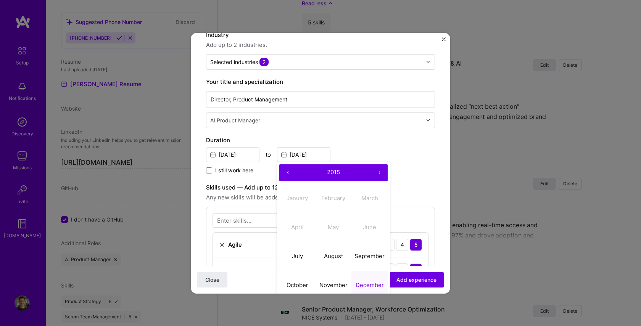
click at [380, 172] on button "›" at bounding box center [379, 172] width 17 height 17
click at [363, 256] on abbr "September" at bounding box center [369, 255] width 30 height 7
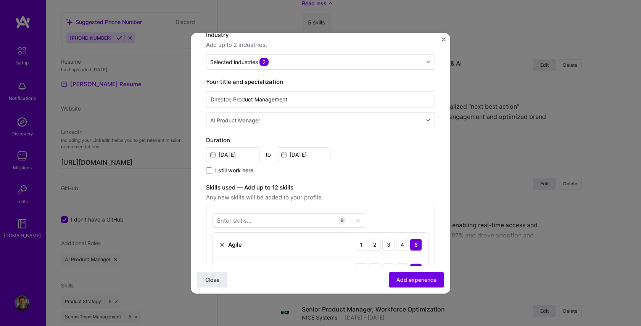
type input "Sep, 2016"
click at [399, 280] on span "Add experience" at bounding box center [416, 280] width 40 height 8
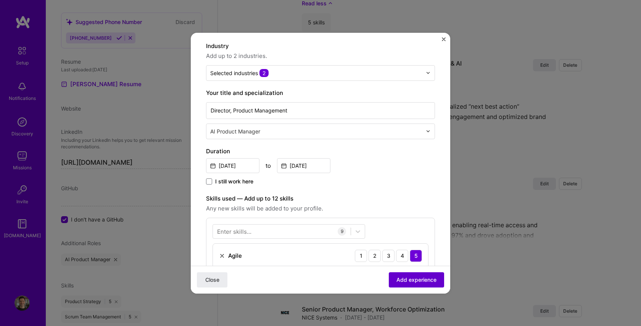
scroll to position [42, 0]
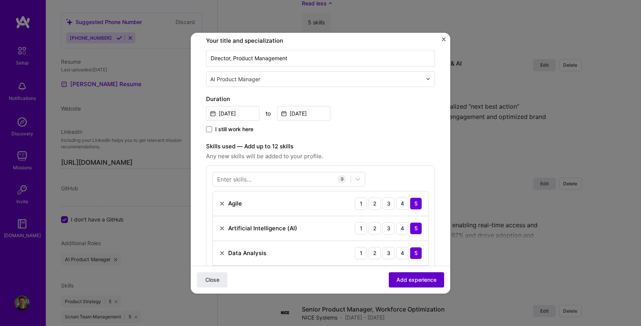
click at [409, 280] on span "Add experience" at bounding box center [416, 280] width 40 height 8
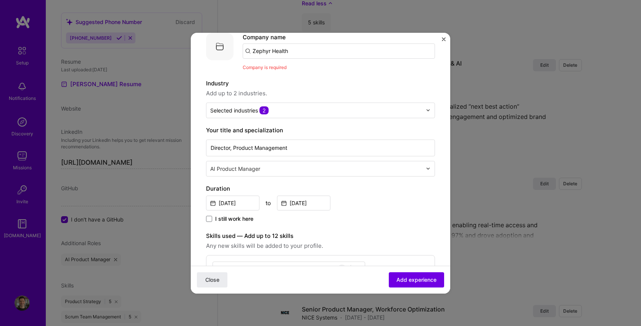
click at [292, 53] on input "Zephyr Health" at bounding box center [338, 50] width 192 height 15
drag, startPoint x: 292, startPoint y: 52, endPoint x: 230, endPoint y: 46, distance: 62.4
click at [230, 46] on div "Company logo Company name Zephyr Health Company is required" at bounding box center [320, 52] width 229 height 39
type input "Zephyr Health"
click at [255, 68] on span "Add company" at bounding box center [264, 72] width 37 height 8
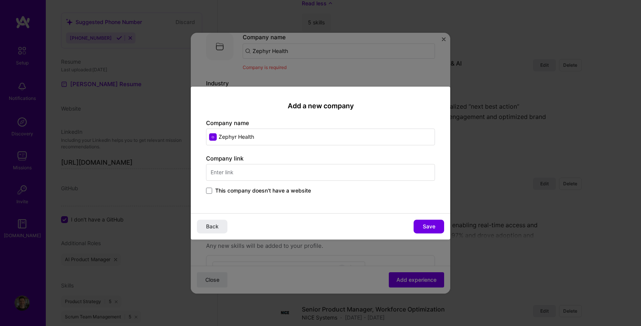
click at [254, 174] on input "text" at bounding box center [320, 172] width 229 height 17
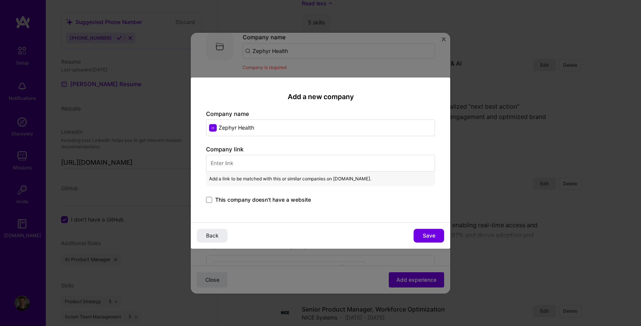
paste input "https://www.anjusoftware.com/press-release/general-press-release/press-releases…"
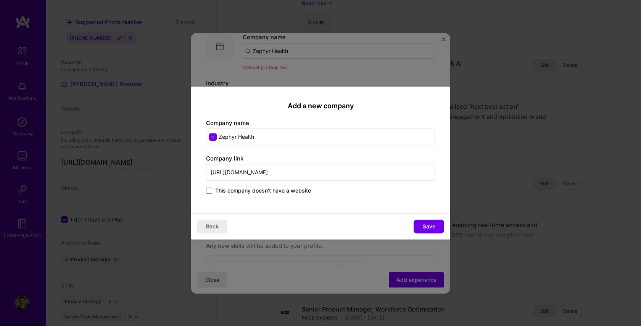
scroll to position [0, 7]
type input "https://www.anjusoftware.com/press-release/general-press-release/press-releases…"
click at [209, 193] on span at bounding box center [209, 191] width 6 height 6
click at [0, 0] on input "This company doesn't have a website" at bounding box center [0, 0] width 0 height 0
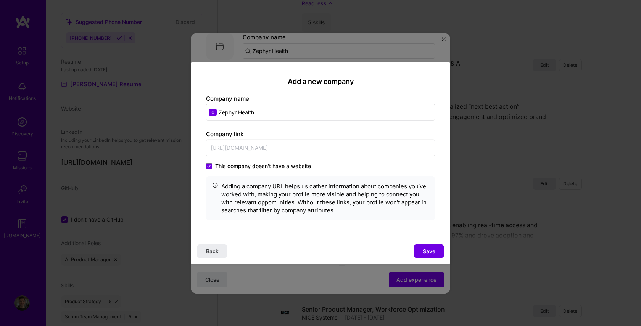
drag, startPoint x: 434, startPoint y: 252, endPoint x: 426, endPoint y: 246, distance: 9.2
click at [434, 252] on span "Save" at bounding box center [428, 251] width 13 height 8
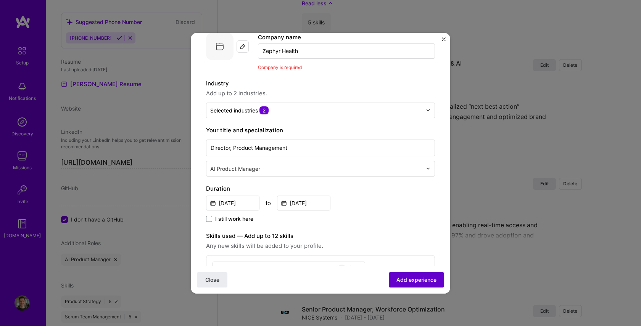
click at [421, 276] on span "Add experience" at bounding box center [416, 280] width 40 height 8
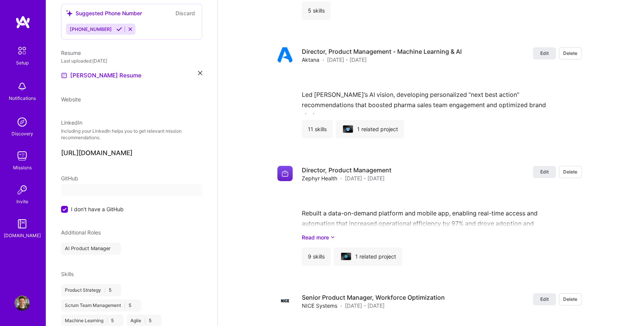
select select "US"
select select "Right Now"
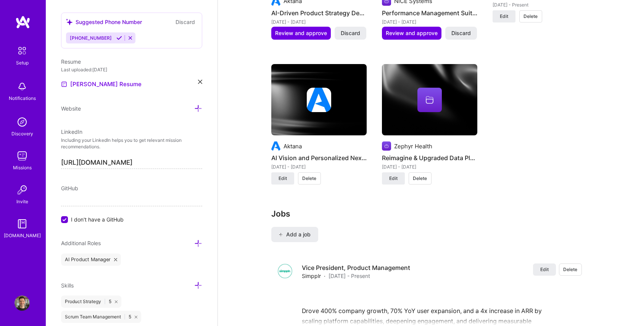
scroll to position [727, 0]
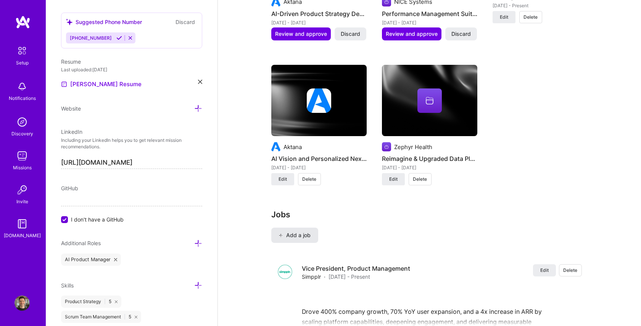
click at [307, 231] on span "Add a job" at bounding box center [295, 235] width 32 height 8
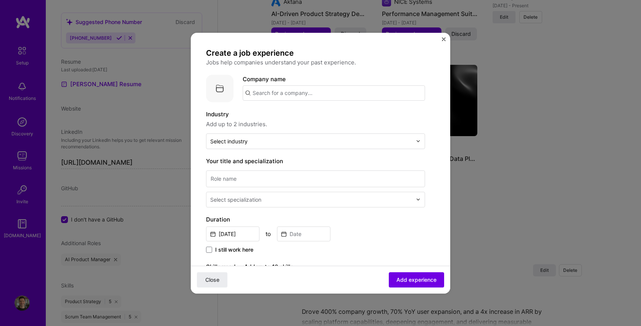
click at [271, 95] on input "text" at bounding box center [333, 92] width 182 height 15
type input "Panorama Software"
click at [269, 115] on span "Add company" at bounding box center [264, 114] width 37 height 8
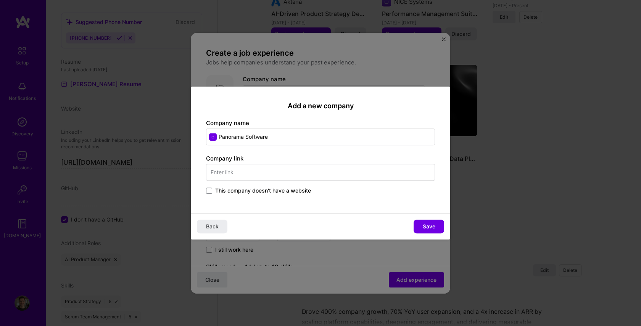
click at [258, 169] on input "text" at bounding box center [320, 172] width 229 height 17
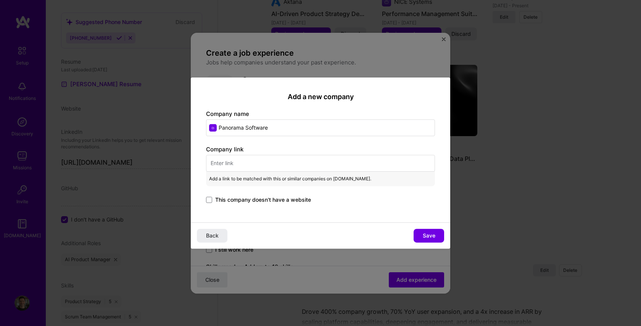
paste input "https://panorama.com/"
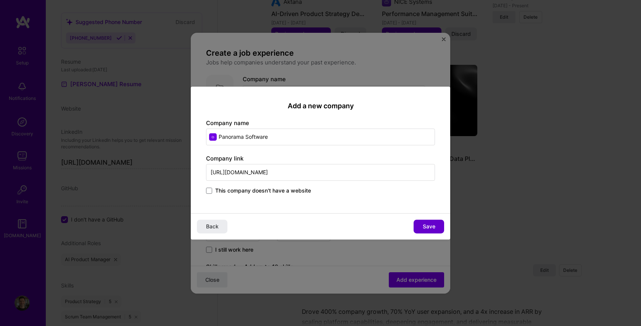
type input "https://panorama.com/"
click at [427, 224] on span "Save" at bounding box center [428, 227] width 13 height 8
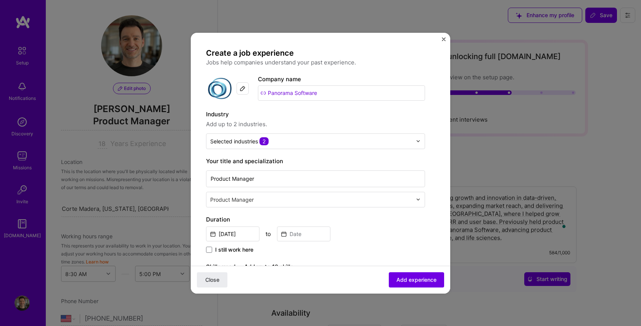
select select "US"
select select "Right Now"
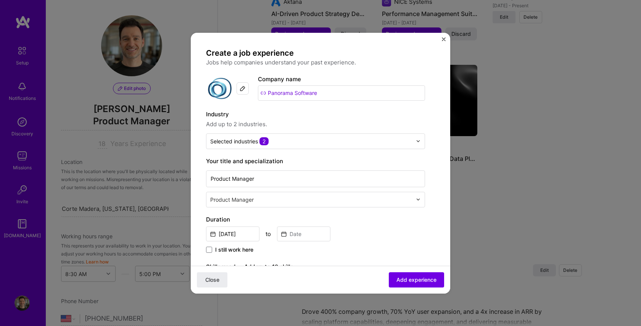
scroll to position [8, 0]
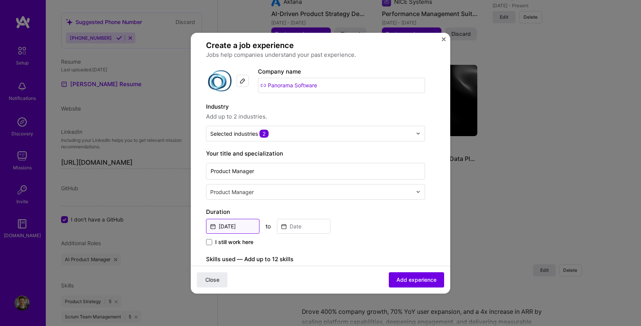
click at [222, 228] on input "Aug, 2025" at bounding box center [232, 226] width 53 height 15
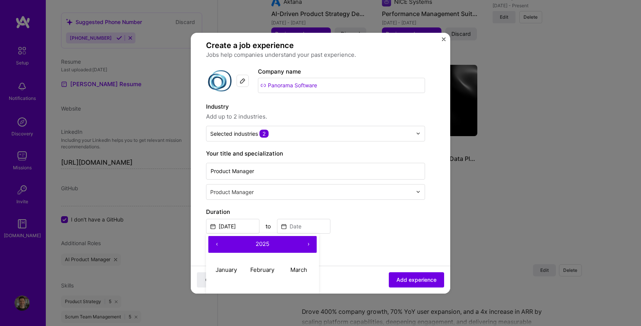
click at [215, 244] on button "‹" at bounding box center [216, 244] width 17 height 17
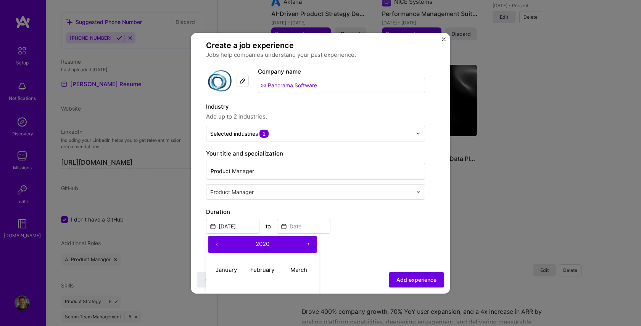
click at [215, 244] on button "‹" at bounding box center [216, 244] width 17 height 17
click at [263, 244] on span "2018" at bounding box center [262, 243] width 13 height 7
click at [263, 244] on span "2011 – 2020" at bounding box center [262, 243] width 43 height 7
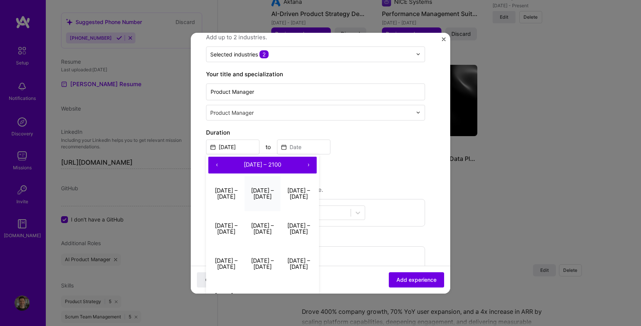
scroll to position [90, 0]
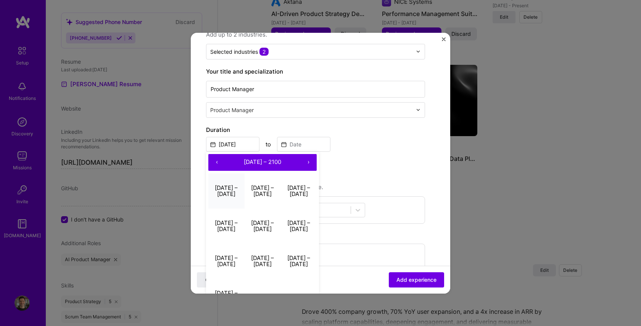
click at [226, 190] on button "2001 – 2010" at bounding box center [226, 190] width 36 height 35
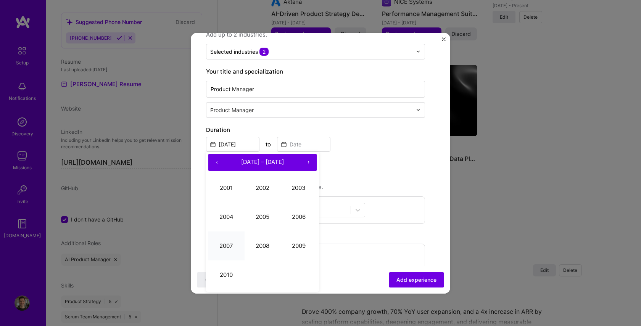
click at [221, 241] on button "2007" at bounding box center [226, 245] width 36 height 29
click at [227, 189] on abbr "January" at bounding box center [225, 187] width 21 height 7
type input "Jan, 2007"
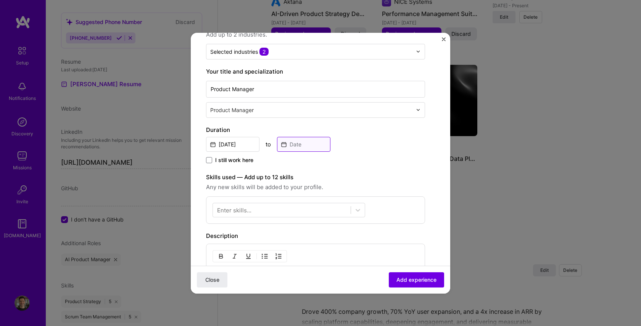
click at [298, 145] on input at bounding box center [303, 144] width 53 height 15
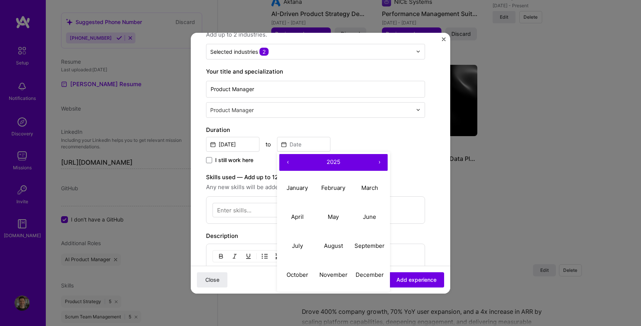
click at [327, 164] on span "2025" at bounding box center [333, 161] width 14 height 7
click at [287, 163] on button "‹" at bounding box center [287, 162] width 17 height 17
click at [299, 277] on button "2010" at bounding box center [297, 274] width 36 height 29
click at [302, 243] on abbr "July" at bounding box center [297, 245] width 11 height 7
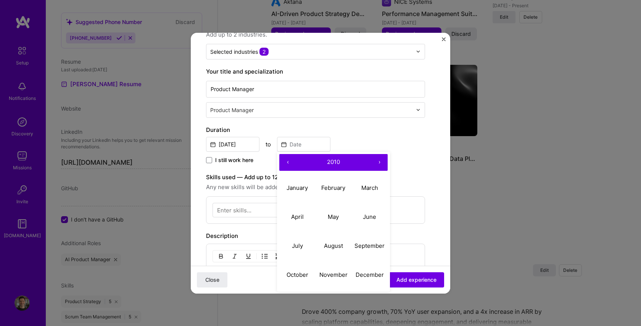
type input "Jul, 2010"
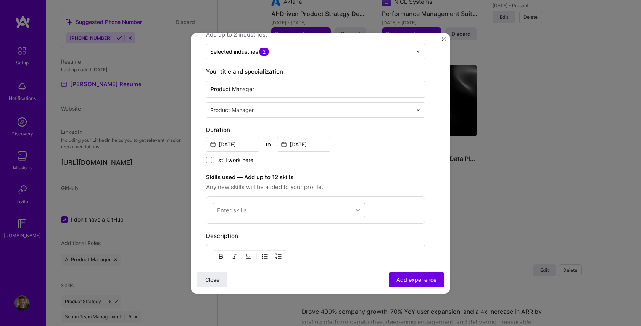
click at [352, 210] on div at bounding box center [358, 210] width 14 height 14
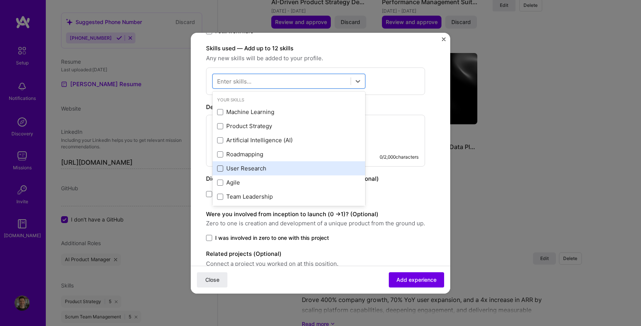
scroll to position [222, 0]
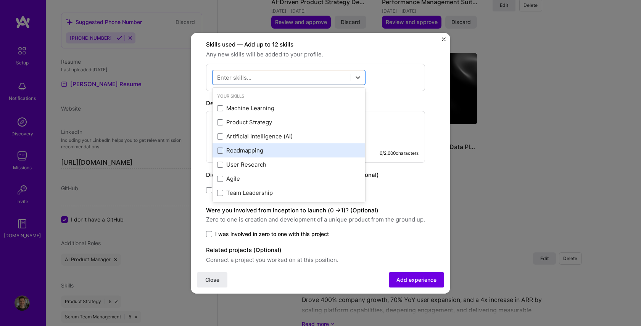
click at [230, 152] on div "Roadmapping" at bounding box center [288, 150] width 143 height 8
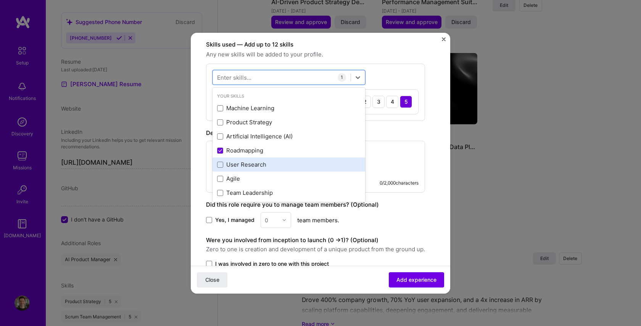
click at [229, 162] on div "User Research" at bounding box center [288, 165] width 143 height 8
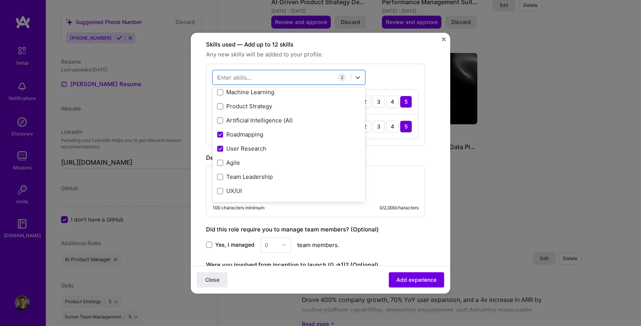
scroll to position [0, 0]
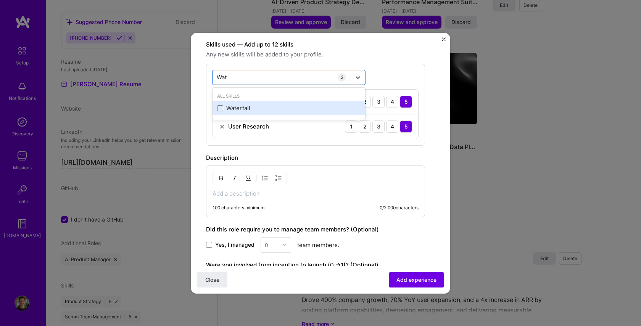
click at [233, 111] on div "Waterfall" at bounding box center [288, 108] width 143 height 8
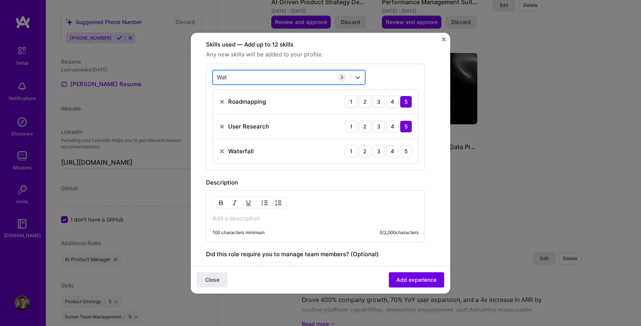
click at [257, 75] on div "Wat Wat" at bounding box center [282, 77] width 138 height 13
type input "W"
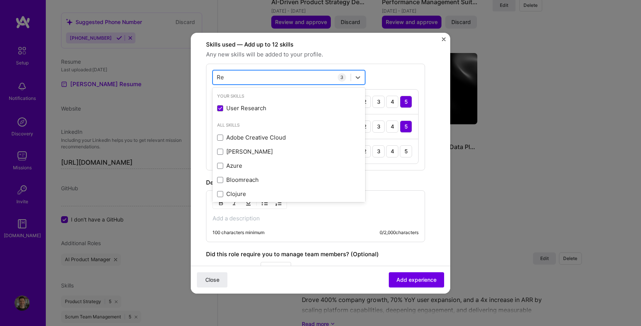
type input "R"
type input "P"
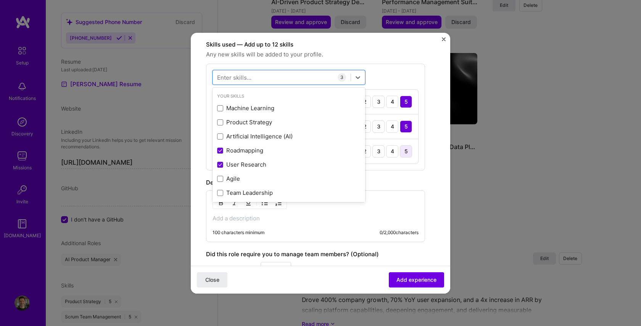
click at [406, 147] on div "5" at bounding box center [406, 151] width 12 height 12
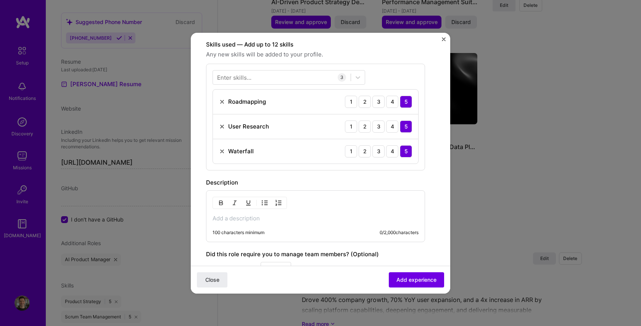
scroll to position [201, 0]
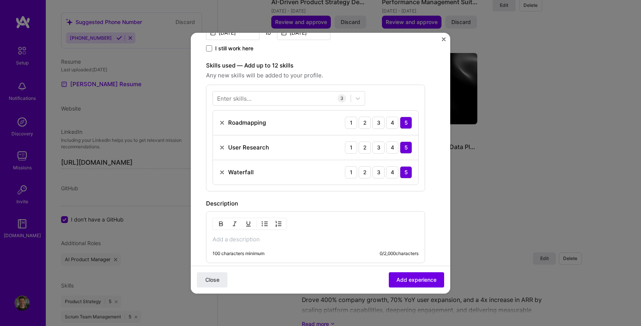
click at [405, 173] on div "5" at bounding box center [406, 172] width 12 height 12
click at [436, 156] on form "Create a job experience Jobs help companies understand your past experience. Co…" at bounding box center [320, 137] width 259 height 581
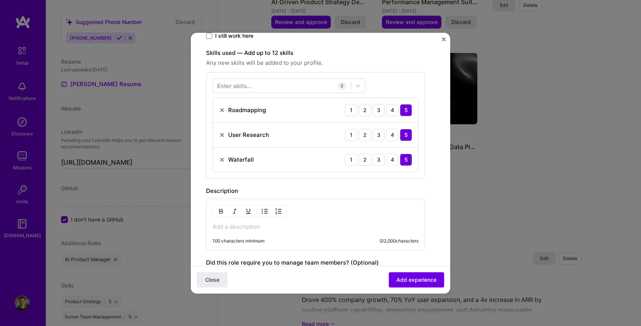
scroll to position [225, 0]
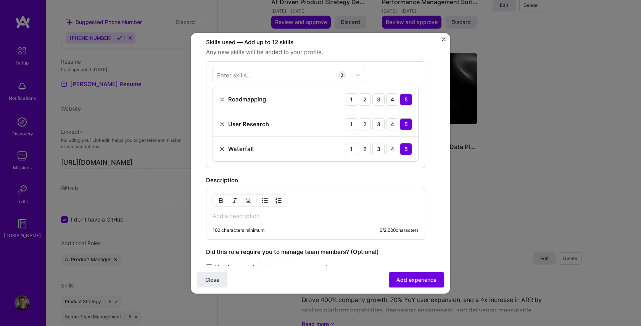
click at [223, 217] on p at bounding box center [315, 216] width 206 height 8
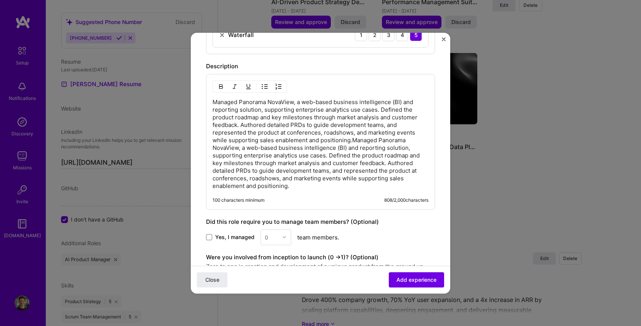
scroll to position [335, 0]
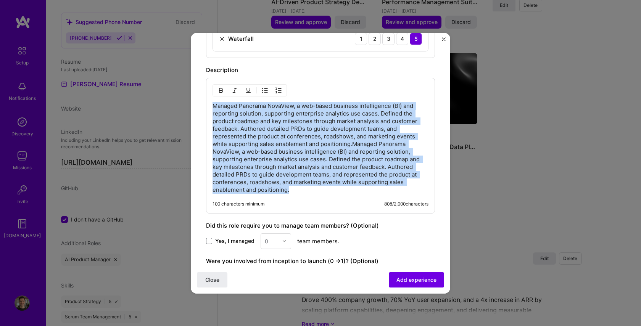
drag, startPoint x: 289, startPoint y: 190, endPoint x: 212, endPoint y: 104, distance: 114.5
click at [212, 104] on p "Managed Panorama NovaView, a web-based business intelligence (BI) and reporting…" at bounding box center [320, 148] width 216 height 92
click at [369, 188] on p "Managed Panorama NovaView, a web-based business intelligence (BI) and reporting…" at bounding box center [320, 148] width 216 height 92
drag, startPoint x: 306, startPoint y: 190, endPoint x: 217, endPoint y: 105, distance: 123.2
click at [217, 105] on p "Managed Panorama NovaView, a web-based business intelligence (BI) and reporting…" at bounding box center [320, 148] width 216 height 92
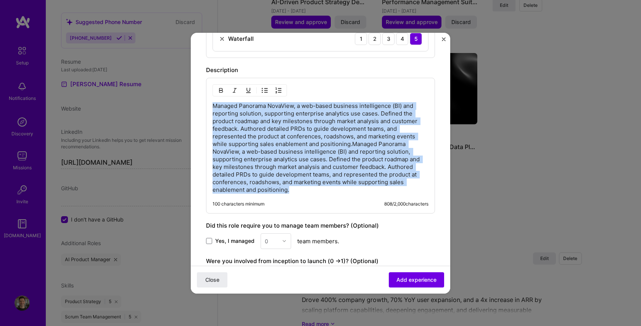
scroll to position [345, 0]
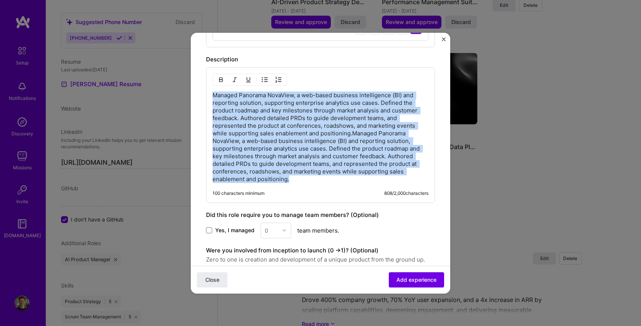
click at [212, 136] on p "Managed Panorama NovaView, a web-based business intelligence (BI) and reporting…" at bounding box center [320, 138] width 216 height 92
drag, startPoint x: 291, startPoint y: 180, endPoint x: 203, endPoint y: 94, distance: 123.2
click at [203, 94] on form "Create a job experience Jobs help companies understand your past experience. Co…" at bounding box center [320, 35] width 259 height 665
click at [214, 138] on p "Managed Panorama NovaView, a web-based business intelligence (BI) and reporting…" at bounding box center [320, 138] width 216 height 92
drag, startPoint x: 213, startPoint y: 95, endPoint x: 305, endPoint y: 183, distance: 127.0
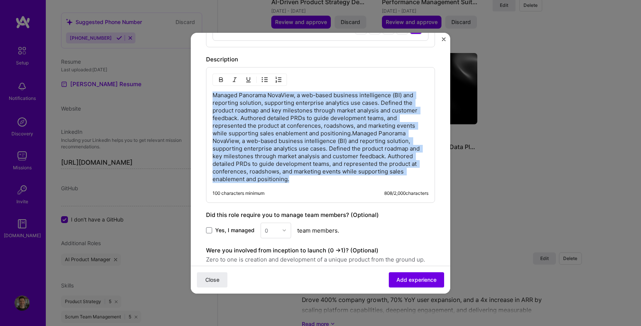
click at [305, 183] on div "Managed Panorama NovaView, a web-based business intelligence (BI) and reporting…" at bounding box center [320, 135] width 229 height 136
click at [212, 139] on p "Managed Panorama NovaView, a web-based business intelligence (BI) and reporting…" at bounding box center [320, 138] width 216 height 92
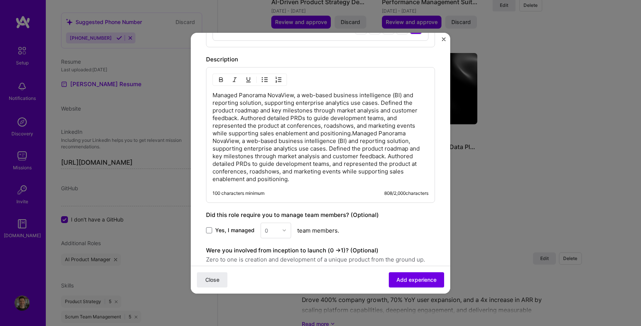
scroll to position [346, 0]
drag, startPoint x: 318, startPoint y: 185, endPoint x: 201, endPoint y: 99, distance: 145.6
click at [201, 98] on form "Create a job experience Jobs help companies understand your past experience. Co…" at bounding box center [320, 34] width 259 height 665
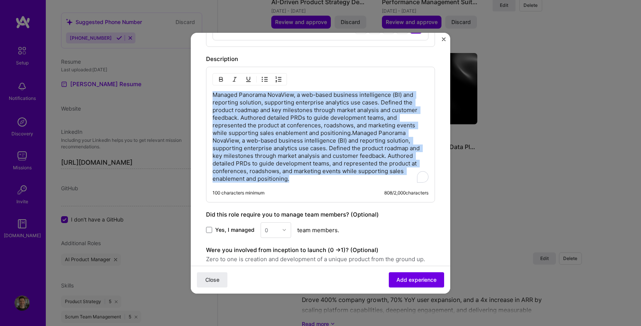
drag, startPoint x: 291, startPoint y: 178, endPoint x: 211, endPoint y: 92, distance: 117.6
click at [211, 92] on div "Managed Panorama NovaView, a web-based business intelligence (BI) and reporting…" at bounding box center [320, 135] width 229 height 136
click at [416, 178] on div "Rewrite with Grammarly" at bounding box center [413, 176] width 8 height 9
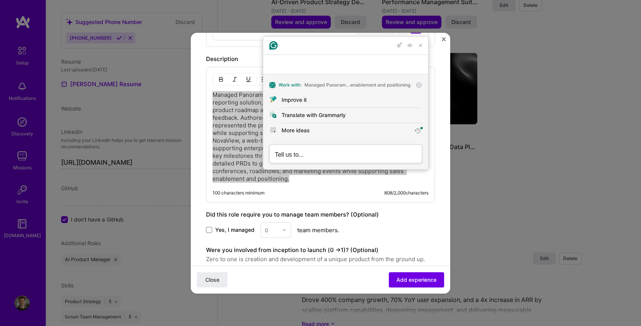
scroll to position [0, 0]
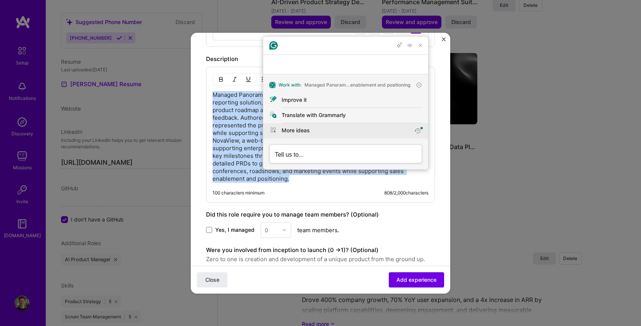
click at [306, 134] on button "More ideas" at bounding box center [345, 130] width 165 height 15
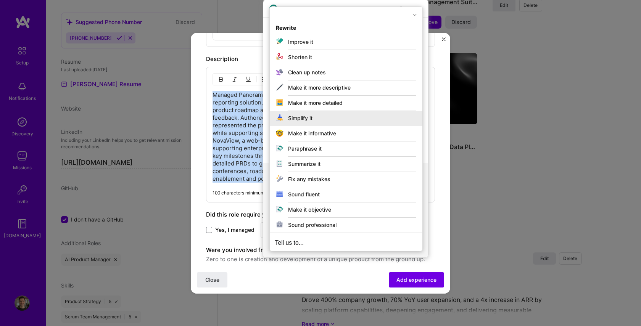
click at [302, 119] on div "Simplify it" at bounding box center [300, 118] width 24 height 8
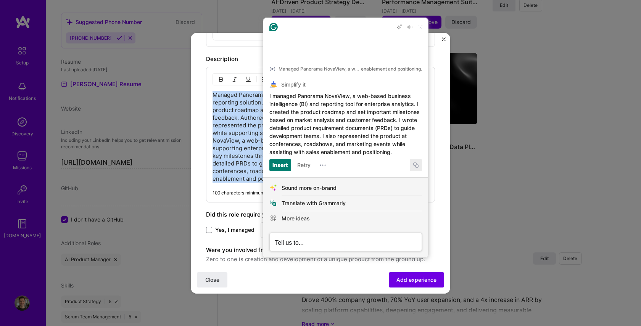
click at [412, 164] on button "Copy Simplify it output" at bounding box center [415, 165] width 12 height 12
click at [423, 32] on icon "Close Grammarly Assistant" at bounding box center [420, 26] width 9 height 9
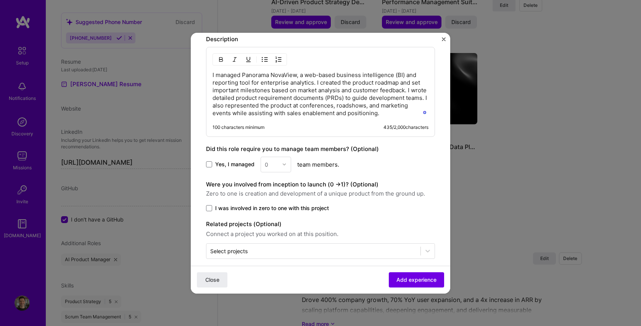
scroll to position [374, 0]
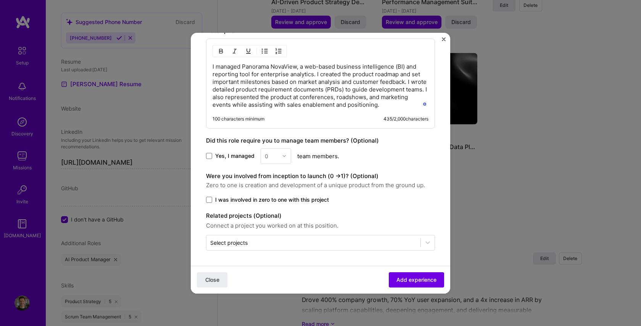
click at [413, 279] on span "Add experience" at bounding box center [416, 280] width 40 height 8
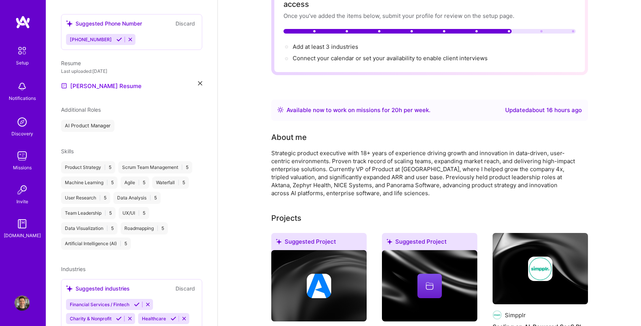
scroll to position [0, 0]
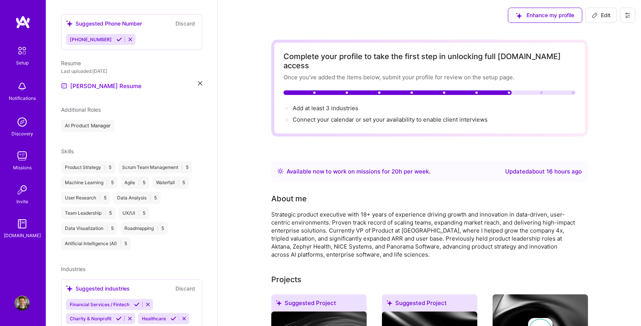
click at [596, 14] on icon at bounding box center [594, 15] width 5 height 5
select select "US"
select select "Right Now"
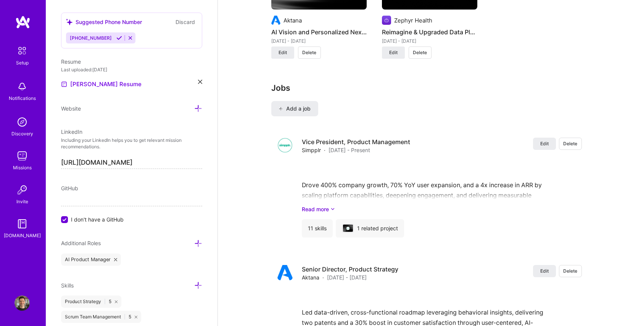
scroll to position [862, 0]
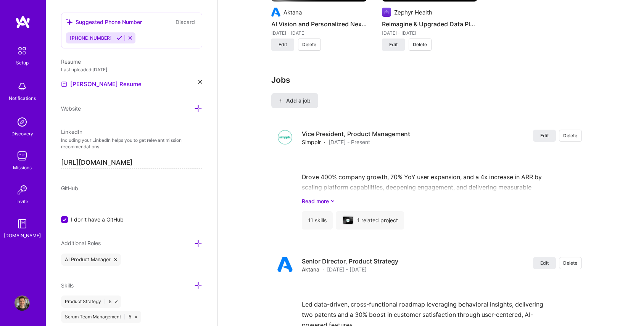
click at [299, 97] on span "Add a job" at bounding box center [295, 101] width 32 height 8
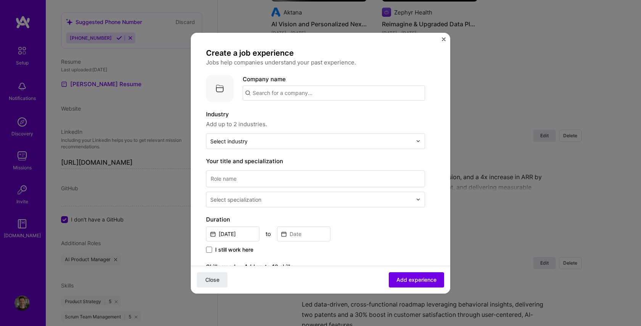
click at [279, 94] on input "text" at bounding box center [333, 92] width 182 height 15
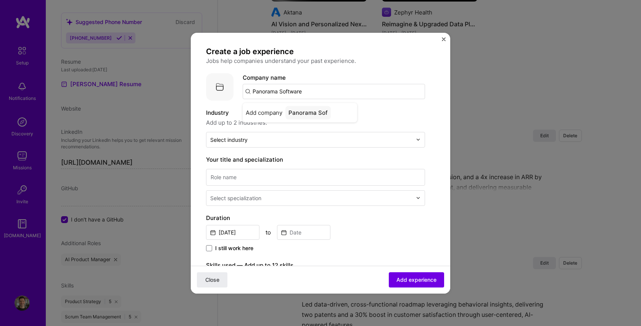
scroll to position [4, 0]
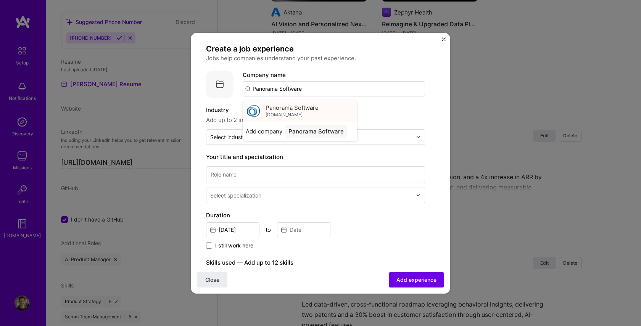
type input "Panorama Software"
click at [284, 112] on div "Panorama Software panorama.com" at bounding box center [291, 111] width 53 height 14
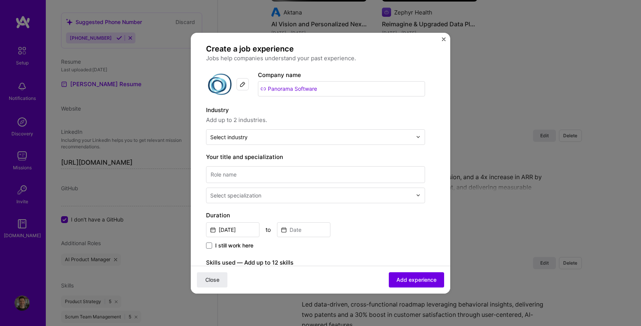
scroll to position [3, 0]
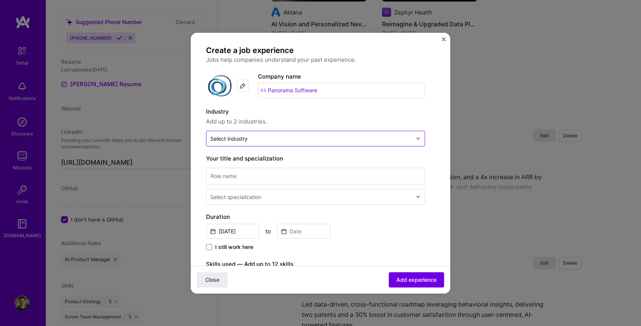
click at [257, 140] on input "text" at bounding box center [311, 139] width 202 height 8
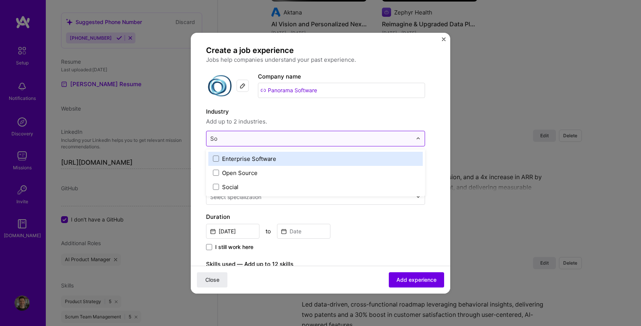
type input "Sof"
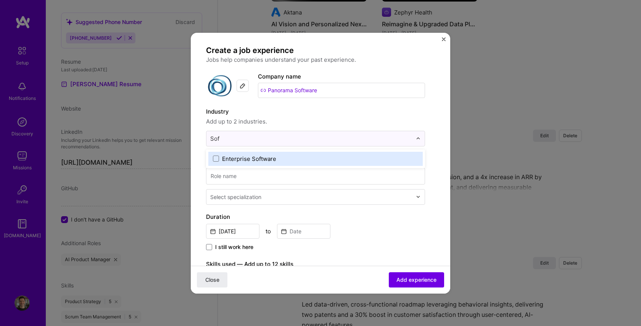
click at [260, 156] on div "Enterprise Software" at bounding box center [249, 159] width 54 height 8
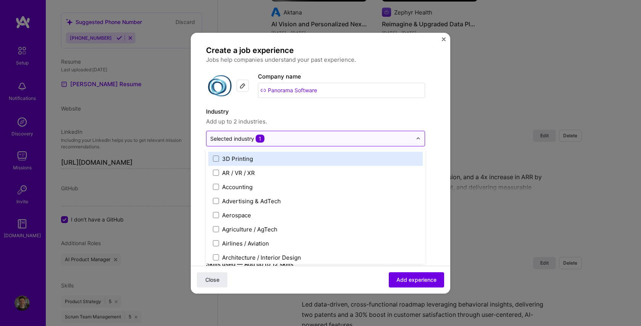
scroll to position [1, 0]
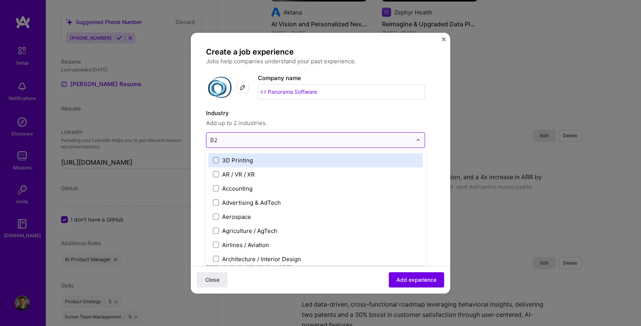
type input "B2b"
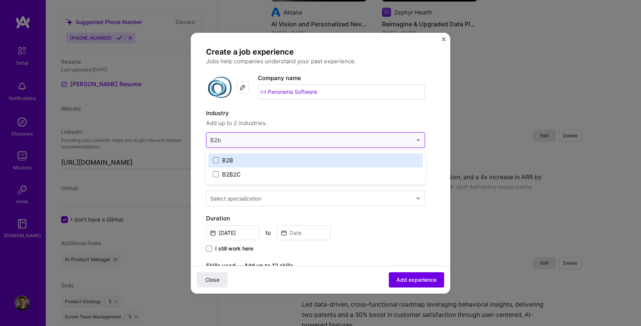
click at [245, 156] on label "B2B" at bounding box center [315, 160] width 205 height 8
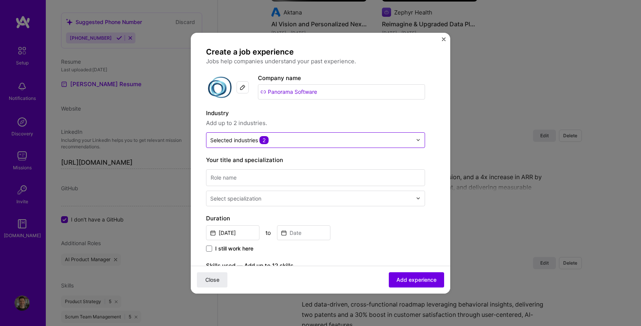
click at [438, 174] on form "Create a job experience Jobs help companies understand your past experience. Co…" at bounding box center [320, 298] width 259 height 502
click at [294, 176] on input at bounding box center [315, 177] width 219 height 17
type input "Senior Solution Specialist"
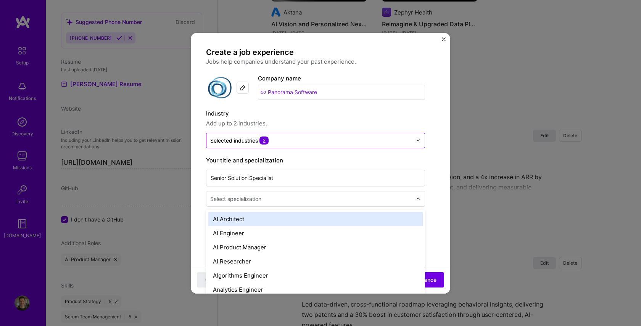
click at [223, 200] on div "Select specialization" at bounding box center [235, 199] width 51 height 8
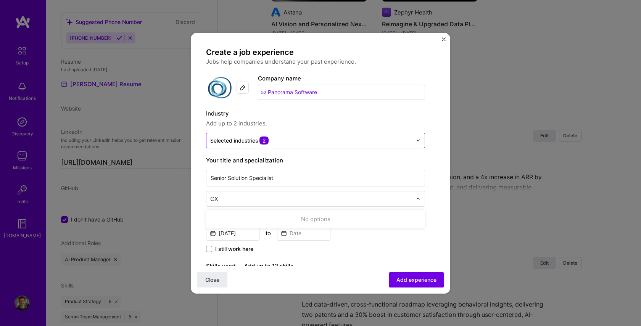
type input "C"
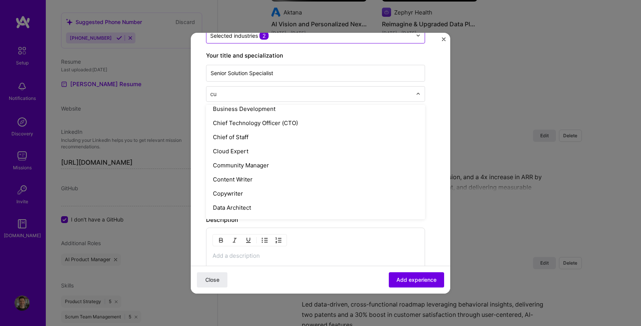
scroll to position [0, 0]
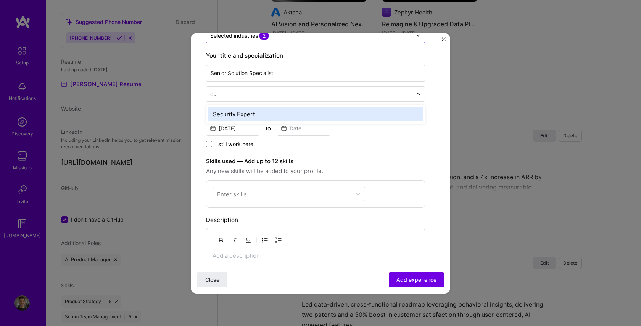
type input "c"
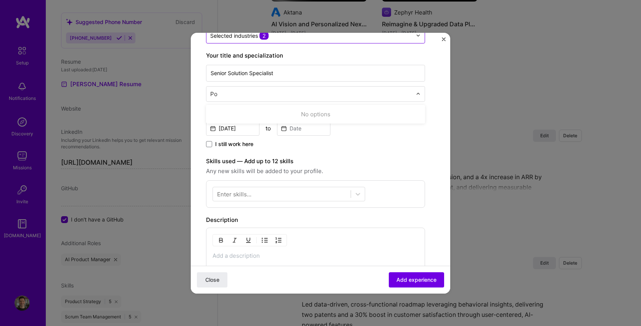
type input "P"
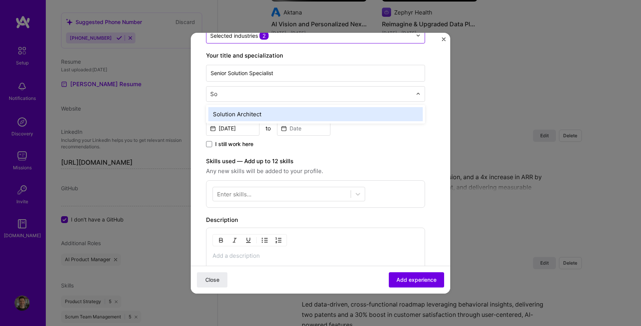
type input "S"
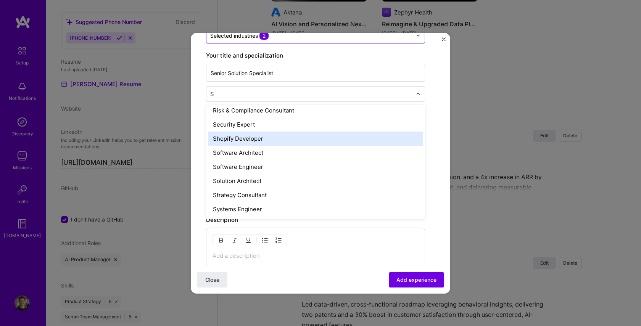
scroll to position [327, 0]
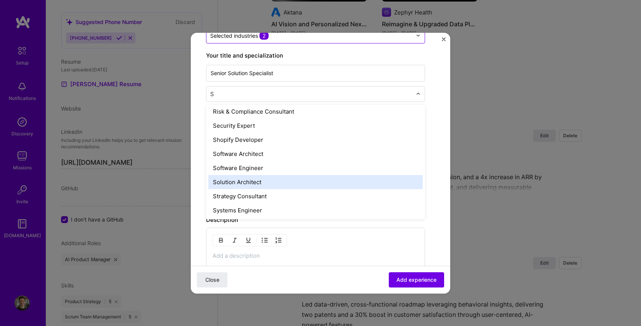
click at [263, 186] on div "Solution Architect" at bounding box center [315, 182] width 214 height 14
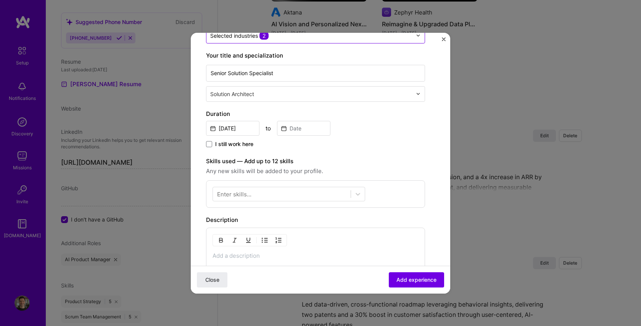
scroll to position [105, 0]
click at [231, 131] on input "[DATE]" at bounding box center [232, 128] width 53 height 15
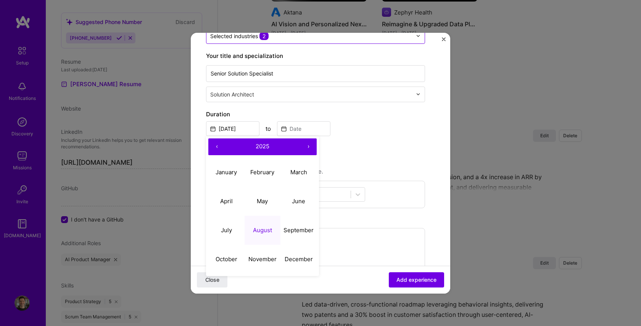
click at [255, 146] on span "2025" at bounding box center [262, 146] width 14 height 7
click at [218, 147] on button "‹" at bounding box center [216, 146] width 17 height 17
click at [224, 170] on button "2001" at bounding box center [226, 172] width 36 height 29
click at [287, 229] on abbr "September" at bounding box center [298, 229] width 30 height 7
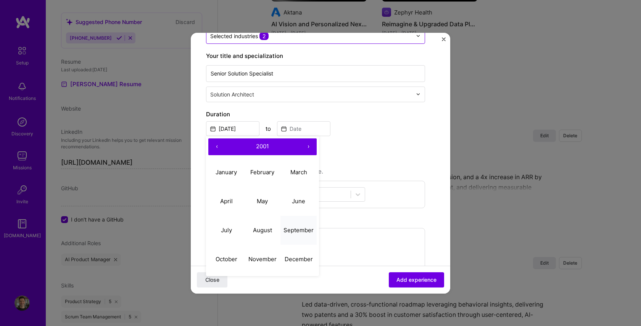
type input "Sep, 2001"
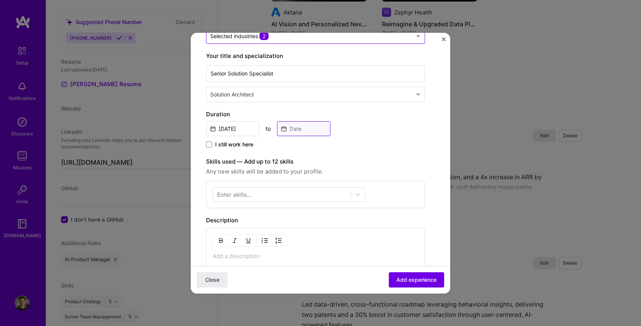
click at [307, 126] on input at bounding box center [303, 128] width 53 height 15
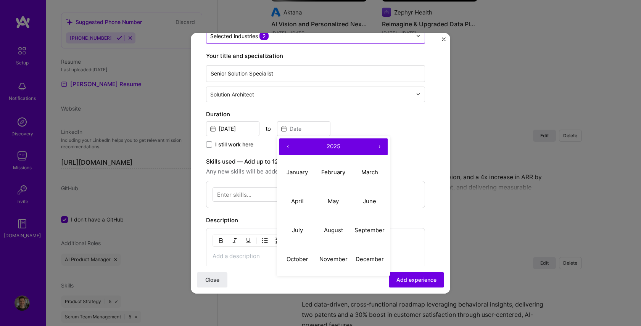
click at [316, 147] on button "2025" at bounding box center [333, 146] width 75 height 17
click at [289, 148] on button "‹" at bounding box center [287, 146] width 17 height 17
click at [302, 224] on button "2007" at bounding box center [297, 230] width 36 height 29
click at [298, 175] on abbr "January" at bounding box center [296, 172] width 21 height 7
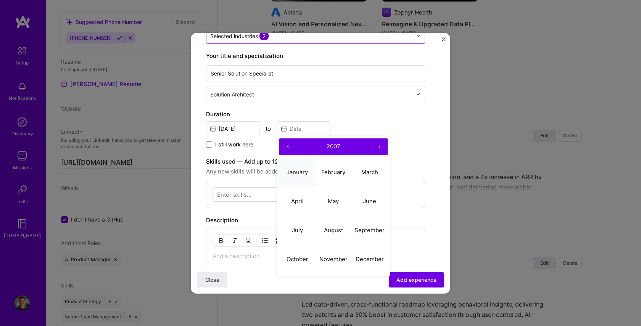
type input "Jan, 2007"
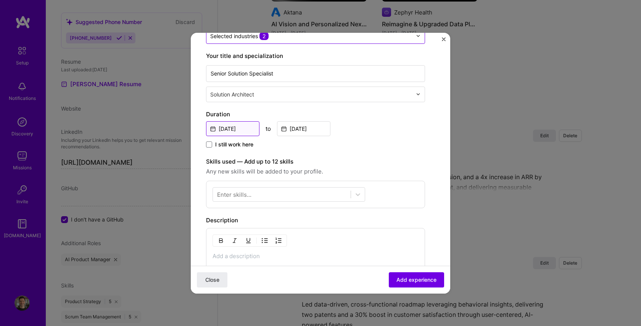
click at [247, 127] on input "Sep, 2001" at bounding box center [232, 128] width 53 height 15
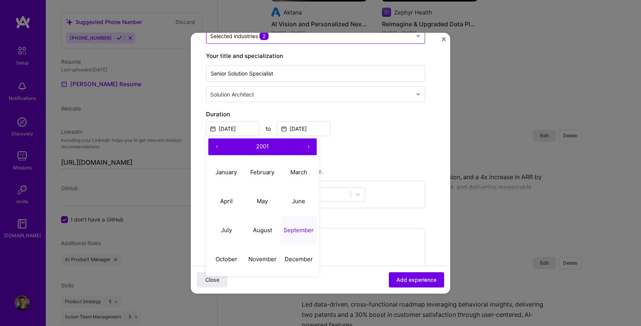
click at [307, 146] on button "›" at bounding box center [308, 146] width 17 height 17
click at [298, 226] on button "September" at bounding box center [298, 230] width 36 height 29
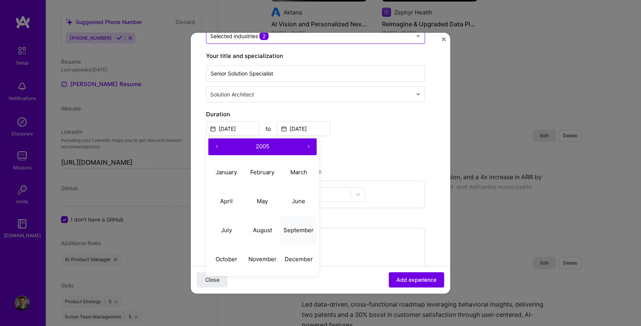
type input "Sep, 2005"
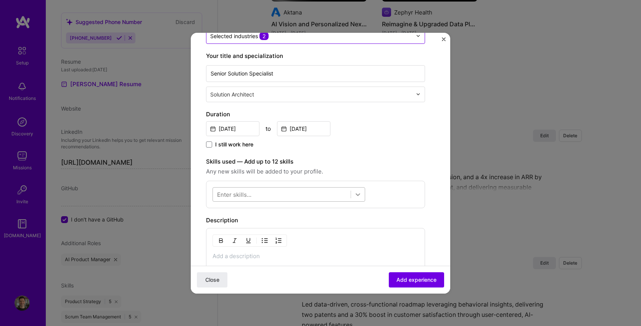
click at [356, 193] on icon at bounding box center [358, 195] width 8 height 8
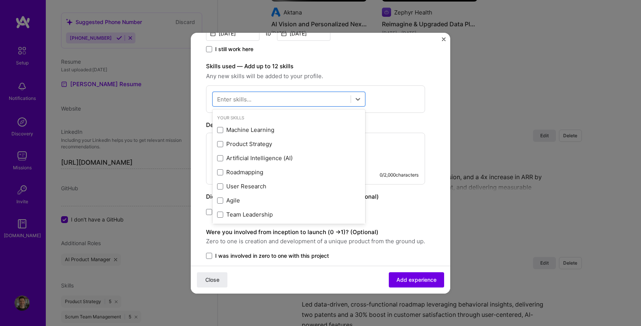
scroll to position [257, 0]
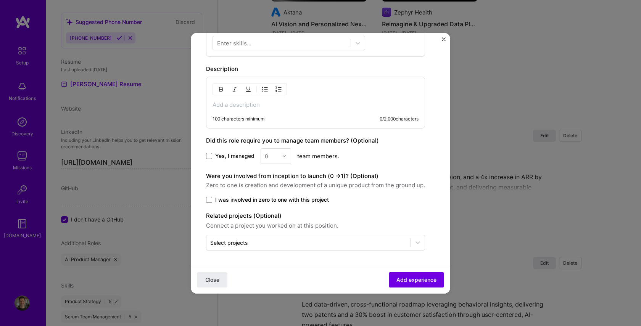
click at [395, 64] on div "Create a job experience Jobs help companies understand your past experience. Co…" at bounding box center [315, 20] width 219 height 459
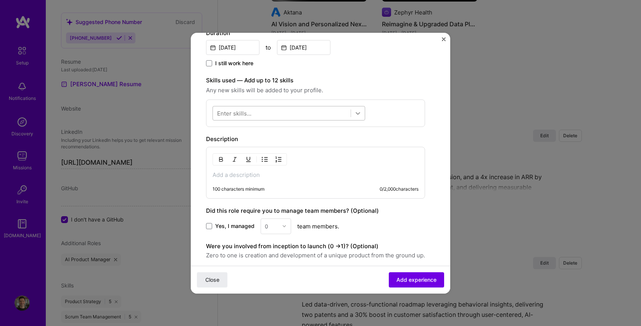
scroll to position [184, 0]
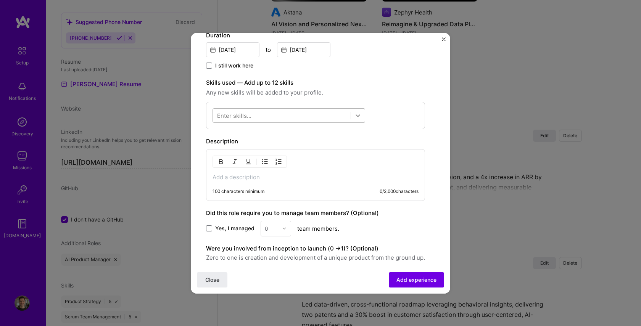
click at [358, 115] on icon at bounding box center [358, 116] width 8 height 8
click at [371, 97] on div "Skills used — Add up to 12 skills Any new skills will be added to your profile.…" at bounding box center [315, 103] width 219 height 51
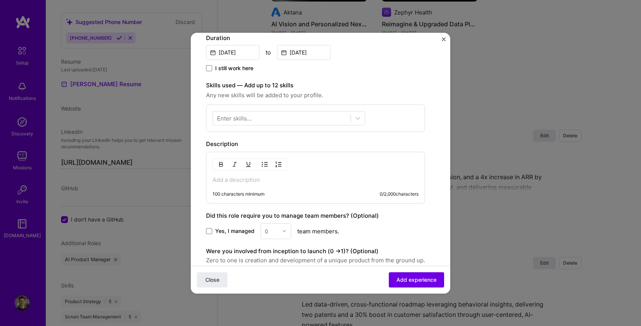
click at [222, 183] on p at bounding box center [315, 180] width 206 height 8
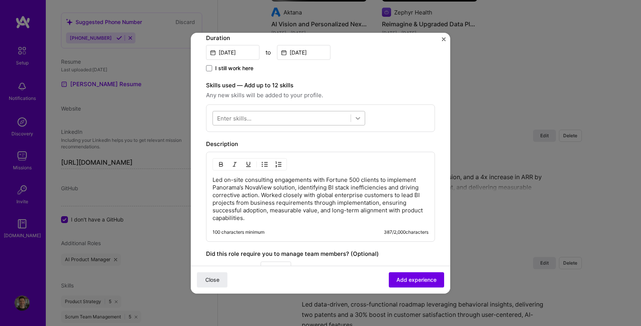
click at [341, 117] on div at bounding box center [282, 118] width 138 height 13
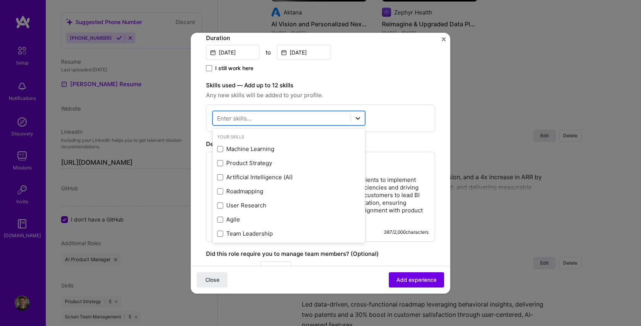
click at [359, 118] on icon at bounding box center [357, 118] width 5 height 3
click at [282, 122] on div at bounding box center [282, 118] width 138 height 13
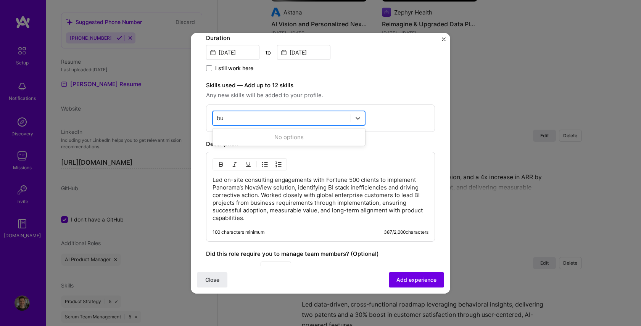
type input "b"
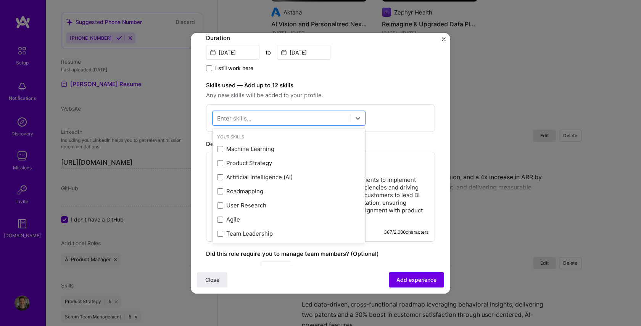
scroll to position [178, 0]
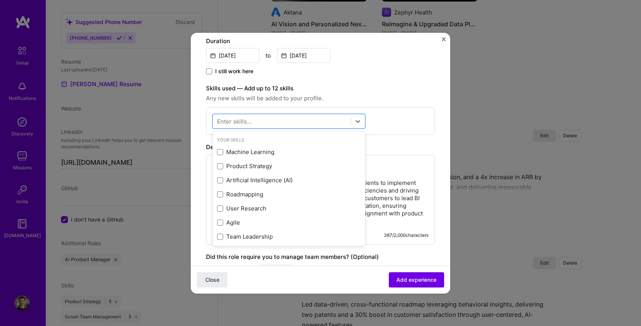
click at [418, 141] on div "Create a job experience Jobs help companies understand your past experience. Co…" at bounding box center [320, 118] width 229 height 497
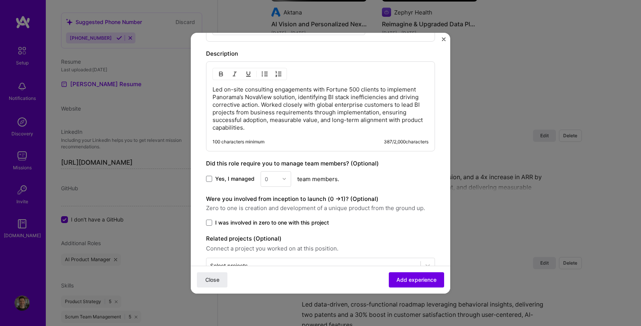
scroll to position [295, 0]
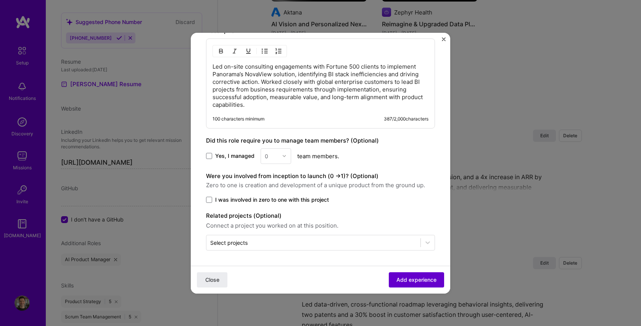
click at [403, 279] on span "Add experience" at bounding box center [416, 280] width 40 height 8
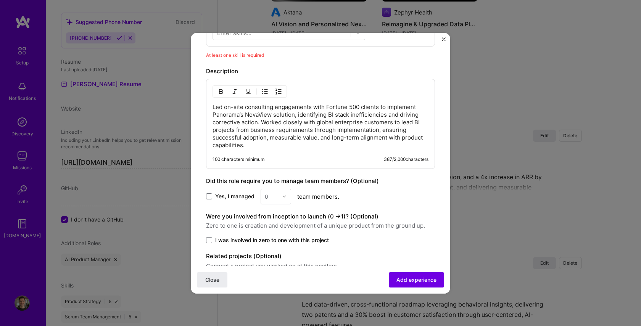
scroll to position [230, 0]
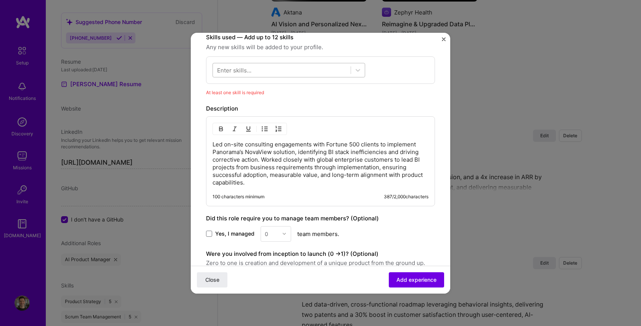
click at [263, 71] on div at bounding box center [282, 70] width 138 height 13
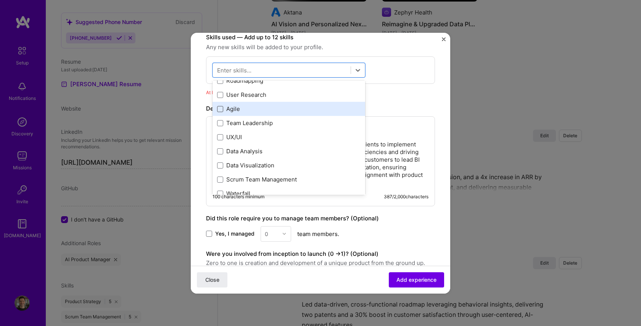
scroll to position [76, 0]
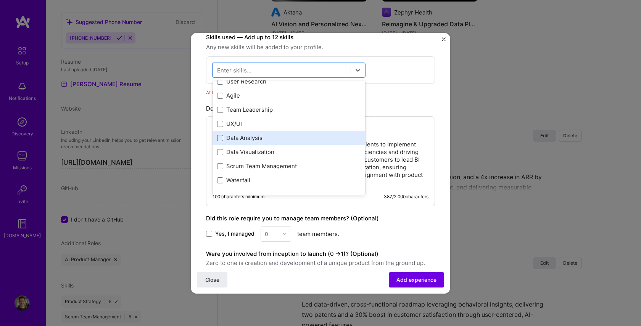
click at [219, 140] on span at bounding box center [220, 138] width 6 height 6
click at [0, 0] on input "checkbox" at bounding box center [0, 0] width 0 height 0
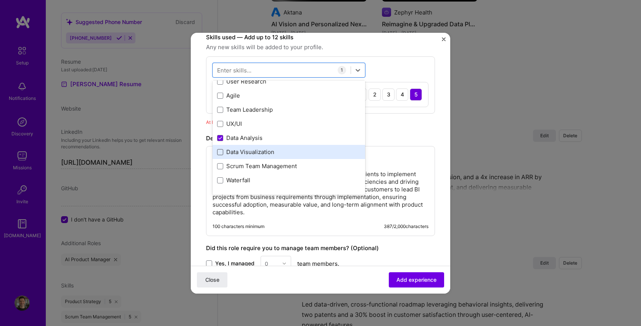
click at [218, 149] on span at bounding box center [220, 152] width 6 height 6
click at [0, 0] on input "checkbox" at bounding box center [0, 0] width 0 height 0
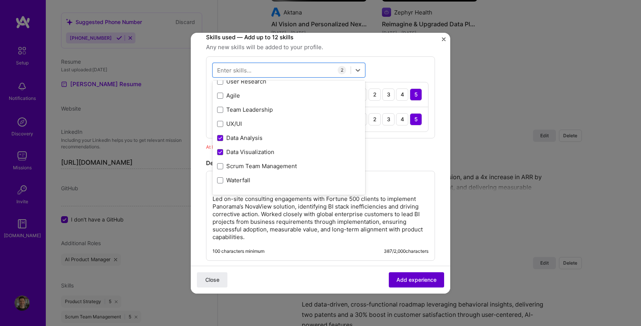
click at [405, 279] on span "Add experience" at bounding box center [416, 280] width 40 height 8
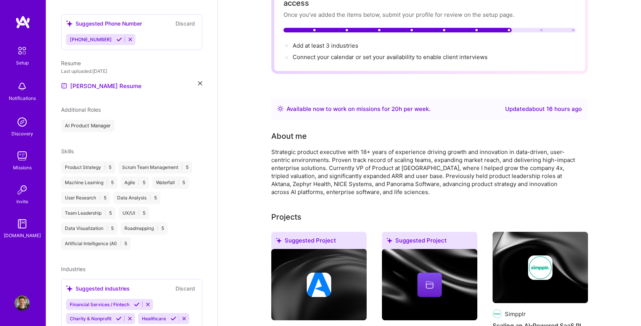
scroll to position [0, 0]
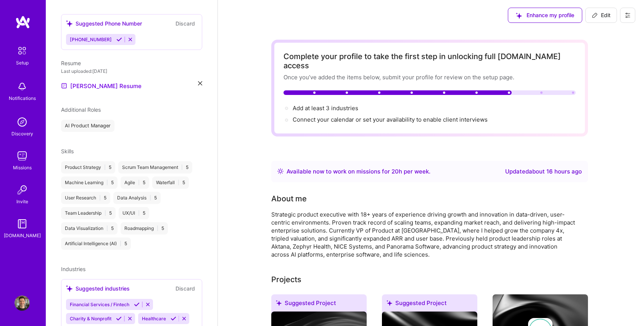
drag, startPoint x: 603, startPoint y: 19, endPoint x: 379, endPoint y: 67, distance: 229.3
click at [603, 19] on button "Edit" at bounding box center [601, 15] width 32 height 15
select select "US"
select select "Right Now"
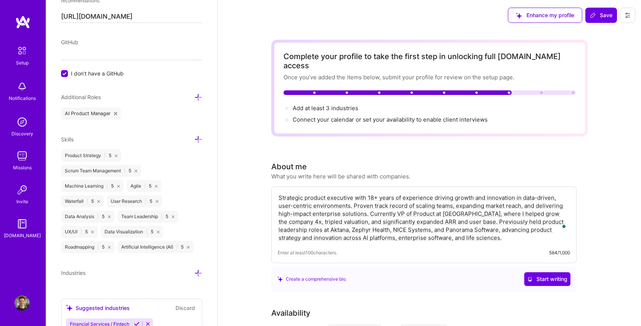
scroll to position [489, 0]
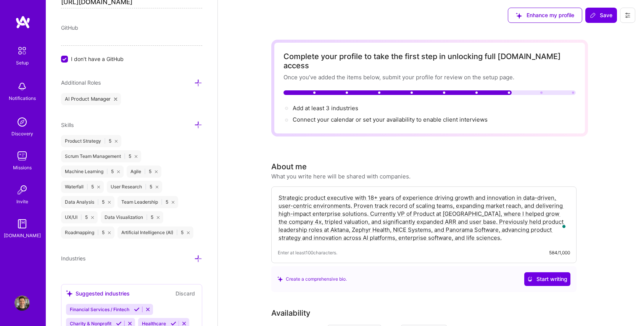
click at [198, 122] on icon at bounding box center [198, 125] width 8 height 8
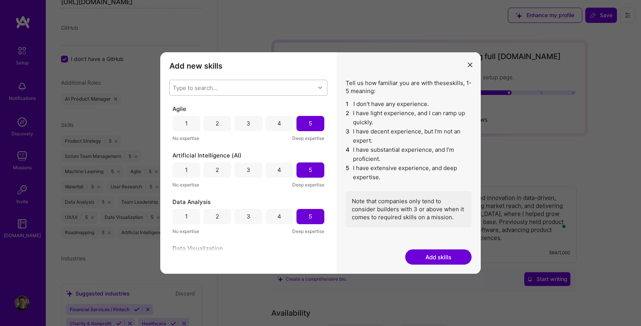
click at [203, 85] on div "Type to search..." at bounding box center [195, 87] width 45 height 8
type input "B"
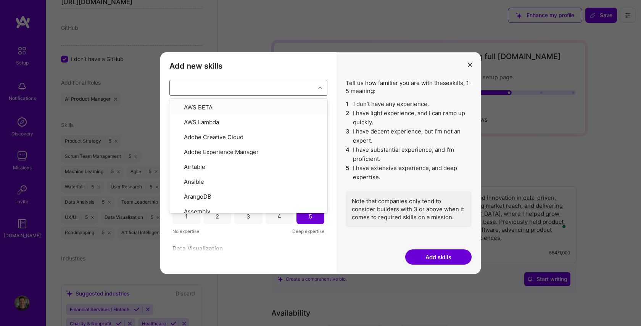
type input "I"
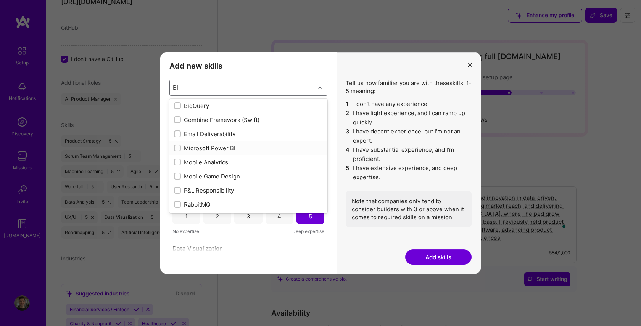
scroll to position [0, 0]
type input "BI"
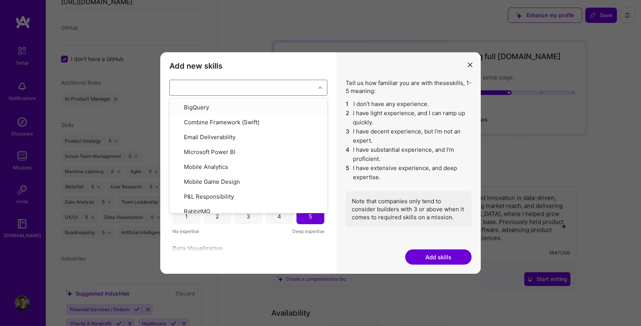
click at [469, 65] on icon "modal" at bounding box center [469, 65] width 5 height 5
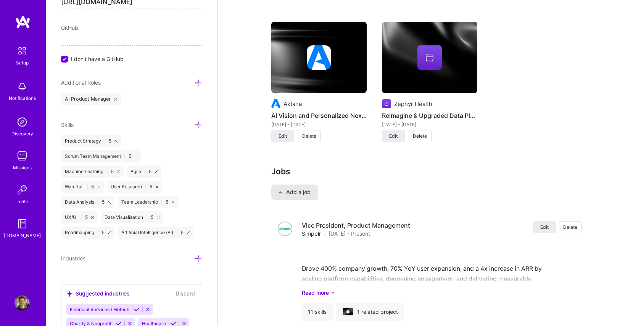
scroll to position [768, 0]
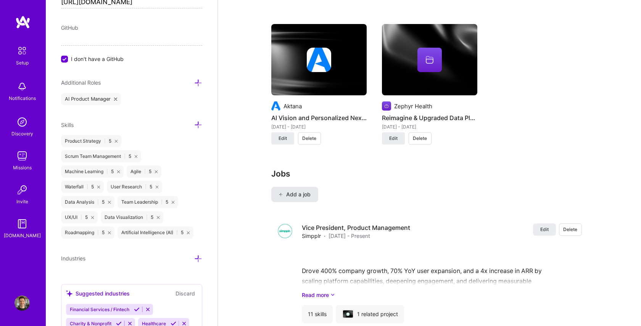
click at [299, 191] on span "Add a job" at bounding box center [295, 195] width 32 height 8
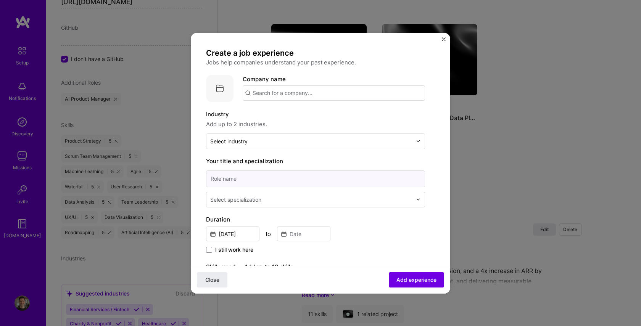
click at [278, 178] on input at bounding box center [315, 178] width 219 height 17
drag, startPoint x: 240, startPoint y: 180, endPoint x: 183, endPoint y: 173, distance: 57.6
click at [183, 173] on div "Create a job experience Jobs help companies understand your past experience. Co…" at bounding box center [320, 163] width 641 height 326
paste input "Senior Business Intelligence Consultant"
type input "Senior Business Intelligence Consultant"
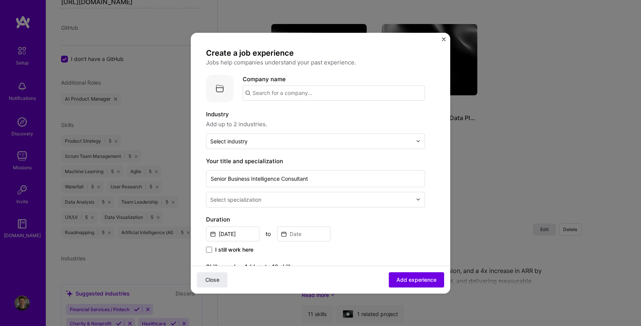
click at [269, 94] on input "text" at bounding box center [333, 92] width 182 height 15
type input "Gilon Business Insight"
click at [269, 114] on span "Add company" at bounding box center [264, 114] width 37 height 8
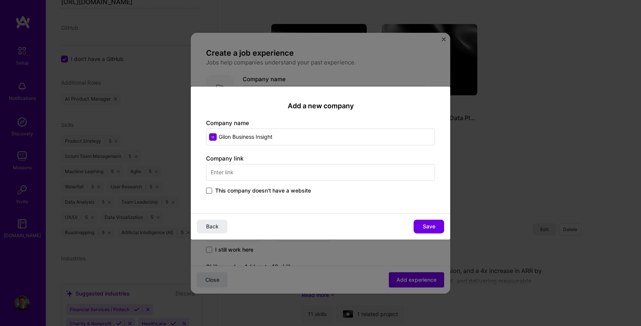
click at [210, 190] on span at bounding box center [209, 191] width 6 height 6
click at [0, 0] on input "This company doesn't have a website" at bounding box center [0, 0] width 0 height 0
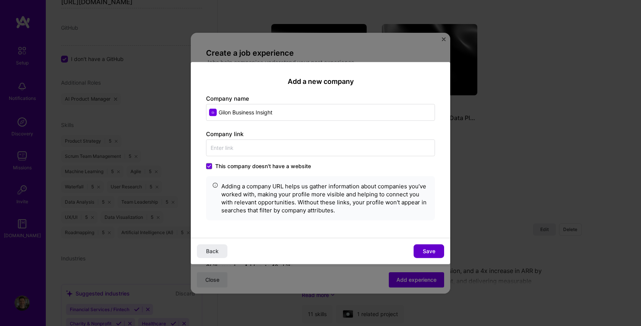
click at [430, 255] on button "Save" at bounding box center [428, 251] width 31 height 14
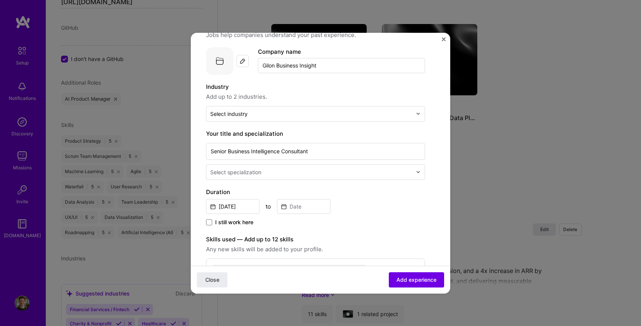
scroll to position [31, 0]
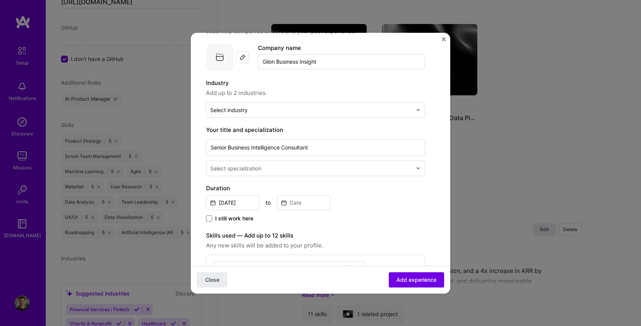
click at [333, 172] on div at bounding box center [311, 169] width 203 height 10
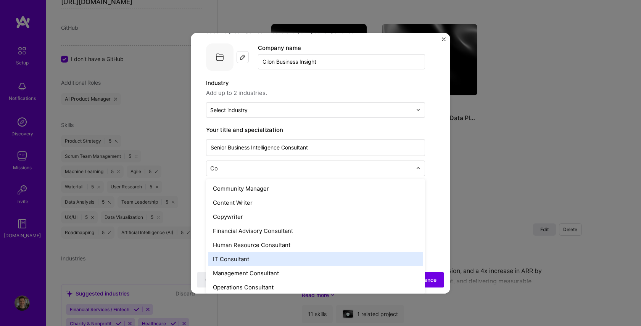
type input "C"
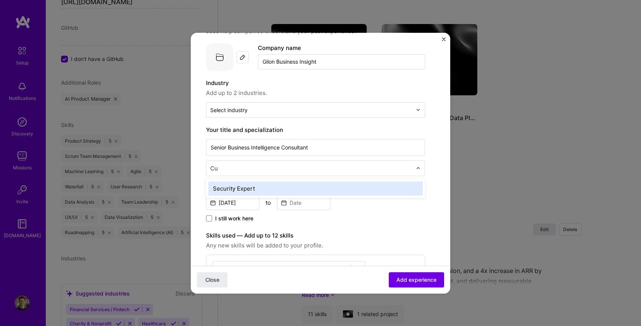
type input "C"
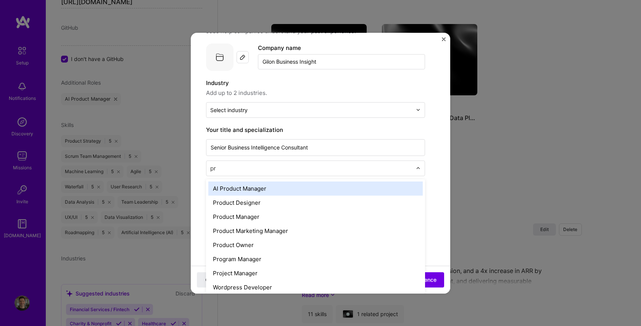
type input "p"
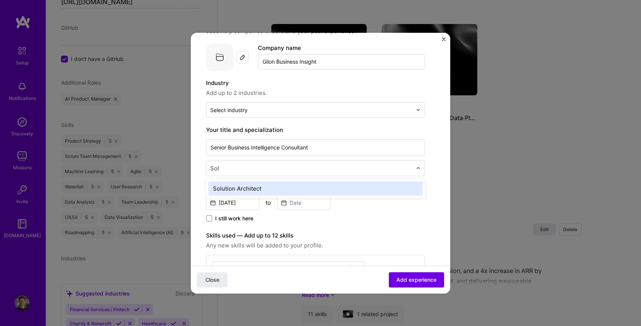
type input "Solu"
click at [262, 183] on div "Solution Architect" at bounding box center [315, 188] width 214 height 14
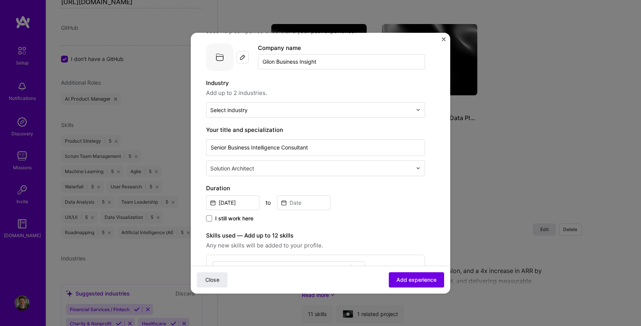
click at [265, 170] on input "text" at bounding box center [311, 168] width 203 height 8
click at [431, 193] on div "Create a job experience Jobs help companies understand your past experience. Co…" at bounding box center [320, 246] width 229 height 459
click at [223, 207] on input "Aug, 2025" at bounding box center [232, 202] width 53 height 15
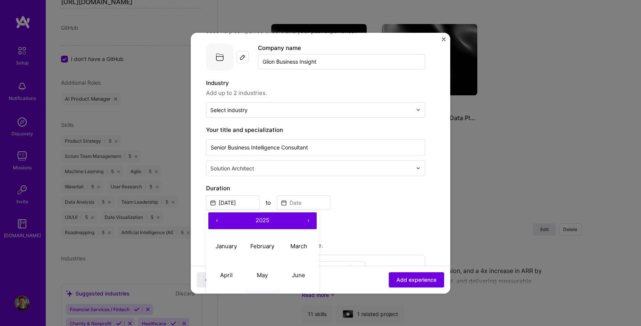
click at [262, 221] on span "2025" at bounding box center [262, 220] width 14 height 7
click at [216, 221] on button "‹" at bounding box center [216, 220] width 17 height 17
click at [309, 220] on button "›" at bounding box center [308, 220] width 17 height 17
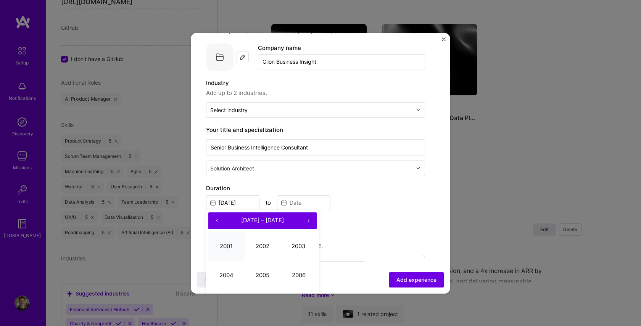
click at [226, 246] on button "2001" at bounding box center [226, 246] width 36 height 29
click at [227, 245] on abbr "January" at bounding box center [225, 245] width 21 height 7
type input "Jan, 2001"
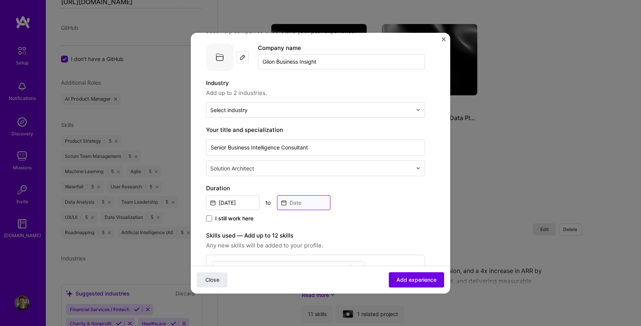
click at [297, 204] on input at bounding box center [303, 202] width 53 height 15
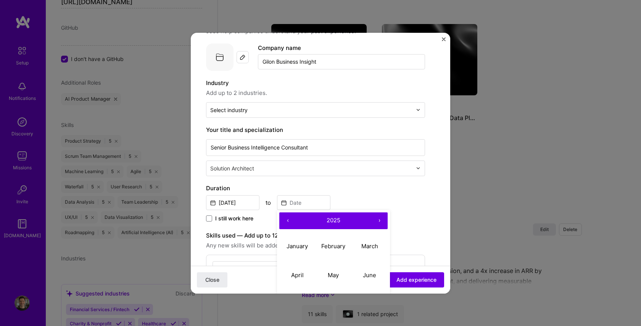
click at [331, 220] on span "2025" at bounding box center [333, 220] width 14 height 7
click at [289, 220] on button "‹" at bounding box center [287, 220] width 17 height 17
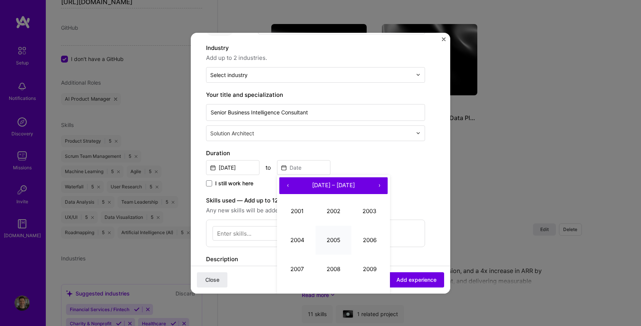
scroll to position [69, 0]
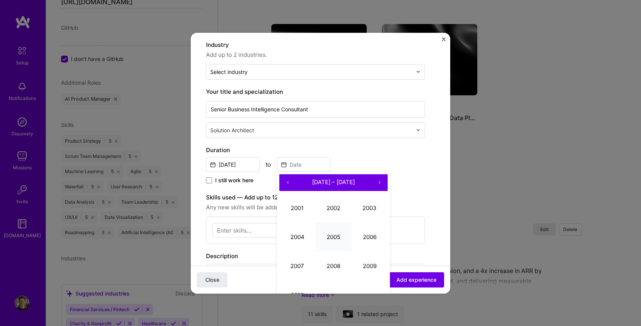
click at [325, 239] on button "2005" at bounding box center [333, 237] width 36 height 29
click at [360, 265] on abbr "September" at bounding box center [369, 265] width 30 height 7
type input "Sep, 2005"
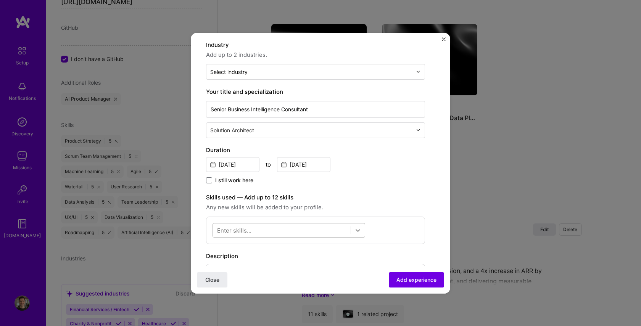
click at [356, 228] on icon at bounding box center [358, 230] width 8 height 8
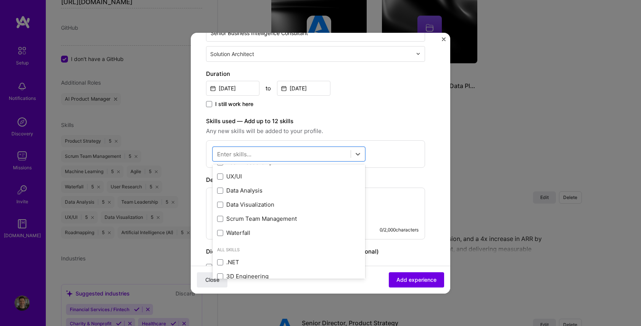
scroll to position [104, 0]
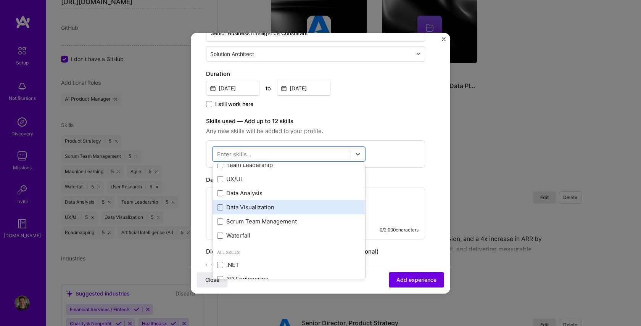
click at [228, 211] on div "Data Visualization" at bounding box center [288, 207] width 143 height 8
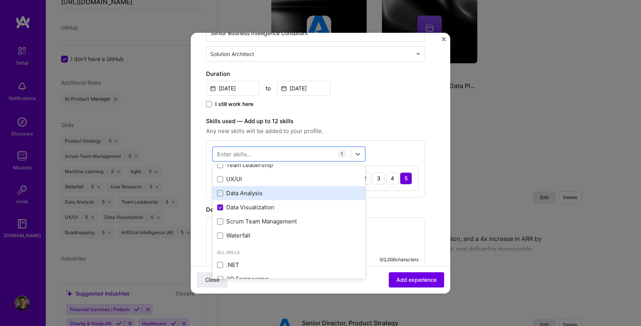
click at [225, 196] on div "Data Analysis" at bounding box center [288, 193] width 143 height 8
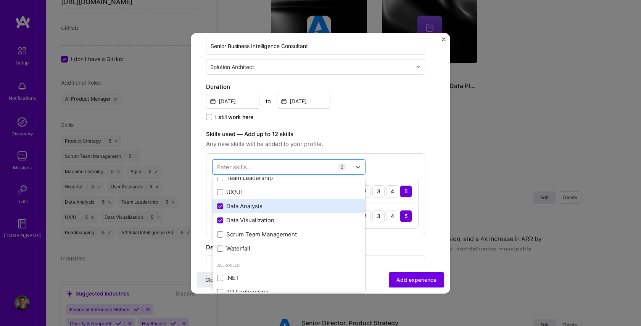
scroll to position [131, 0]
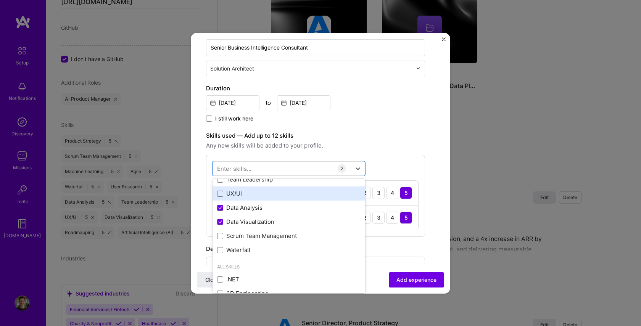
click at [230, 197] on div "UX/UI" at bounding box center [288, 193] width 143 height 8
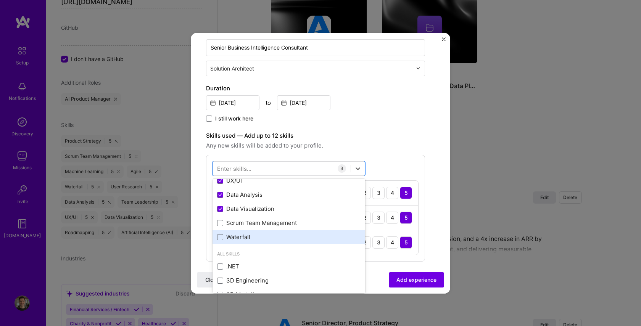
scroll to position [119, 0]
click at [247, 233] on div "Waterfall" at bounding box center [288, 235] width 143 height 8
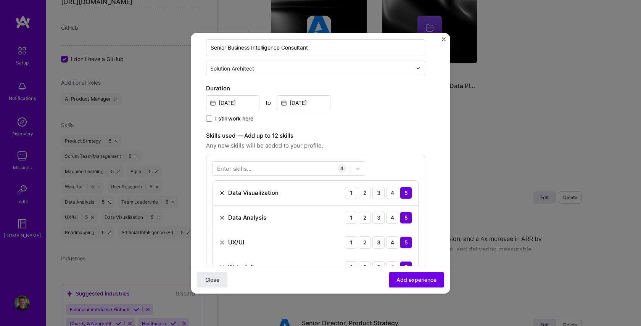
click at [443, 236] on form "Create a job experience Jobs help companies understand your past experience. Co…" at bounding box center [320, 220] width 259 height 606
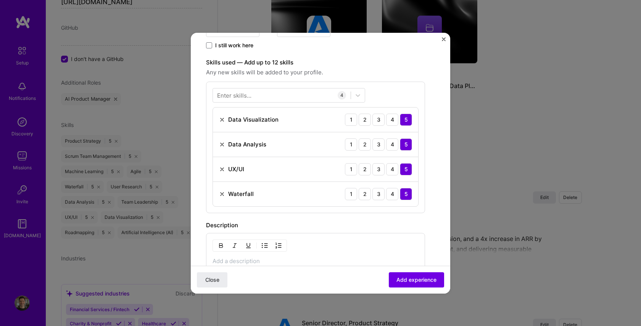
scroll to position [211, 0]
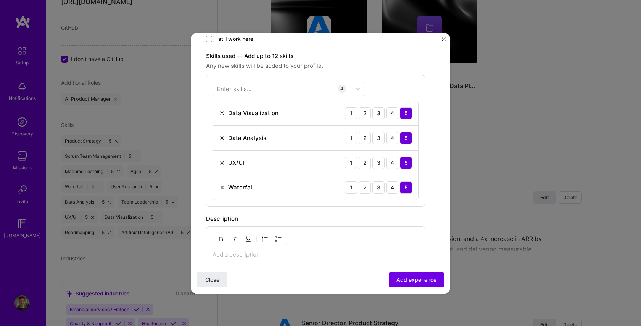
click at [225, 188] on div "Waterfall" at bounding box center [236, 187] width 35 height 8
click at [222, 189] on img at bounding box center [222, 188] width 6 height 6
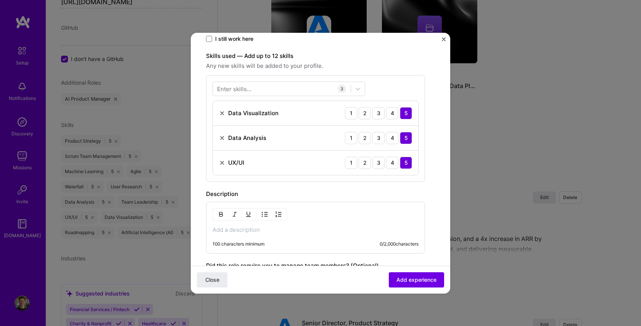
scroll to position [210, 0]
click at [221, 231] on p at bounding box center [315, 230] width 206 height 8
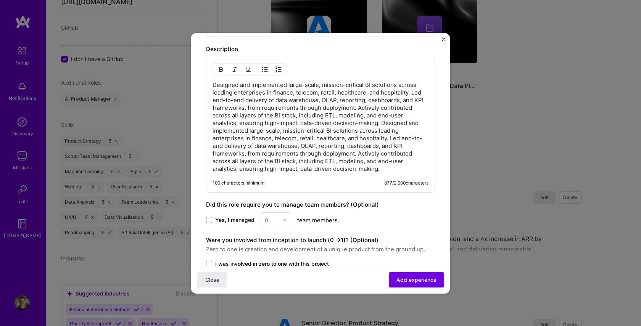
scroll to position [361, 0]
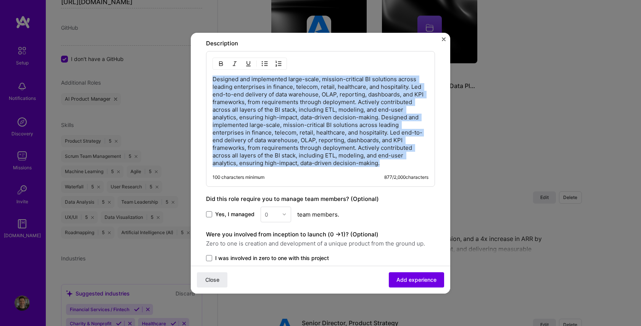
drag, startPoint x: 385, startPoint y: 164, endPoint x: 213, endPoint y: 74, distance: 193.7
click at [213, 74] on div "Designed and implemented large-scale, mission-critical BI solutions across lead…" at bounding box center [320, 119] width 229 height 136
click at [334, 133] on p "Designed and implemented large-scale, mission-critical BI solutions across lead…" at bounding box center [320, 121] width 216 height 92
drag, startPoint x: 213, startPoint y: 80, endPoint x: 380, endPoint y: 164, distance: 186.5
click at [380, 164] on p "Designed and implemented large-scale, mission-critical BI solutions across lead…" at bounding box center [320, 121] width 216 height 92
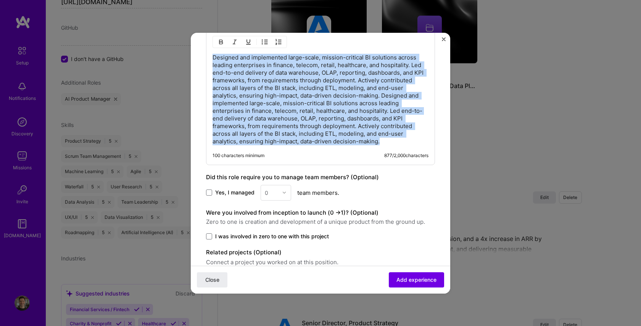
scroll to position [385, 0]
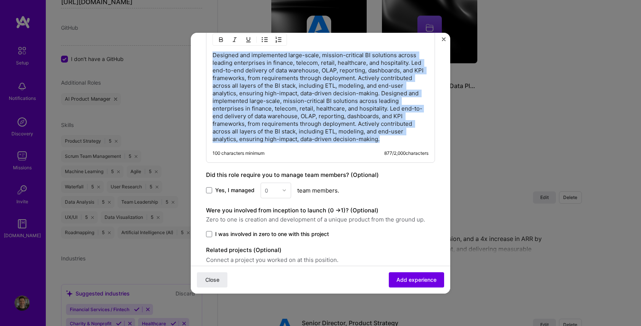
click at [394, 137] on p "Designed and implemented large-scale, mission-critical BI solutions across lead…" at bounding box center [320, 97] width 216 height 92
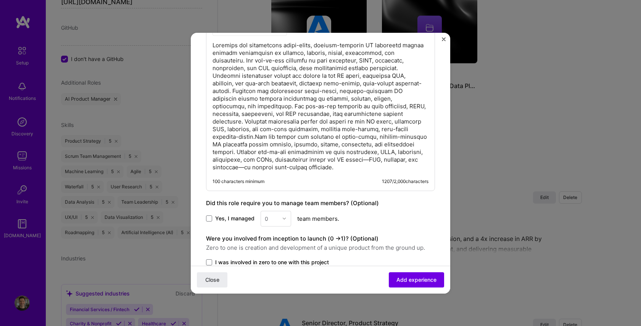
scroll to position [395, 0]
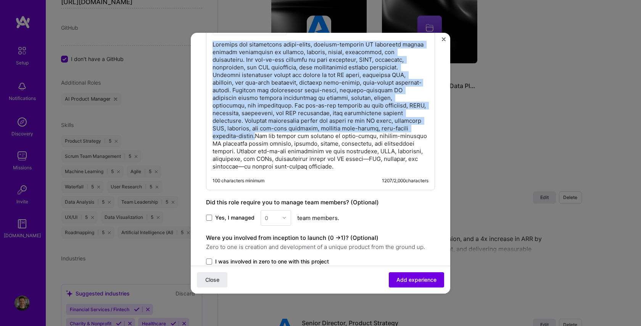
drag, startPoint x: 379, startPoint y: 129, endPoint x: 206, endPoint y: 41, distance: 194.0
click at [206, 41] on div "100 characters minimum 1207 / 2,000 characters" at bounding box center [320, 103] width 229 height 174
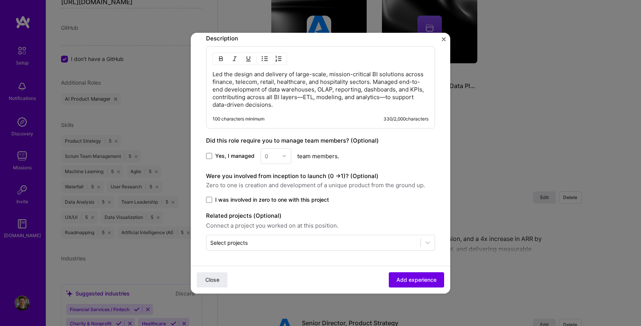
scroll to position [366, 0]
drag, startPoint x: 302, startPoint y: 98, endPoint x: 311, endPoint y: 119, distance: 23.4
click at [301, 98] on p "Led the design and delivery of large-scale, mission-critical BI solutions acros…" at bounding box center [320, 90] width 216 height 38
click at [380, 96] on p "Led the design and delivery of large-scale, mission-critical BI solutions acros…" at bounding box center [320, 90] width 216 height 38
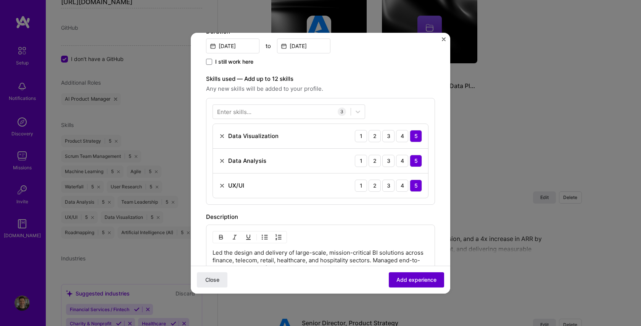
click at [414, 279] on span "Add experience" at bounding box center [416, 280] width 40 height 8
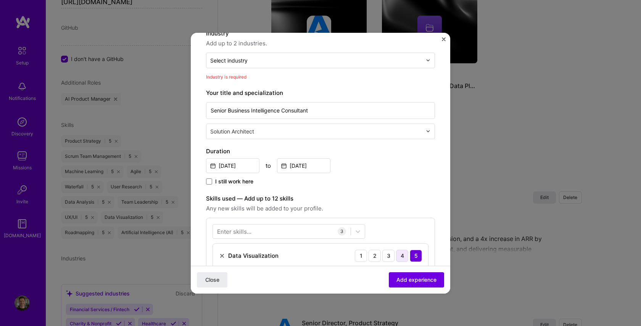
scroll to position [77, 0]
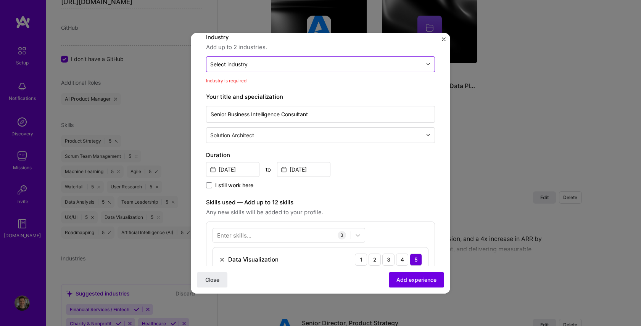
click at [251, 65] on input "text" at bounding box center [316, 64] width 212 height 8
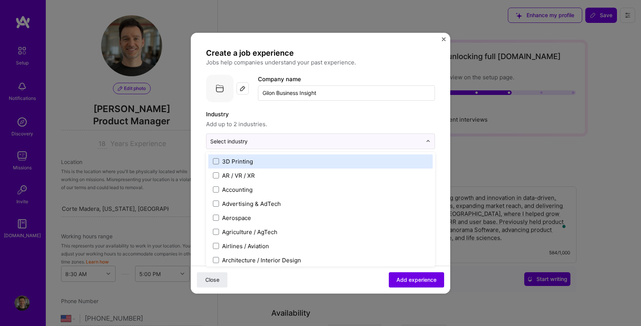
select select "US"
select select "Right Now"
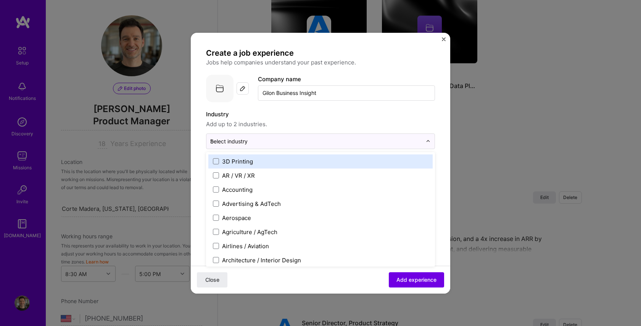
scroll to position [77, 0]
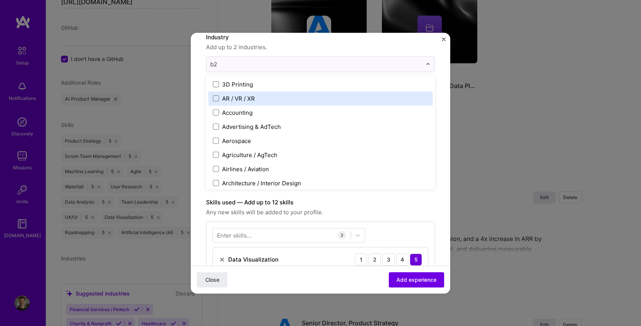
type input "b"
type input "B2b"
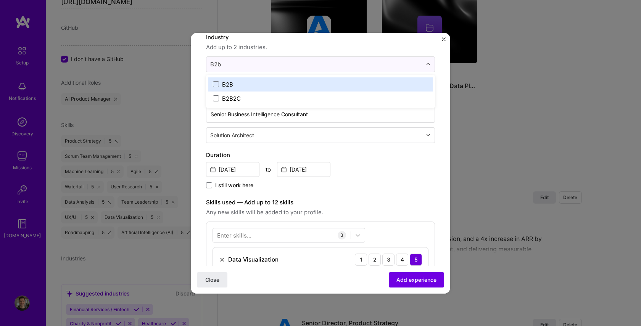
click at [223, 80] on div "B2B" at bounding box center [227, 84] width 11 height 8
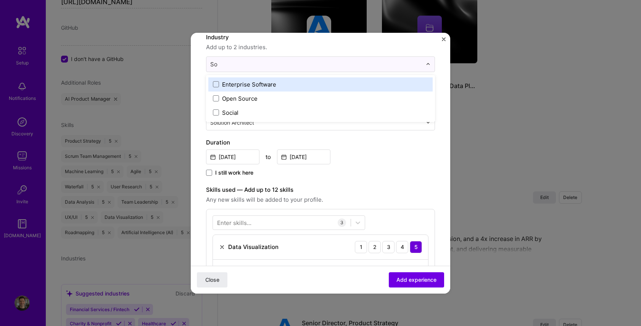
type input "S"
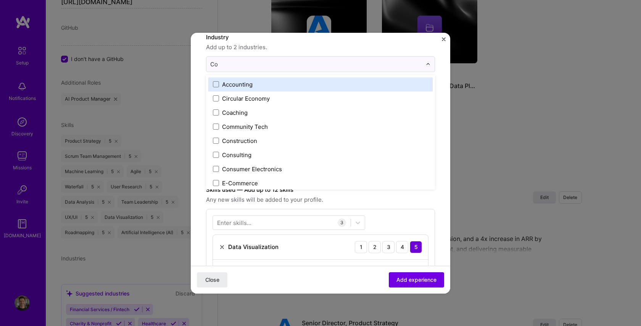
type input "Con"
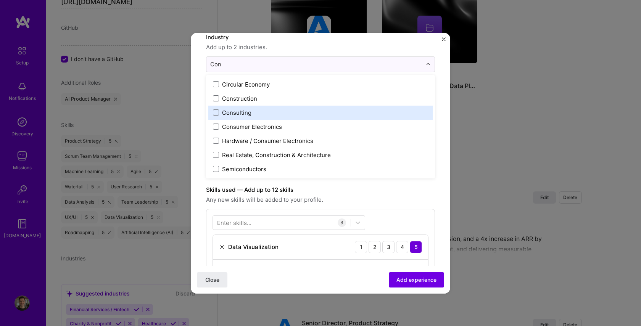
click at [230, 112] on div "Consulting" at bounding box center [236, 113] width 29 height 8
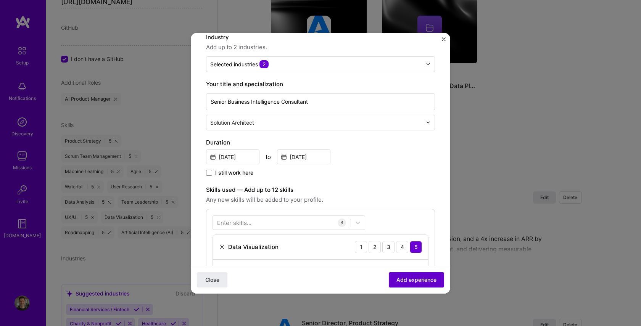
click at [425, 280] on span "Add experience" at bounding box center [416, 280] width 40 height 8
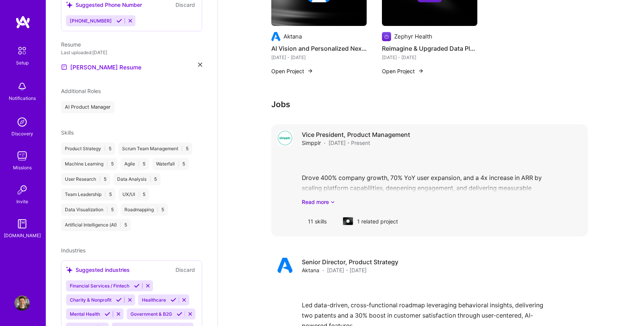
scroll to position [0, 0]
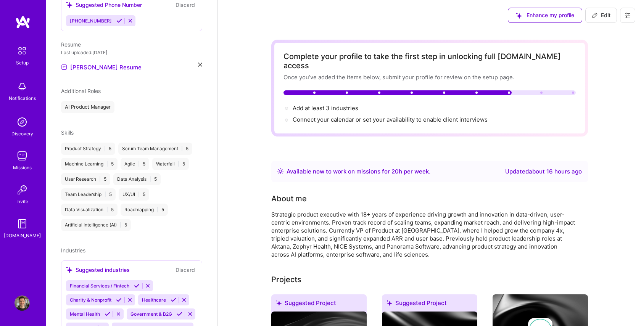
click at [604, 16] on span "Edit" at bounding box center [600, 15] width 19 height 8
select select "US"
select select "Right Now"
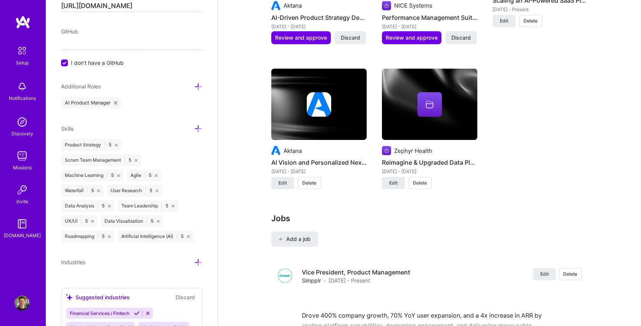
scroll to position [725, 0]
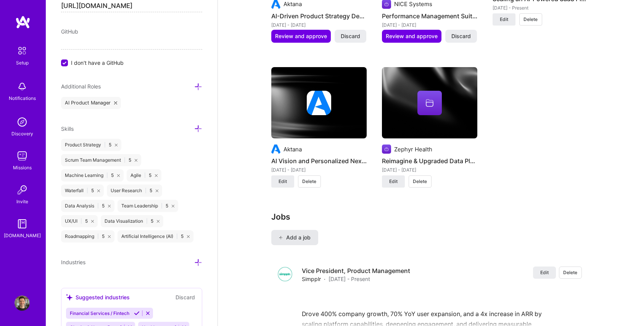
click at [305, 234] on span "Add a job" at bounding box center [295, 238] width 32 height 8
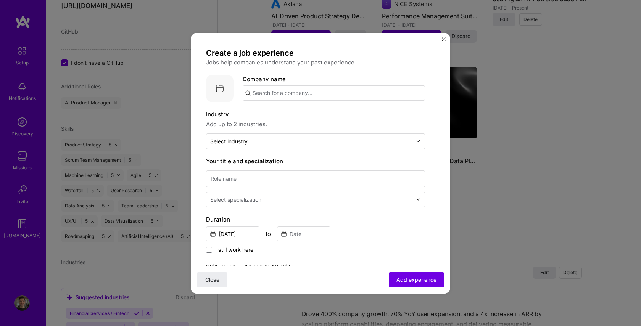
click at [266, 95] on input "text" at bounding box center [333, 92] width 182 height 15
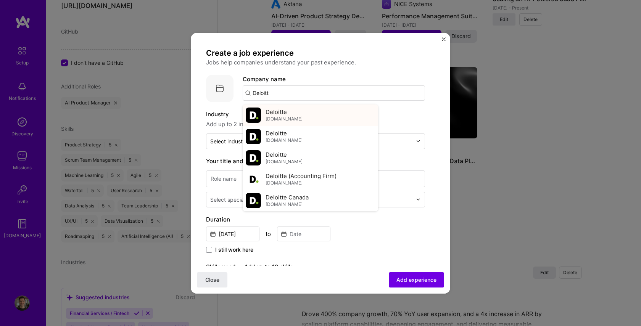
click at [271, 113] on span "Deloitte" at bounding box center [275, 112] width 21 height 8
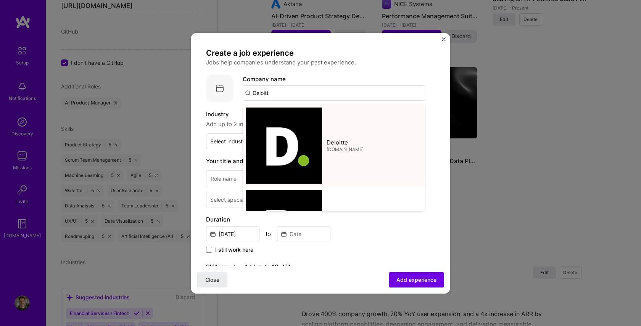
type input "Deloitte"
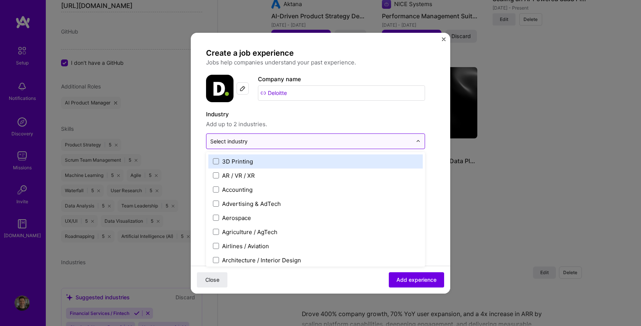
click at [256, 140] on input "text" at bounding box center [311, 141] width 202 height 8
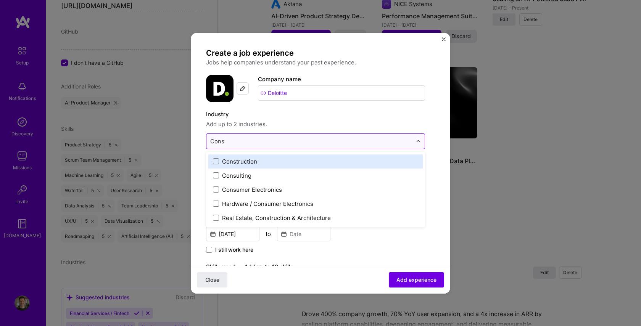
type input "Consu"
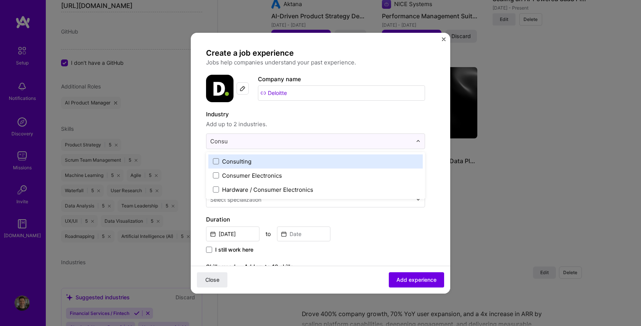
click at [238, 161] on div "Consulting" at bounding box center [236, 161] width 29 height 8
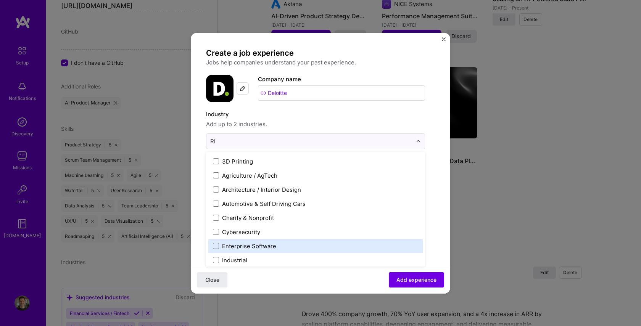
type input "R"
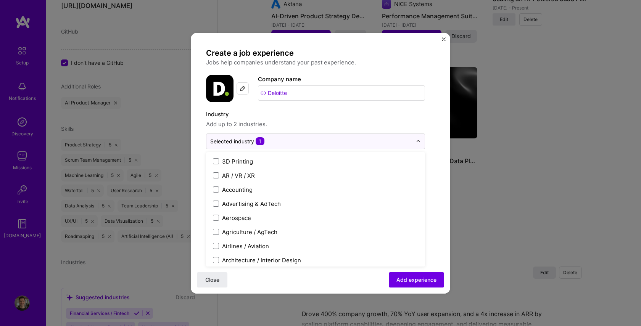
click at [432, 141] on div "Create a job experience Jobs help companies understand your past experience. Co…" at bounding box center [320, 277] width 229 height 459
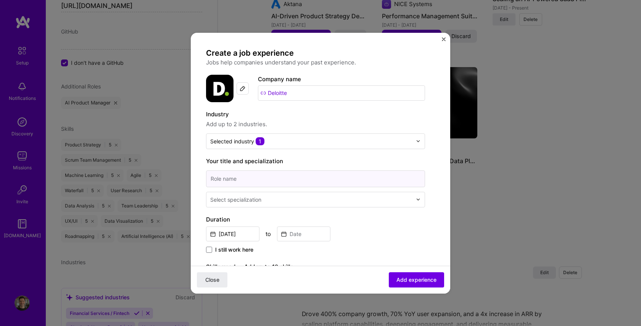
click at [250, 179] on input at bounding box center [315, 178] width 219 height 17
paste input "Enterprise Risk Services Consultant"
type input "Enterprise Risk Services Consultant"
click at [236, 203] on div "Select specialization" at bounding box center [235, 200] width 51 height 8
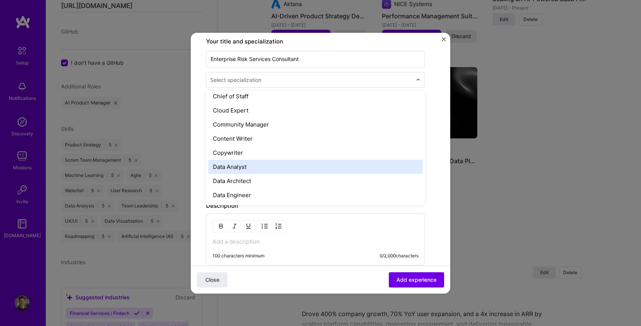
scroll to position [215, 0]
click at [231, 168] on div "Data Analyst" at bounding box center [315, 167] width 214 height 14
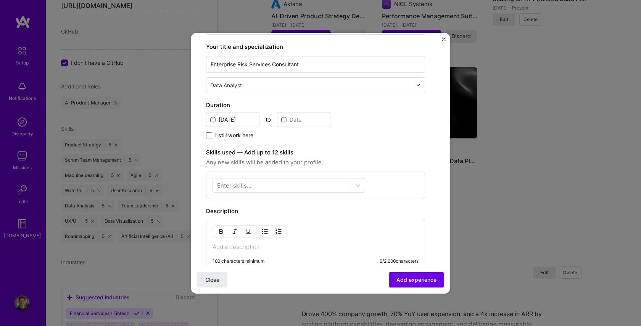
scroll to position [113, 0]
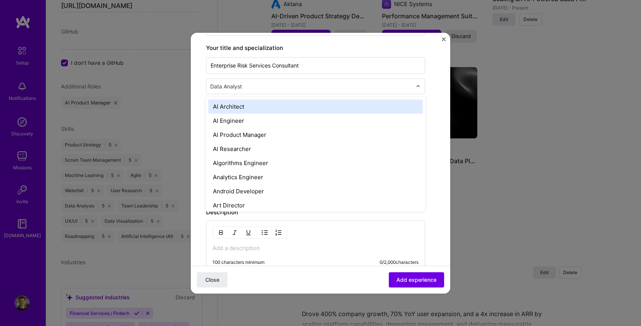
click at [253, 89] on input "text" at bounding box center [311, 86] width 203 height 8
type input "engin"
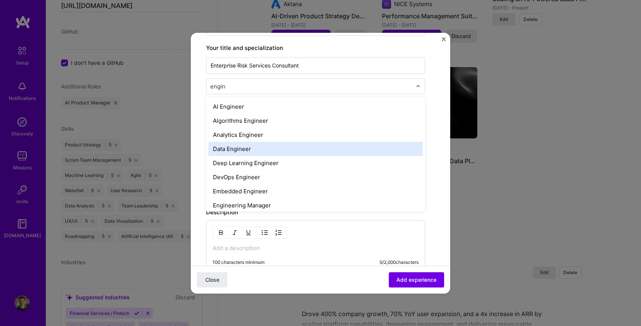
click at [231, 147] on div "Data Engineer" at bounding box center [315, 149] width 214 height 14
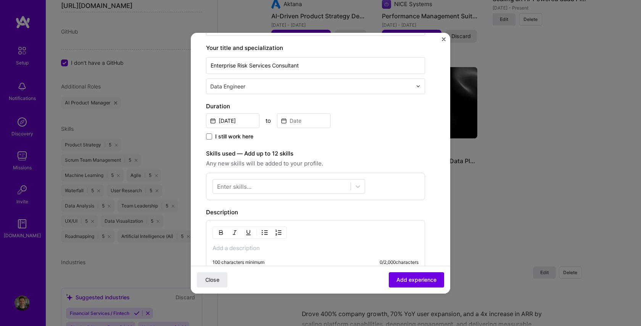
scroll to position [109, 0]
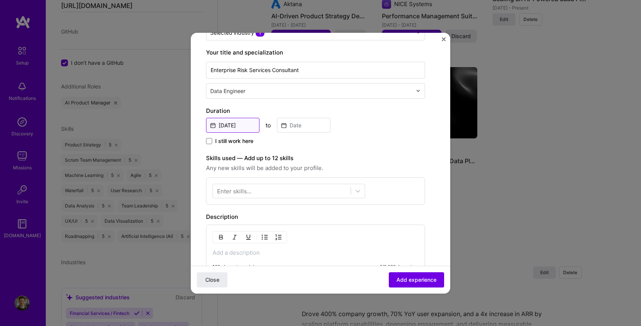
click at [221, 129] on input "[DATE]" at bounding box center [232, 125] width 53 height 15
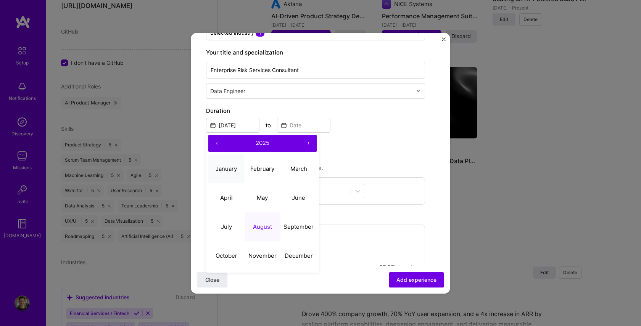
click at [218, 169] on abbr "January" at bounding box center [225, 168] width 21 height 7
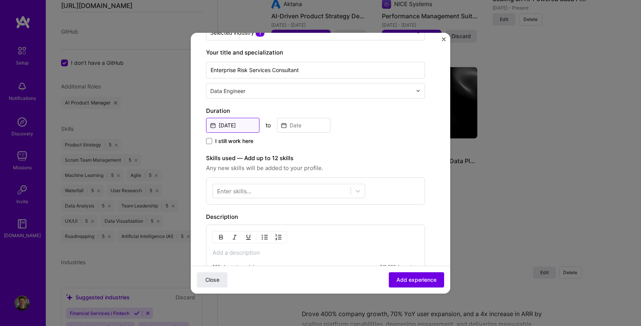
click at [240, 128] on input "Jan, 2025" at bounding box center [232, 125] width 53 height 15
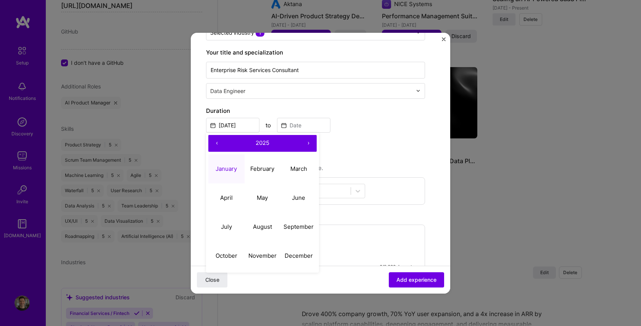
click at [255, 143] on span "2025" at bounding box center [262, 142] width 14 height 7
click at [219, 146] on button "‹" at bounding box center [216, 143] width 17 height 17
click at [302, 147] on button "›" at bounding box center [308, 143] width 17 height 17
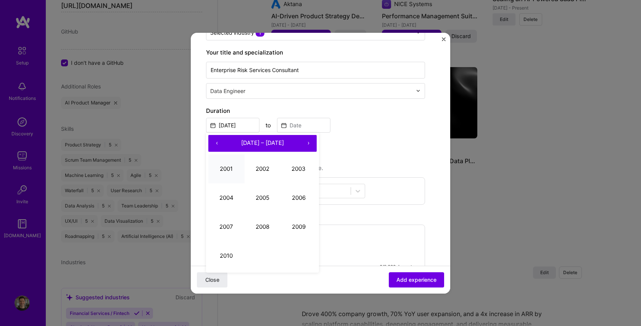
click at [236, 168] on button "2001" at bounding box center [226, 168] width 36 height 29
click at [214, 140] on button "‹" at bounding box center [216, 143] width 17 height 17
click at [235, 172] on abbr "January" at bounding box center [225, 168] width 21 height 7
type input "Jan, 2000"
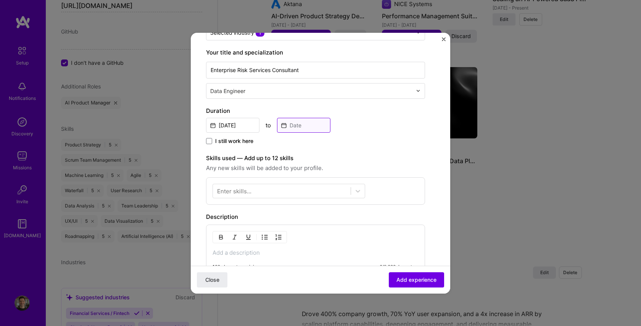
click at [294, 127] on input at bounding box center [303, 125] width 53 height 15
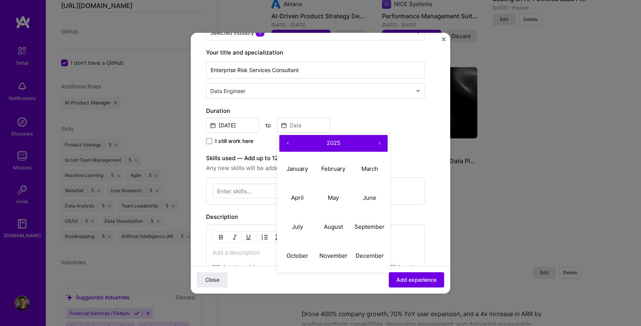
click at [326, 144] on span "2025" at bounding box center [333, 142] width 14 height 7
click at [291, 144] on button "‹" at bounding box center [287, 143] width 17 height 17
click at [290, 144] on button "‹" at bounding box center [287, 143] width 17 height 17
click at [375, 140] on button "›" at bounding box center [379, 143] width 17 height 17
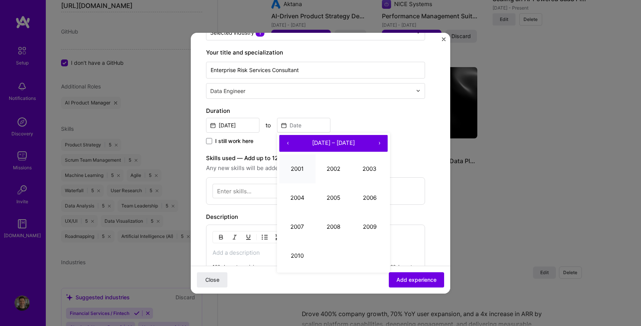
click at [297, 172] on button "2001" at bounding box center [297, 168] width 36 height 29
click at [297, 223] on abbr "July" at bounding box center [297, 226] width 11 height 7
type input "Jul, 2001"
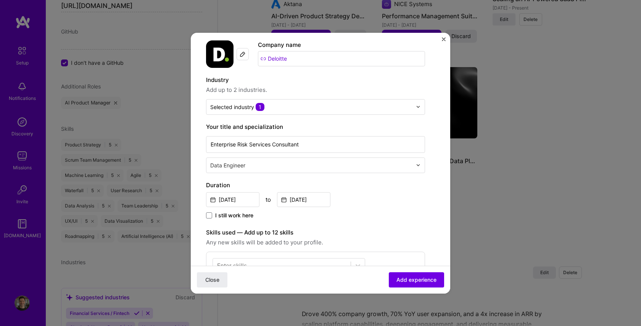
scroll to position [0, 0]
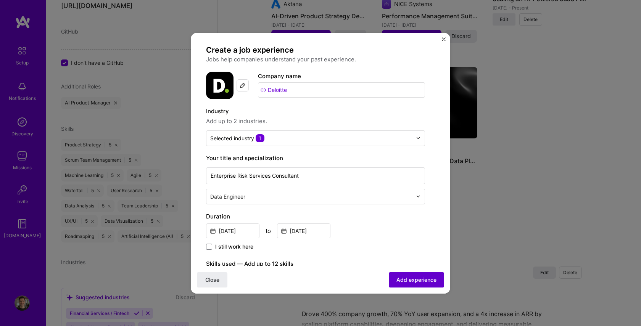
click at [412, 277] on span "Add experience" at bounding box center [416, 280] width 40 height 8
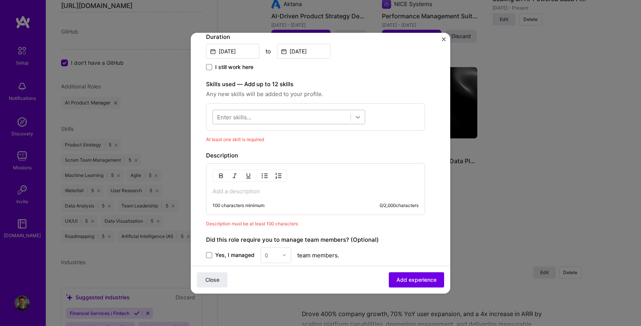
scroll to position [180, 0]
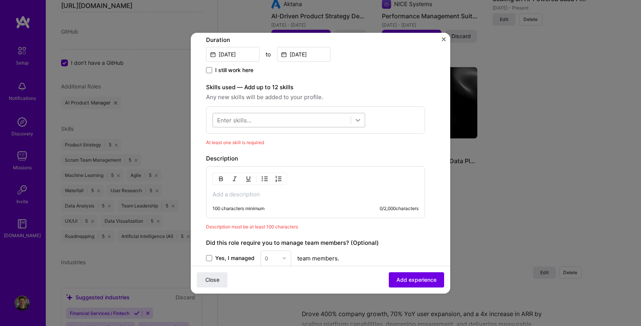
click at [361, 123] on icon at bounding box center [358, 120] width 8 height 8
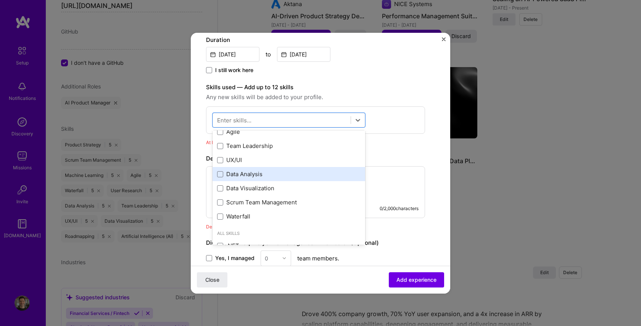
scroll to position [100, 0]
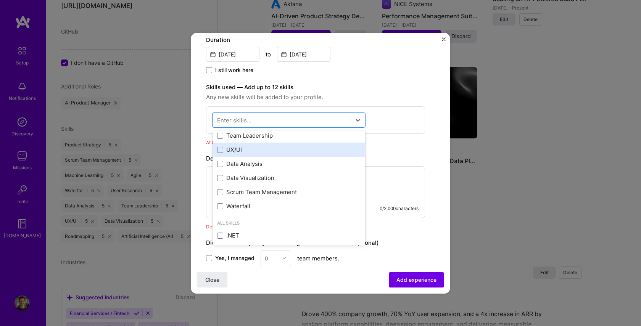
click at [237, 153] on div "UX/UI" at bounding box center [288, 150] width 143 height 8
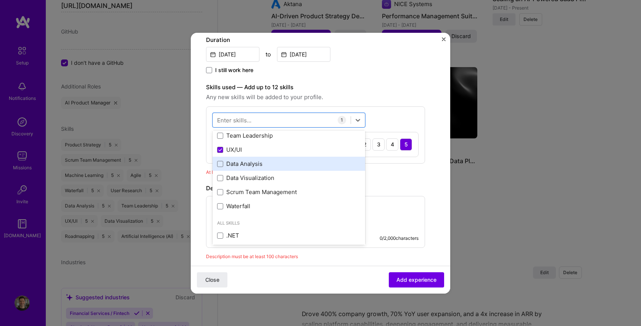
click at [236, 162] on div "Data Analysis" at bounding box center [288, 164] width 143 height 8
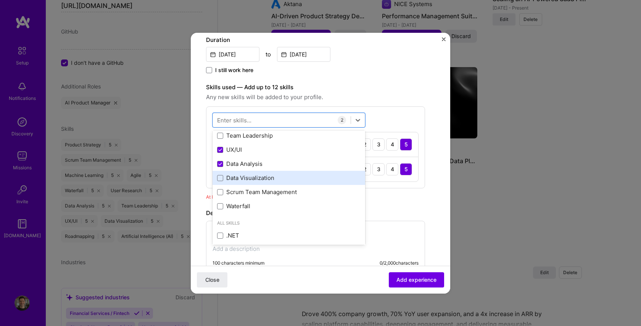
click at [239, 174] on div "Data Visualization" at bounding box center [288, 178] width 143 height 8
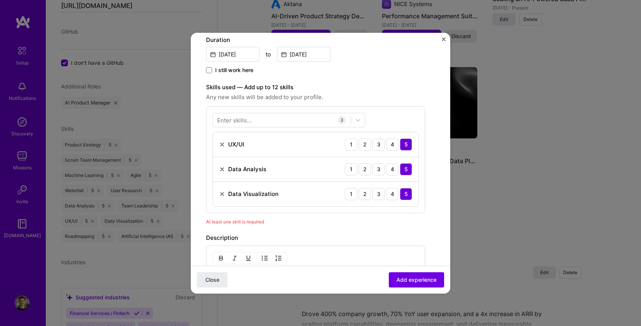
click at [415, 228] on div "Create a job experience Jobs help companies understand your past experience. Co…" at bounding box center [315, 150] width 219 height 564
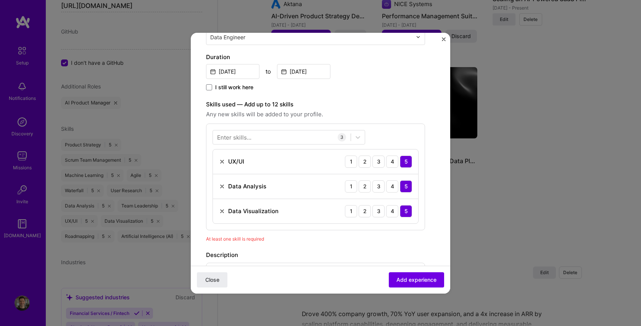
scroll to position [157, 0]
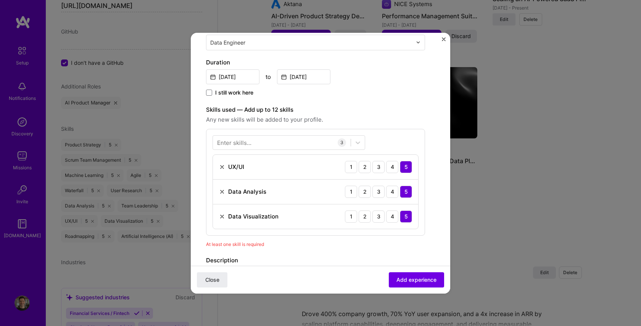
click at [221, 167] on img at bounding box center [222, 167] width 6 height 6
click at [222, 166] on img at bounding box center [222, 167] width 6 height 6
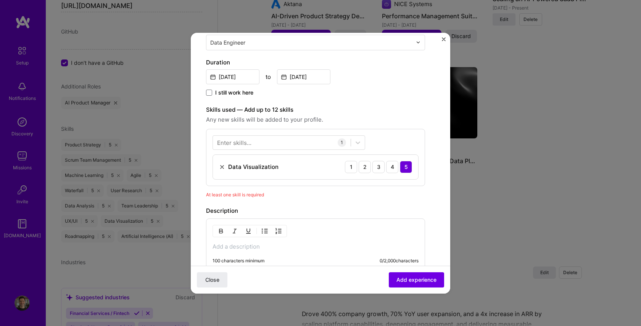
click at [222, 170] on img at bounding box center [222, 167] width 6 height 6
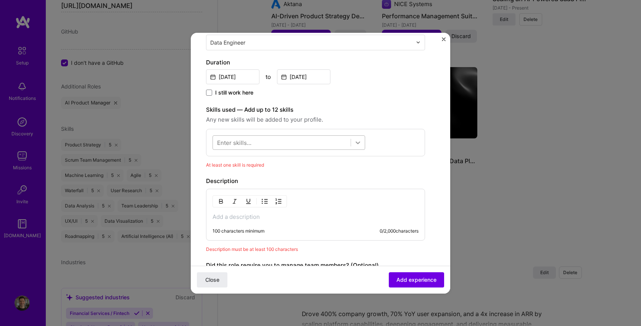
click at [355, 143] on icon at bounding box center [358, 143] width 8 height 8
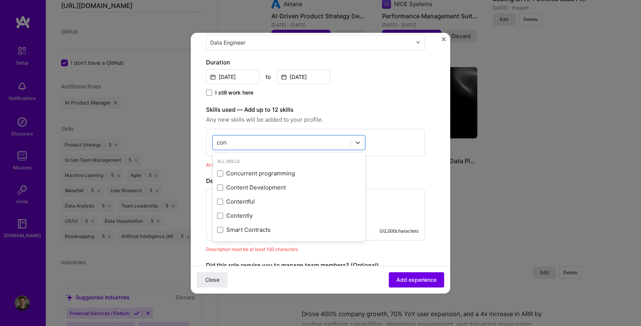
scroll to position [0, 0]
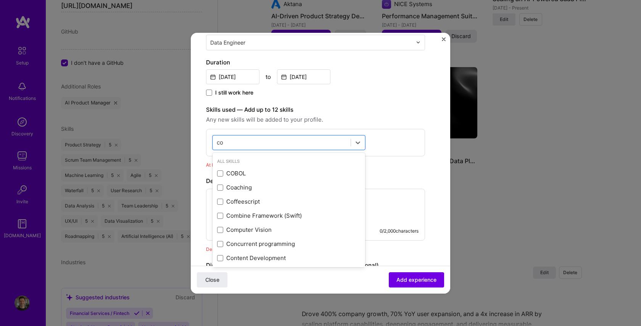
type input "c"
type input "E"
type input "r"
type input "C"
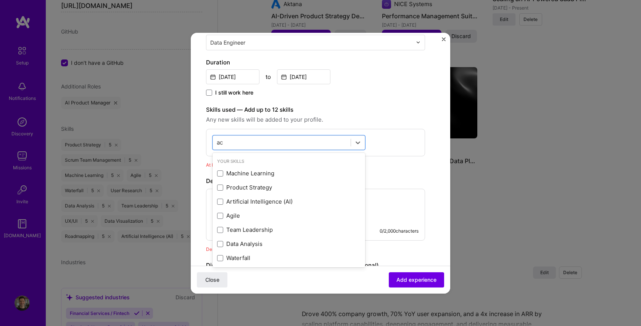
type input "a"
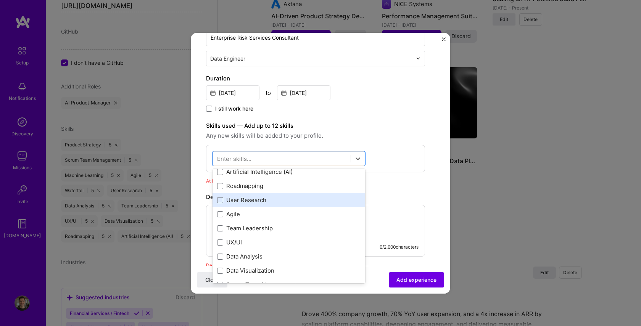
scroll to position [45, 0]
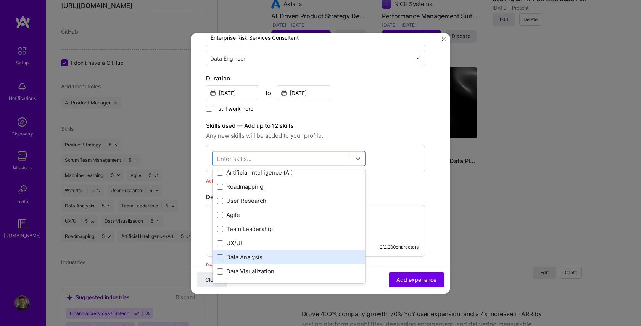
click at [243, 259] on div "Data Analysis" at bounding box center [288, 257] width 143 height 8
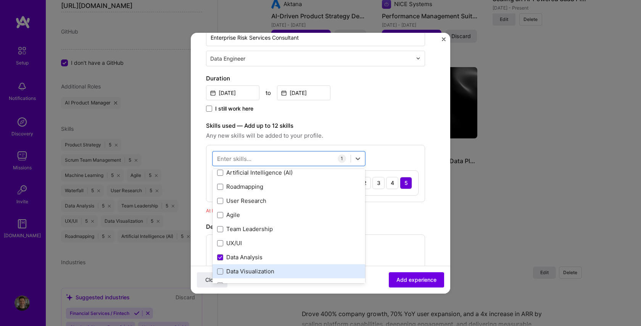
click at [262, 270] on div "Data Visualization" at bounding box center [288, 271] width 143 height 8
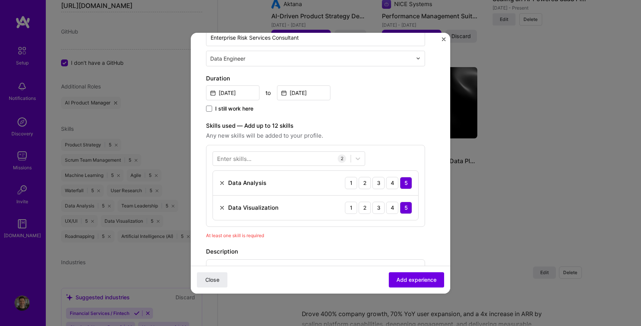
click at [407, 246] on div "Create a job experience Jobs help companies understand your past experience. Co…" at bounding box center [315, 176] width 219 height 539
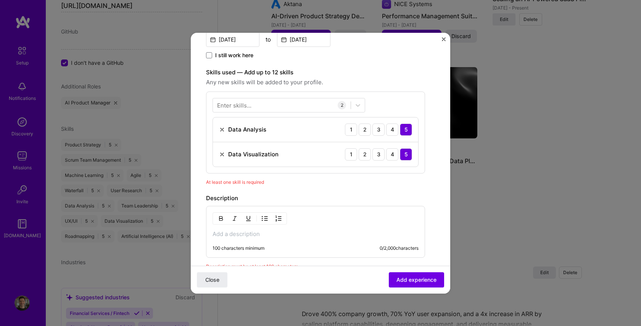
scroll to position [194, 0]
click at [219, 241] on div "100 characters minimum 0 / 2,000 characters" at bounding box center [315, 233] width 219 height 52
click at [220, 239] on div "100 characters minimum 0 / 2,000 characters" at bounding box center [315, 233] width 219 height 52
click at [221, 236] on p at bounding box center [315, 235] width 206 height 8
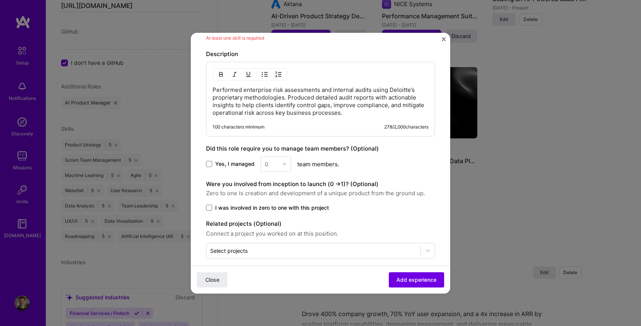
scroll to position [347, 0]
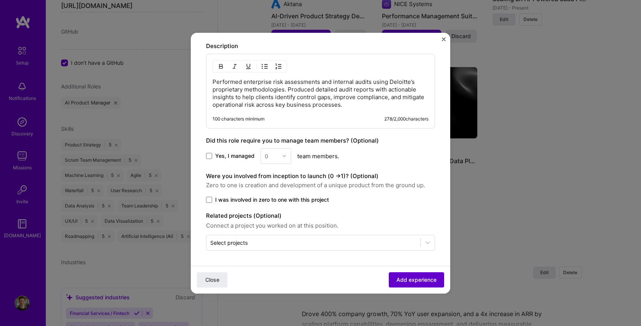
click at [394, 277] on button "Add experience" at bounding box center [416, 279] width 55 height 15
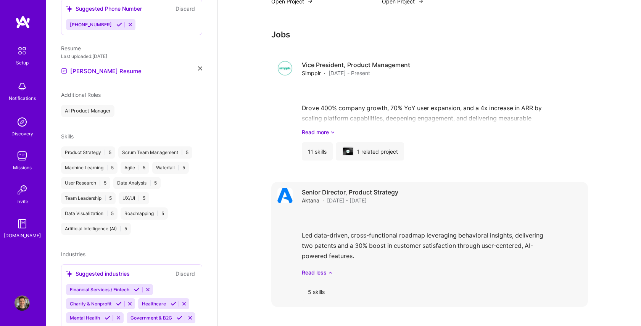
scroll to position [570, 0]
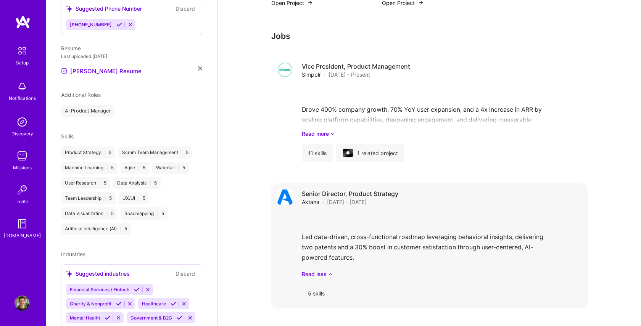
click at [411, 286] on div "Senior Director, Product Strategy Aktana · Oct 2019 - Mar 2021 Led data-driven,…" at bounding box center [442, 245] width 280 height 113
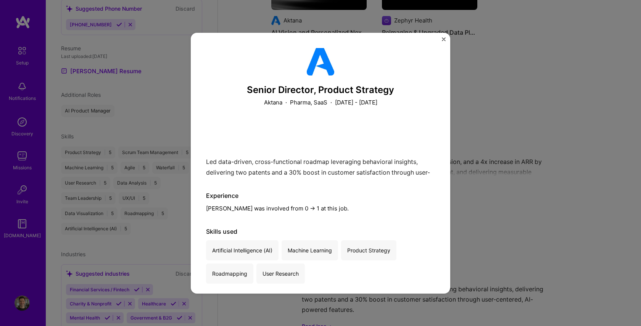
click at [581, 279] on div "Senior Director, Product Strategy Aktana · Pharma, SaaS · October 2019 - March …" at bounding box center [320, 163] width 641 height 326
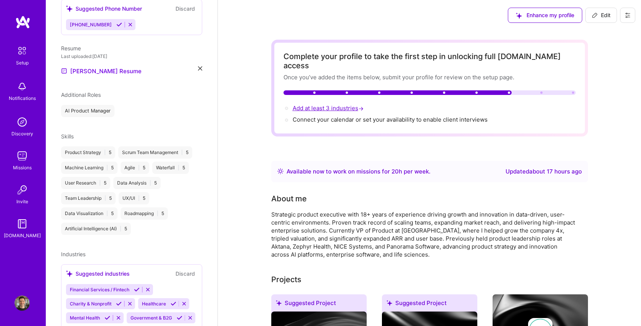
click at [334, 104] on span "Add at least 3 industries →" at bounding box center [328, 107] width 72 height 7
select select "US"
select select "Right Now"
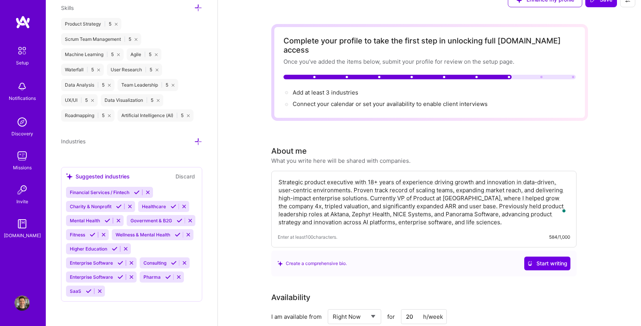
scroll to position [17, 0]
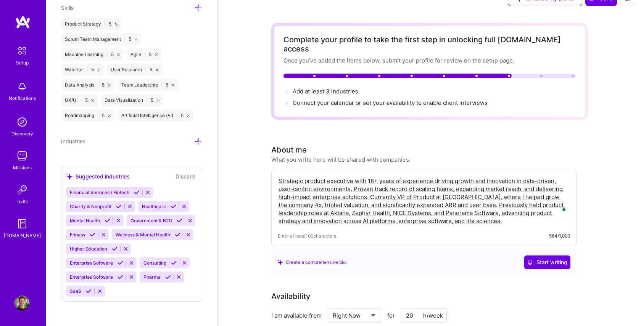
click at [129, 206] on icon at bounding box center [130, 207] width 6 height 6
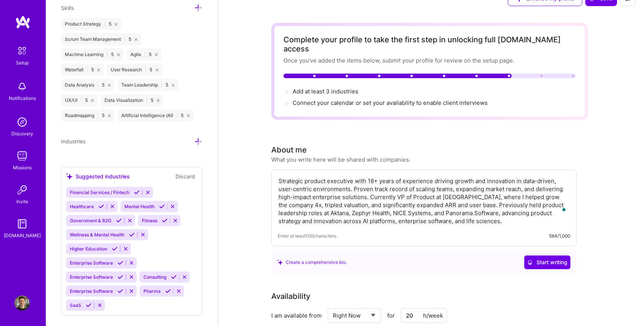
click at [174, 219] on icon at bounding box center [175, 221] width 6 height 6
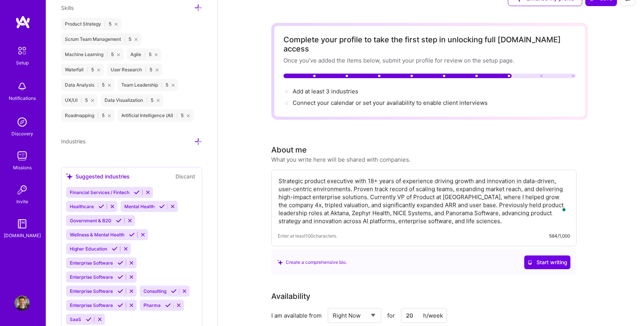
click at [128, 262] on icon at bounding box center [131, 263] width 6 height 6
click at [130, 262] on icon at bounding box center [131, 263] width 6 height 6
click at [130, 276] on icon at bounding box center [131, 277] width 6 height 6
click at [131, 276] on icon at bounding box center [131, 277] width 6 height 6
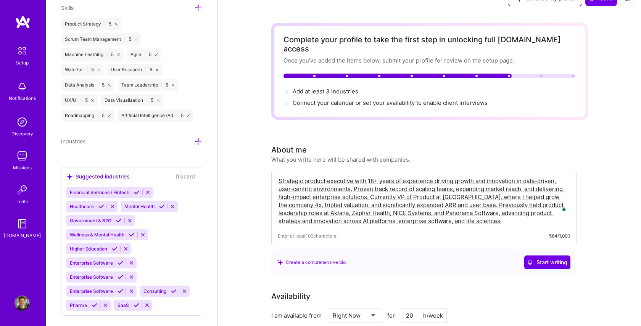
click at [132, 276] on icon at bounding box center [131, 277] width 6 height 6
click at [129, 276] on icon at bounding box center [131, 277] width 6 height 6
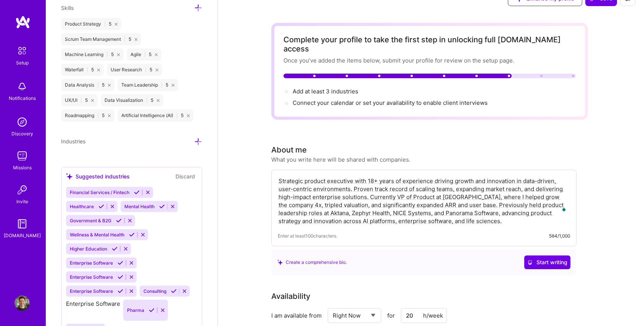
click at [129, 276] on icon at bounding box center [131, 277] width 6 height 6
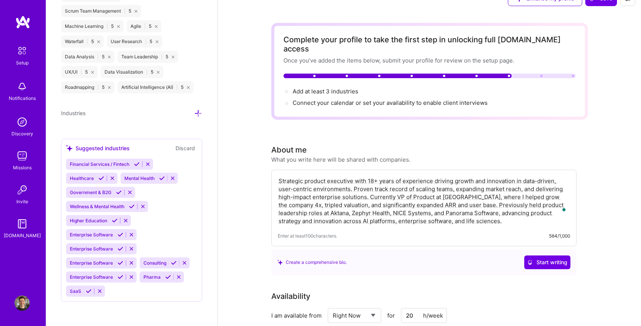
scroll to position [634, 0]
click at [194, 114] on icon at bounding box center [198, 114] width 8 height 8
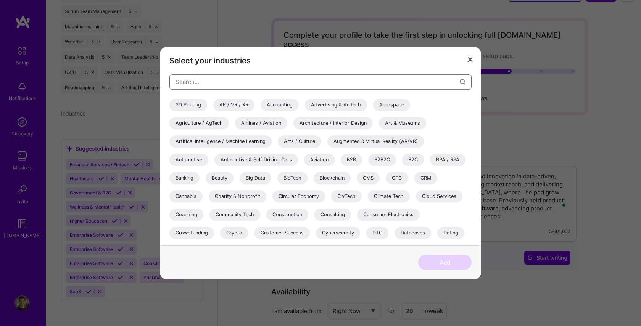
click at [191, 78] on input "modal" at bounding box center [317, 81] width 284 height 19
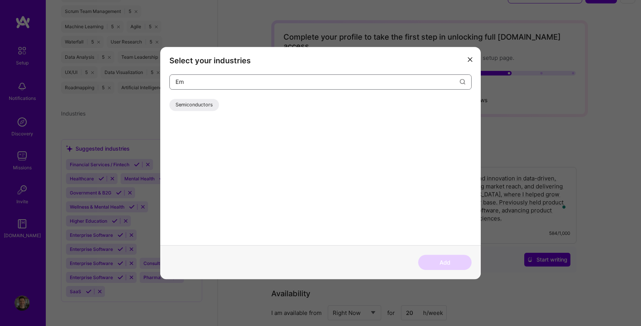
type input "E"
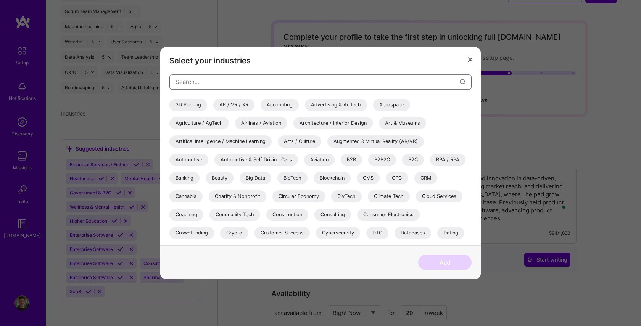
type input "O"
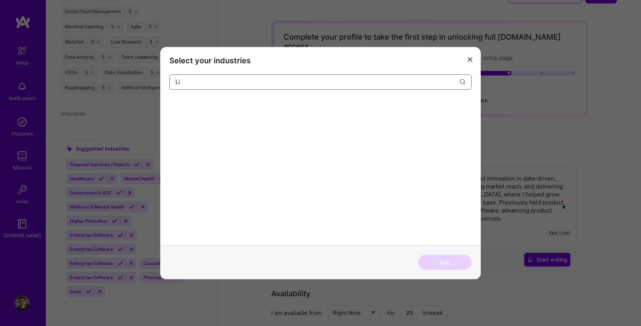
type input "L"
type input "Pha"
click at [192, 109] on div "Pharma" at bounding box center [184, 105] width 30 height 12
drag, startPoint x: 194, startPoint y: 83, endPoint x: 142, endPoint y: 79, distance: 52.4
click at [142, 79] on div "Select your industries Pha Pharma Add" at bounding box center [320, 163] width 641 height 326
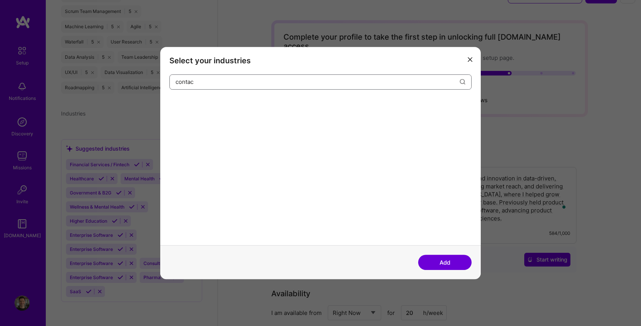
type input "contac"
click at [454, 264] on button "Add" at bounding box center [444, 262] width 53 height 15
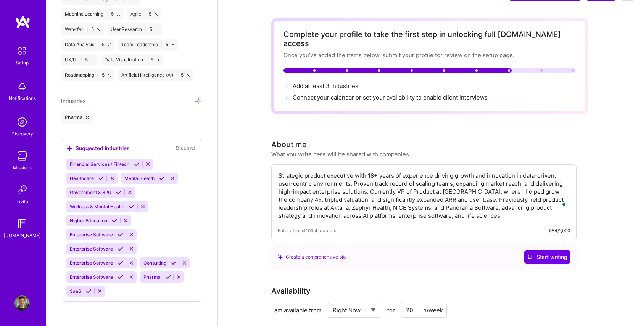
scroll to position [24, 0]
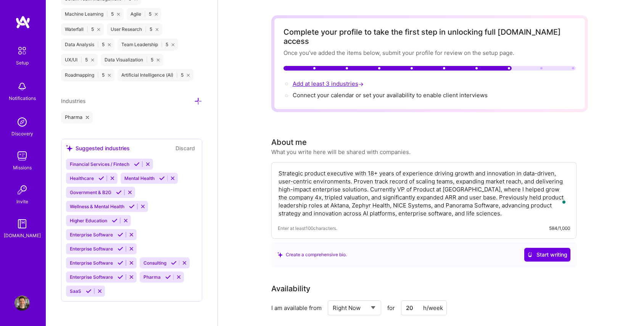
click at [337, 80] on span "Add at least 3 industries →" at bounding box center [328, 83] width 72 height 7
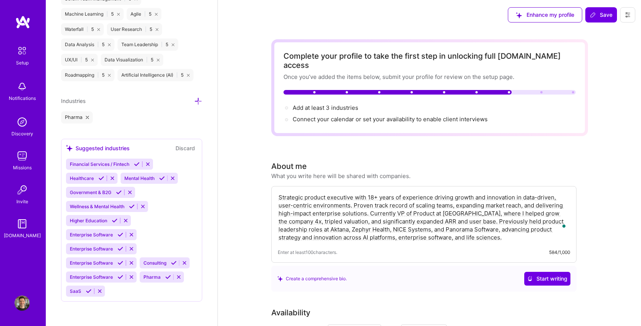
scroll to position [0, 0]
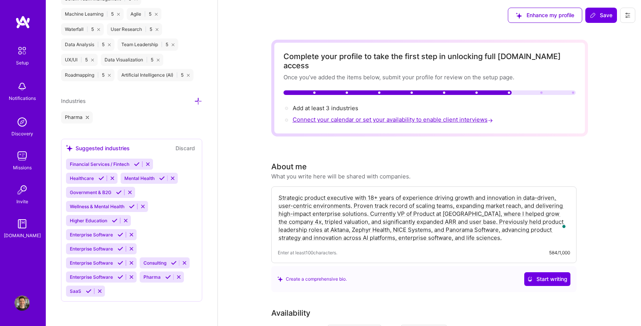
click at [315, 116] on span "Connect your calendar or set your availability to enable client interviews →" at bounding box center [393, 119] width 202 height 7
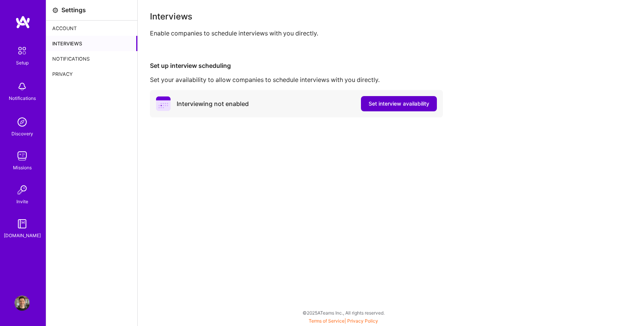
click at [375, 105] on span "Set interview availability" at bounding box center [398, 104] width 61 height 8
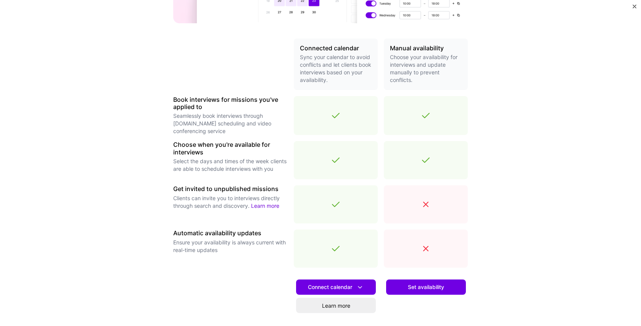
scroll to position [208, 0]
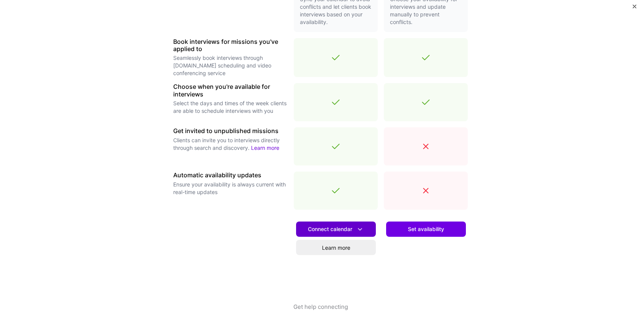
click at [361, 229] on icon at bounding box center [360, 229] width 8 height 8
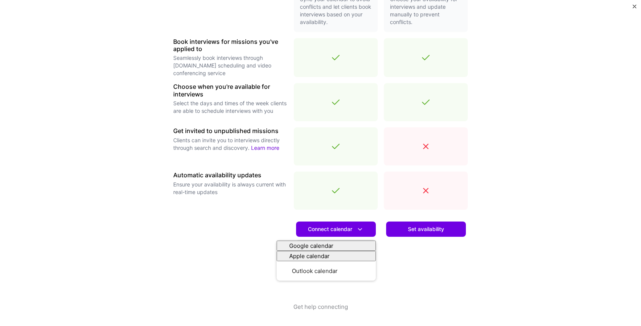
click at [414, 261] on div "Set availability" at bounding box center [426, 259] width 84 height 87
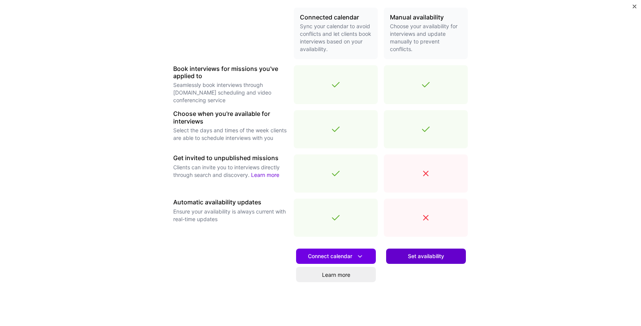
scroll to position [179, 0]
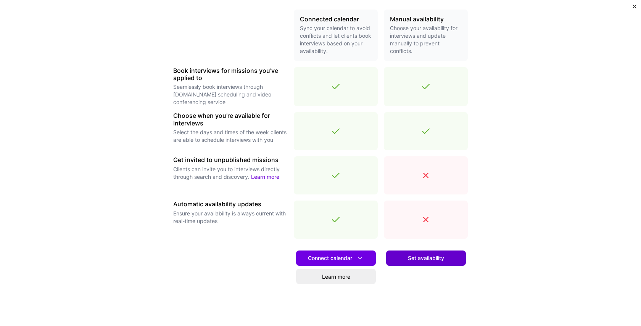
click at [424, 254] on span "Set availability" at bounding box center [426, 258] width 36 height 8
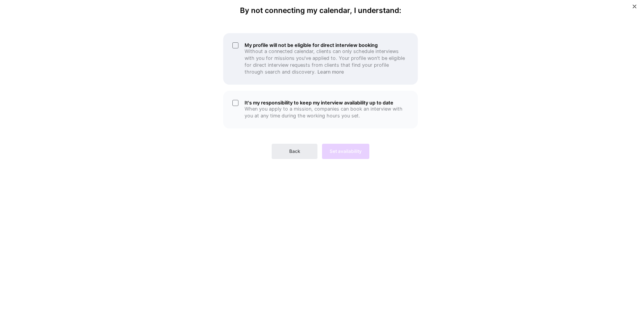
click at [236, 47] on div "My profile will not be eligible for direct interview booking Without a connecte…" at bounding box center [320, 58] width 194 height 51
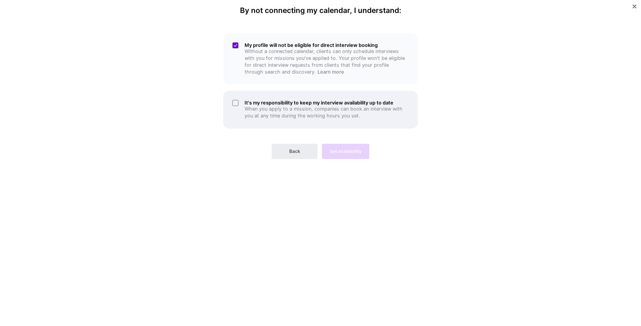
click at [234, 103] on div "It's my responsibility to keep my interview availability up to date When you ap…" at bounding box center [320, 110] width 194 height 38
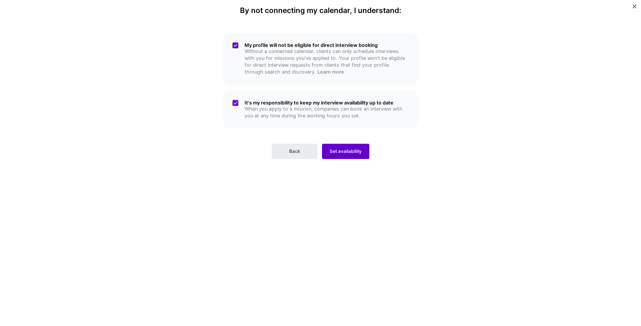
click at [332, 153] on span "Set availability" at bounding box center [345, 151] width 32 height 7
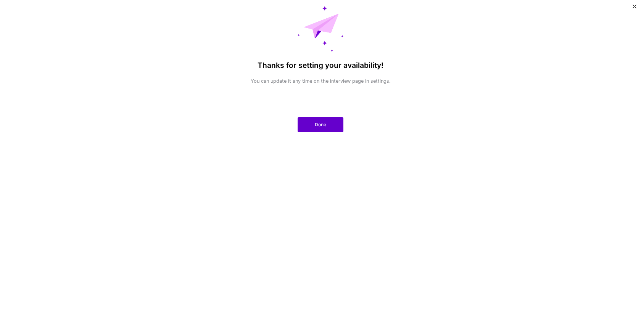
click at [318, 122] on span "Done" at bounding box center [320, 124] width 11 height 7
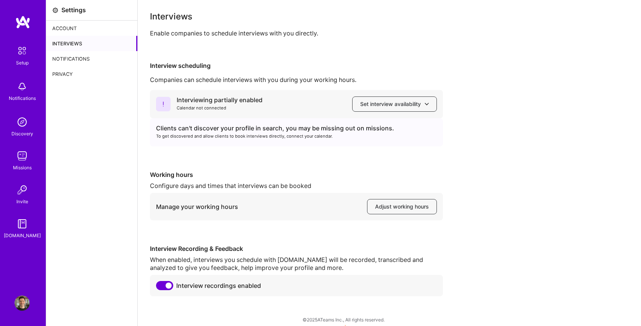
click at [23, 58] on img at bounding box center [22, 51] width 16 height 16
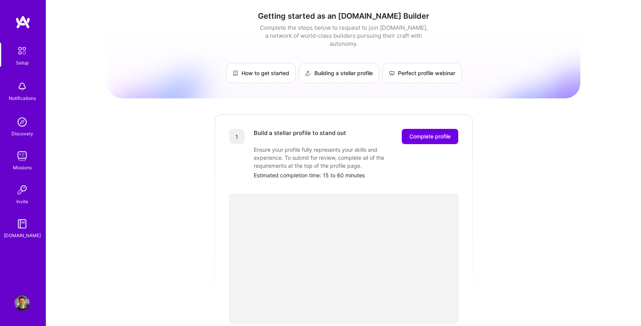
scroll to position [2, 0]
click at [22, 306] on img at bounding box center [21, 302] width 15 height 15
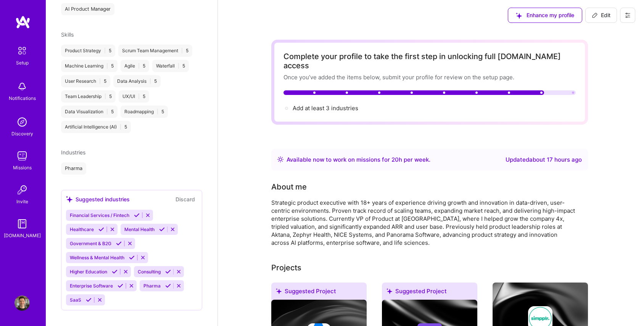
click at [603, 17] on span "Edit" at bounding box center [600, 15] width 19 height 8
select select "US"
select select "Right Now"
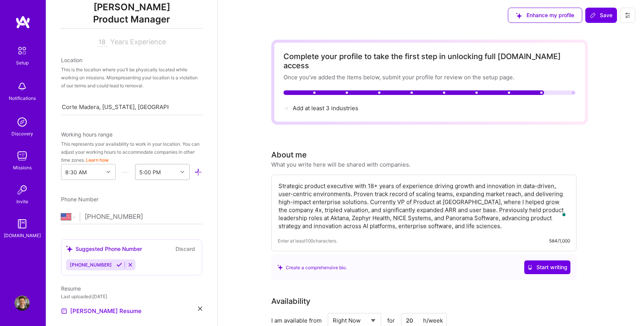
scroll to position [101, 0]
click at [180, 173] on icon at bounding box center [182, 173] width 4 height 4
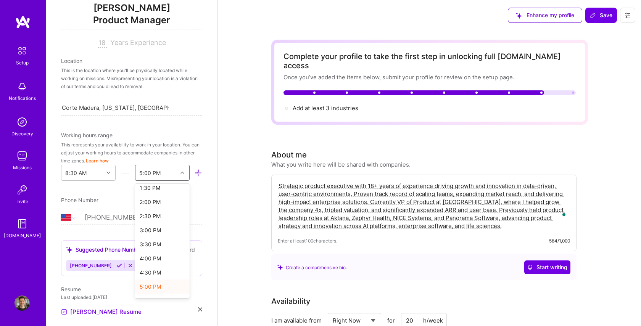
scroll to position [101, 0]
click at [151, 230] on div "3:00 PM" at bounding box center [162, 230] width 55 height 14
click at [178, 202] on div "Phone Number" at bounding box center [131, 200] width 141 height 8
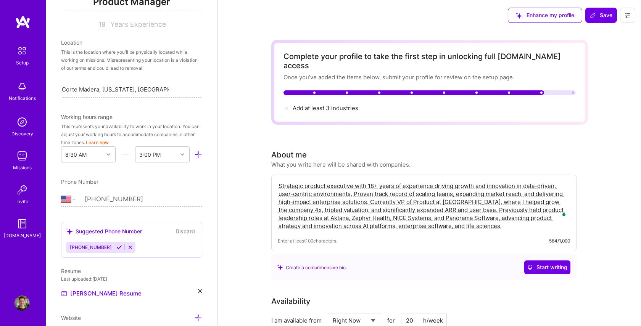
scroll to position [124, 0]
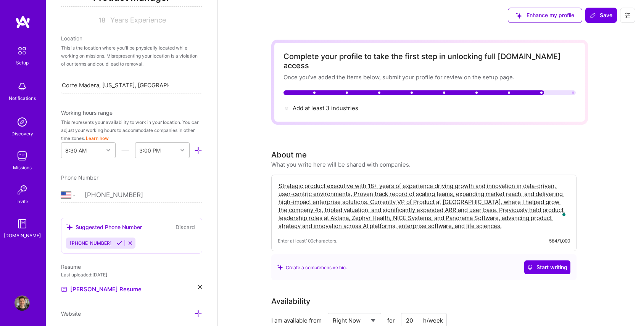
click at [127, 243] on icon at bounding box center [130, 243] width 6 height 6
click at [125, 240] on button at bounding box center [130, 243] width 10 height 6
click at [180, 230] on button "Discard" at bounding box center [185, 227] width 24 height 9
click at [127, 241] on icon at bounding box center [130, 243] width 6 height 6
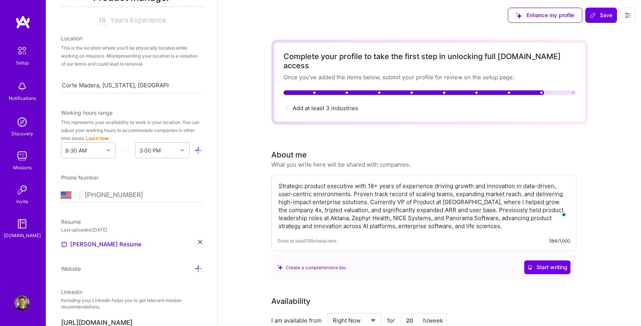
click at [119, 241] on div "[PERSON_NAME] Resume" at bounding box center [131, 244] width 141 height 9
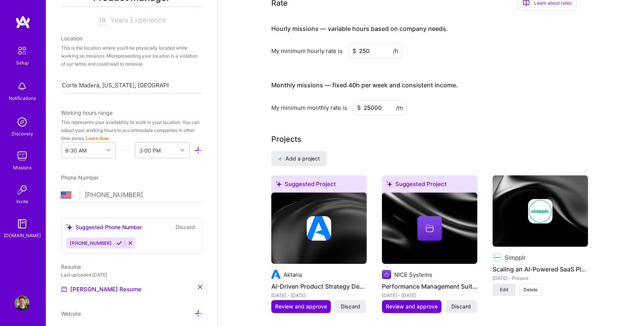
scroll to position [0, 0]
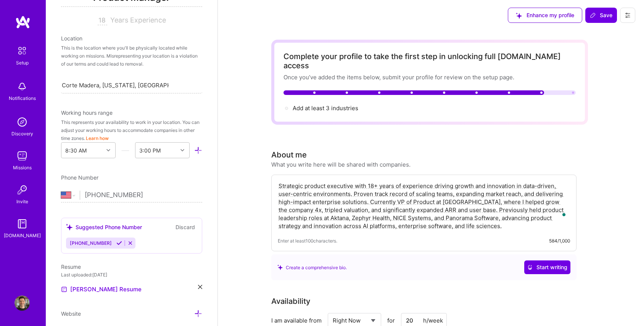
click at [626, 19] on button at bounding box center [627, 15] width 15 height 15
click at [594, 31] on button "Settings" at bounding box center [606, 32] width 57 height 19
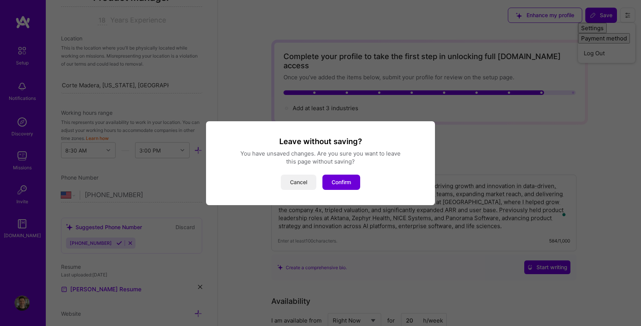
click at [305, 180] on button "Cancel" at bounding box center [298, 182] width 35 height 15
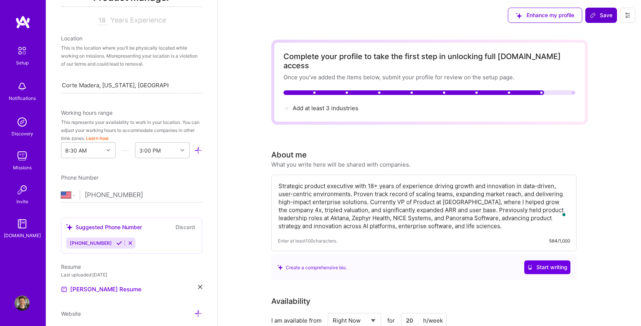
click at [588, 14] on button "Save" at bounding box center [601, 15] width 32 height 15
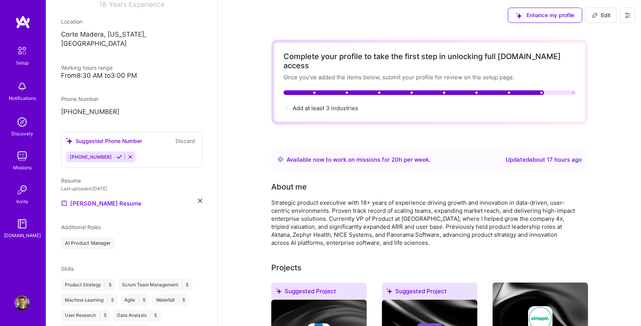
scroll to position [108, 0]
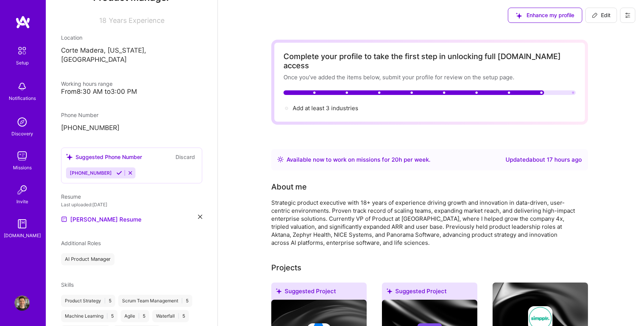
click at [624, 16] on icon at bounding box center [627, 15] width 6 height 6
click at [605, 32] on button "Settings" at bounding box center [606, 32] width 57 height 19
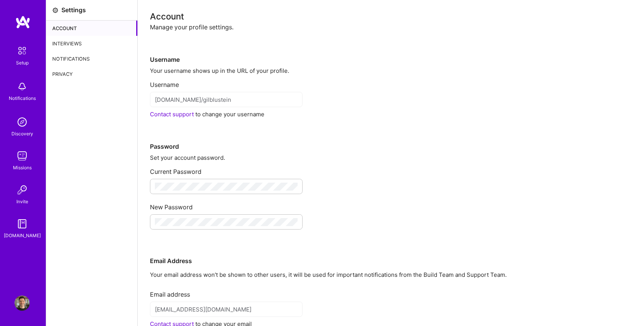
click at [64, 45] on div "Interviews" at bounding box center [91, 43] width 91 height 15
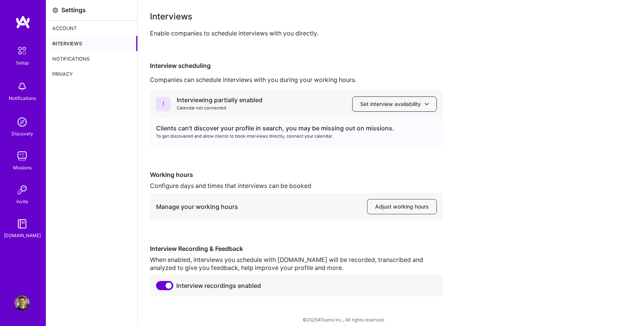
click at [371, 106] on span "Set interview availability" at bounding box center [394, 104] width 69 height 8
click at [252, 111] on div "Calendar not connected" at bounding box center [220, 108] width 86 height 8
click at [392, 111] on button "Set interview availability" at bounding box center [394, 103] width 85 height 15
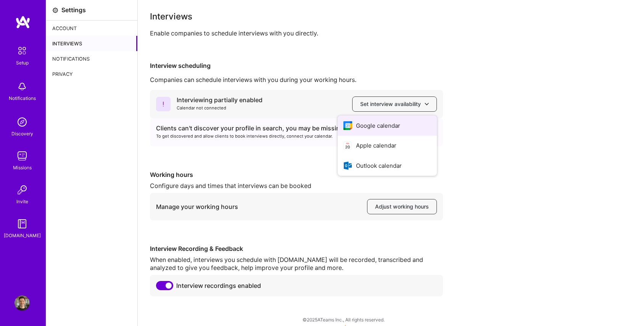
click at [370, 127] on button "Google calendar" at bounding box center [386, 126] width 99 height 20
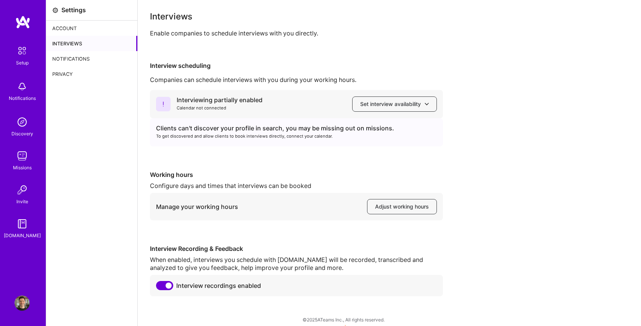
scroll to position [7, 0]
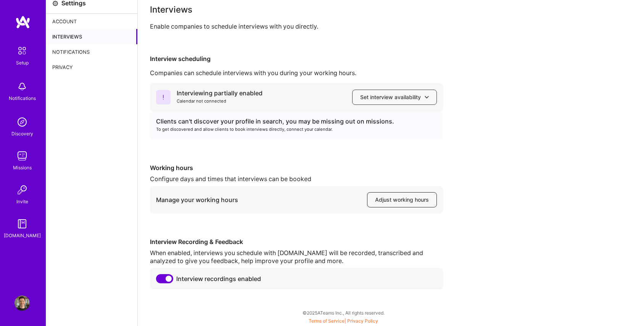
click at [386, 199] on span "Adjust working hours" at bounding box center [402, 200] width 54 height 8
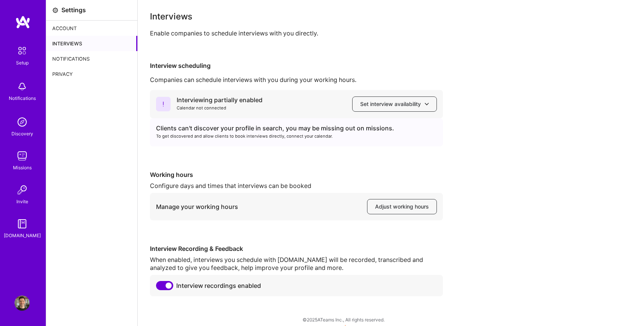
click at [21, 58] on img at bounding box center [22, 51] width 16 height 16
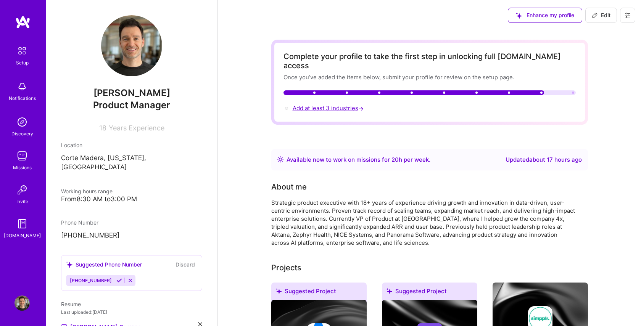
click at [316, 104] on span "Add at least 3 industries →" at bounding box center [328, 107] width 72 height 7
select select "US"
select select "Right Now"
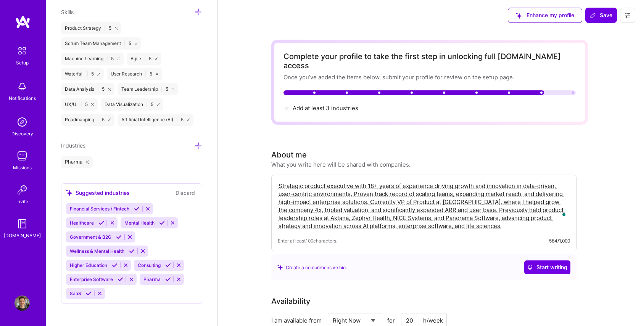
scroll to position [604, 0]
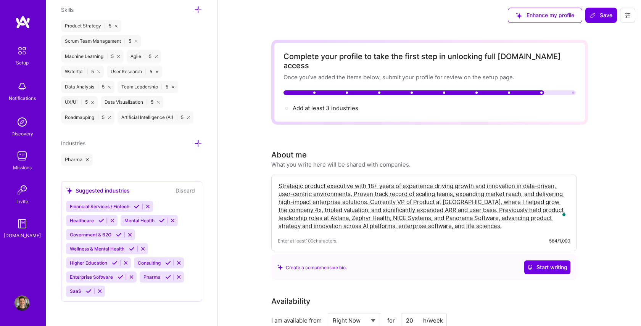
click at [101, 220] on icon at bounding box center [101, 221] width 6 height 6
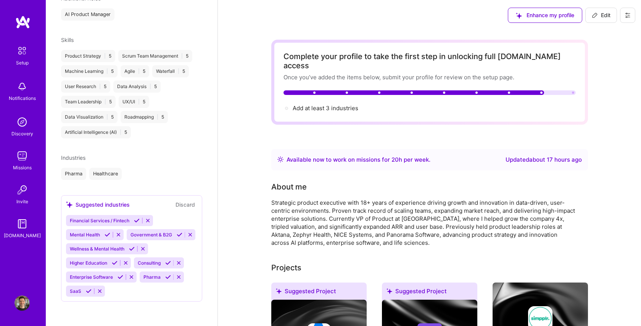
scroll to position [344, 0]
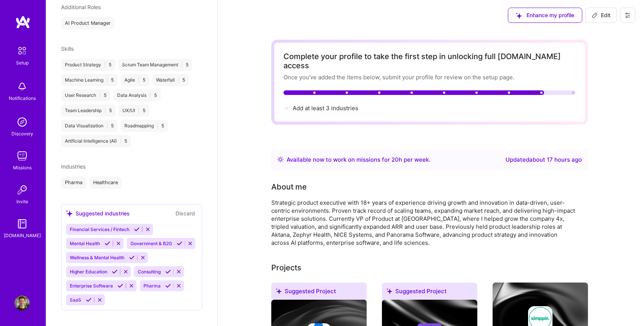
click at [168, 269] on icon at bounding box center [168, 272] width 6 height 6
click at [119, 283] on icon at bounding box center [120, 286] width 6 height 6
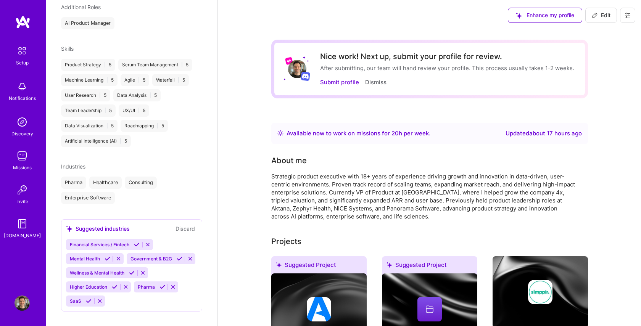
click at [160, 292] on div "Financial Services / Fintech Mental Health Government & B2G Wellness & Mental H…" at bounding box center [131, 272] width 131 height 67
click at [87, 312] on icon at bounding box center [89, 315] width 6 height 6
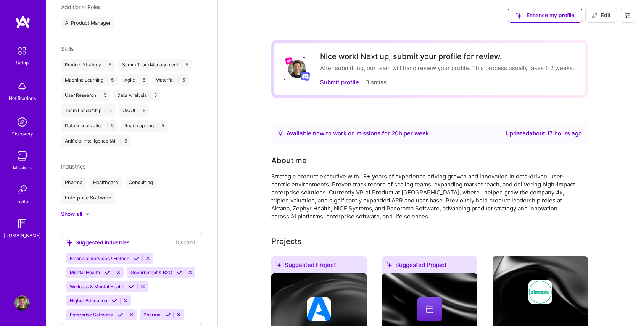
click at [167, 293] on div "Financial Services / Fintech Mental Health Government & B2G Wellness & Mental H…" at bounding box center [131, 286] width 131 height 67
click at [166, 312] on icon at bounding box center [168, 315] width 6 height 6
click at [120, 311] on icon at bounding box center [120, 314] width 6 height 6
click at [78, 209] on div "Show all" at bounding box center [71, 213] width 21 height 8
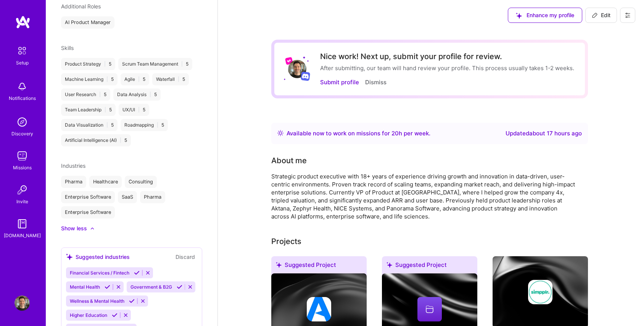
click at [599, 16] on span "Edit" at bounding box center [600, 15] width 19 height 8
select select "US"
select select "Right Now"
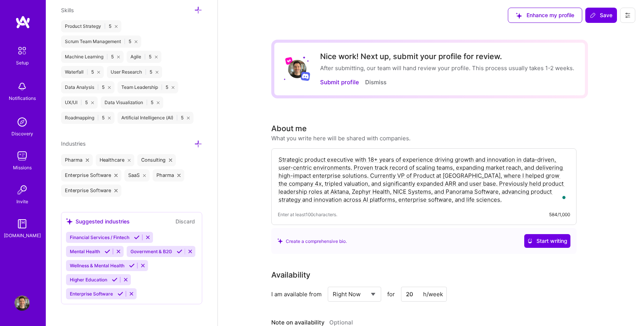
scroll to position [607, 0]
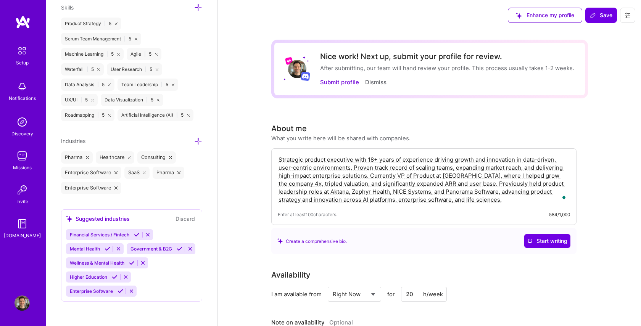
click at [114, 186] on icon at bounding box center [115, 187] width 3 height 3
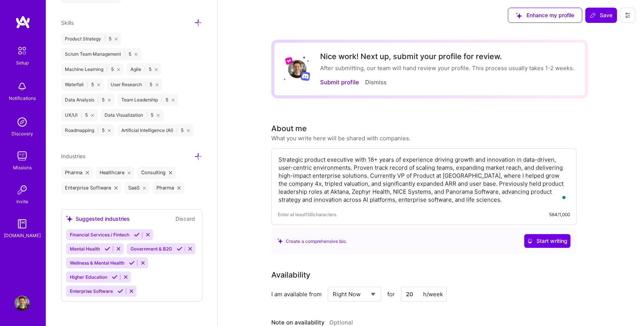
scroll to position [591, 0]
click at [196, 156] on icon at bounding box center [198, 157] width 8 height 8
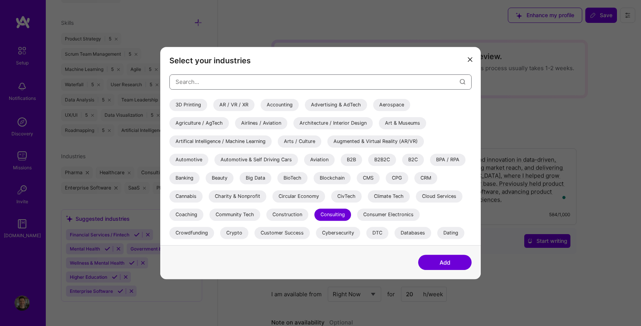
click at [199, 80] on input "modal" at bounding box center [317, 81] width 284 height 19
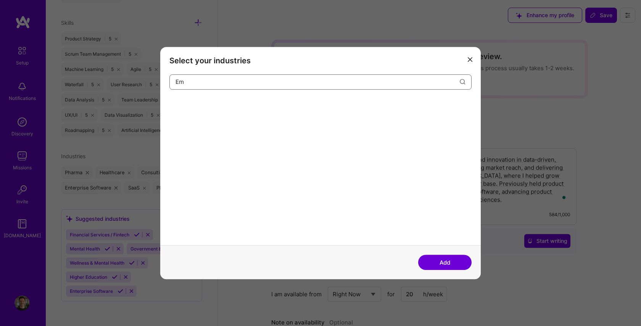
type input "E"
type input "B2"
click at [185, 106] on div "B2B" at bounding box center [179, 105] width 21 height 12
click at [206, 107] on div "B2B2C" at bounding box center [211, 105] width 28 height 12
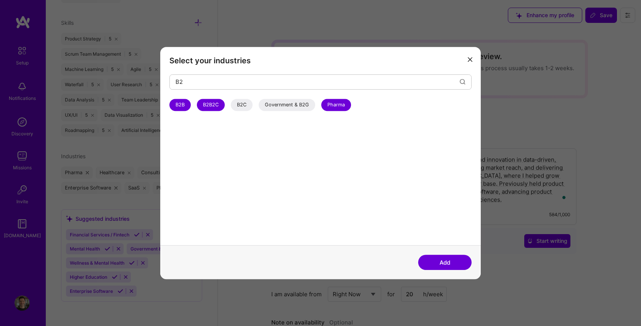
click at [440, 259] on button "Add" at bounding box center [444, 262] width 53 height 15
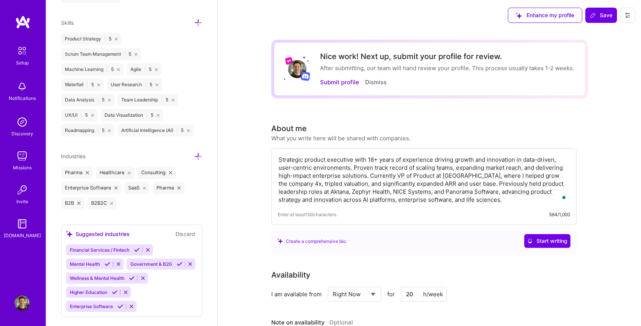
scroll to position [607, 0]
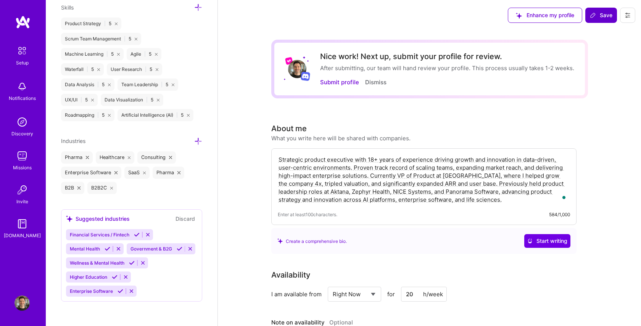
click at [603, 12] on span "Save" at bounding box center [600, 15] width 22 height 8
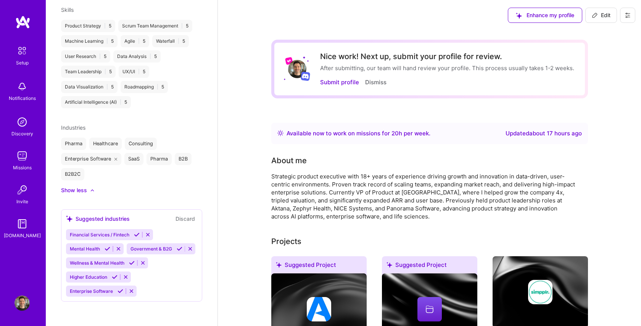
scroll to position [374, 0]
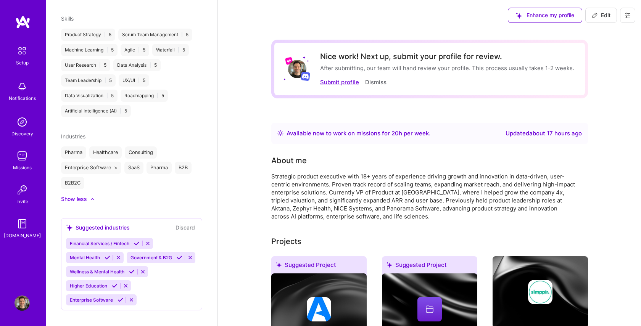
click at [335, 82] on button "Submit profile" at bounding box center [339, 82] width 39 height 8
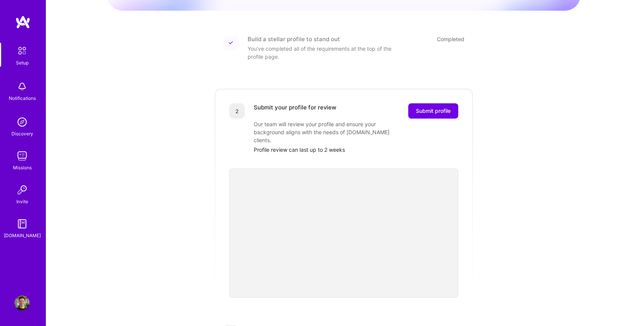
scroll to position [90, 0]
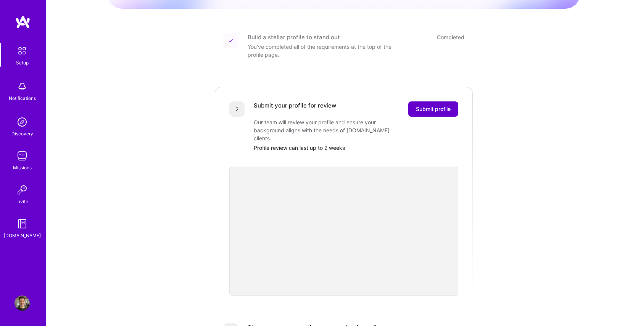
click at [434, 105] on button "Submit profile" at bounding box center [433, 108] width 50 height 15
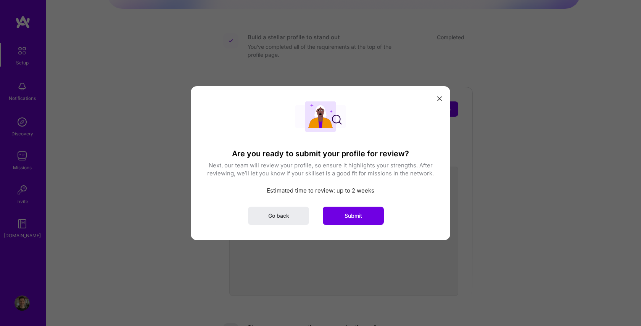
drag, startPoint x: 348, startPoint y: 218, endPoint x: 364, endPoint y: 215, distance: 16.7
click at [348, 218] on span "Submit" at bounding box center [353, 216] width 18 height 8
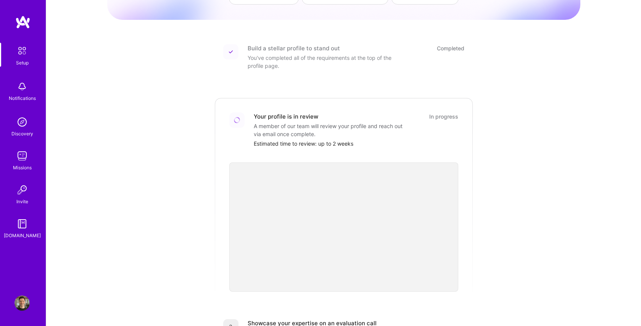
scroll to position [0, 0]
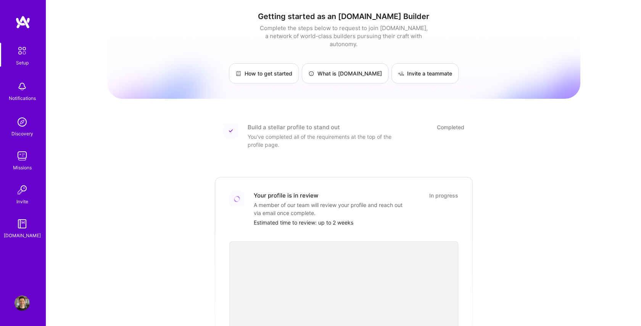
click at [22, 28] on img at bounding box center [22, 22] width 15 height 14
